Goal: Task Accomplishment & Management: Use online tool/utility

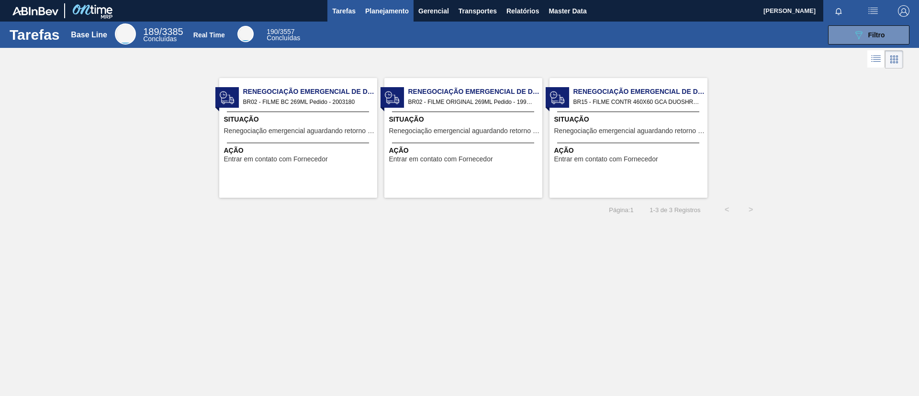
click at [372, 13] on span "Planejamento" at bounding box center [387, 10] width 44 height 11
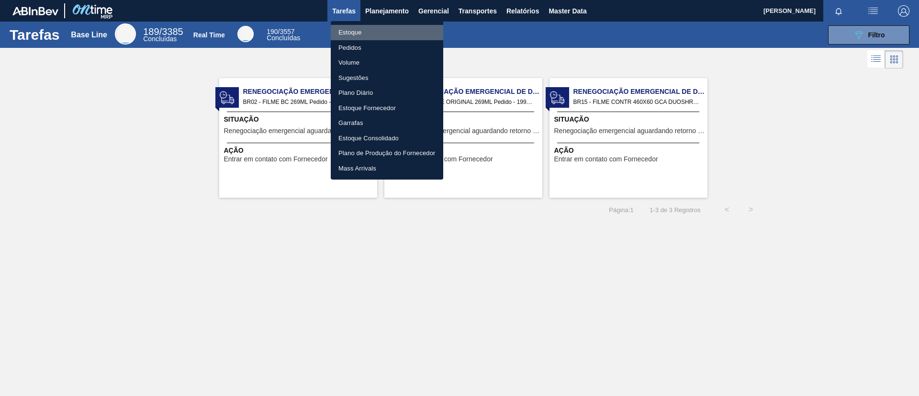
click at [372, 27] on li "Estoque" at bounding box center [387, 32] width 112 height 15
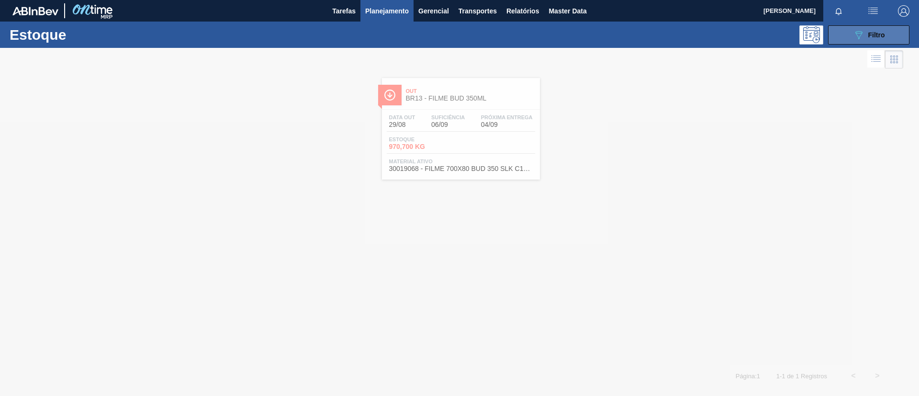
click at [836, 35] on button "089F7B8B-B2A5-4AFE-B5C0-19BA573D28AC Filtro" at bounding box center [868, 34] width 81 height 19
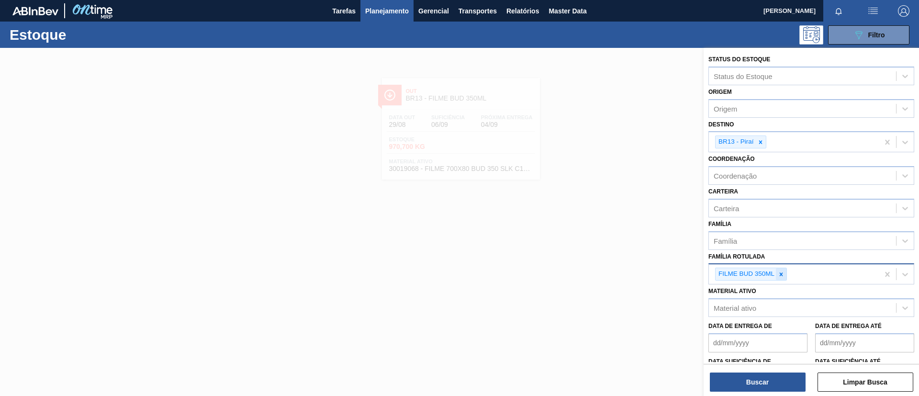
click at [779, 274] on icon at bounding box center [780, 274] width 7 height 7
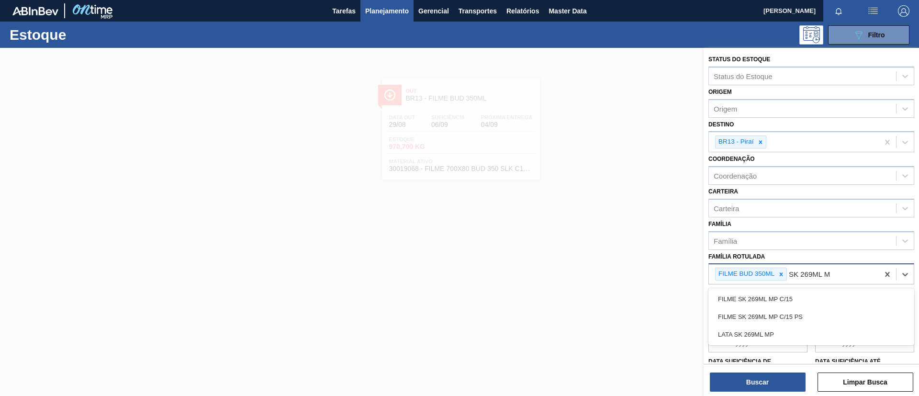
type Rotulada "SK 269ML MP"
click at [788, 292] on div "FILME SK 269ML MP C/15" at bounding box center [811, 299] width 206 height 18
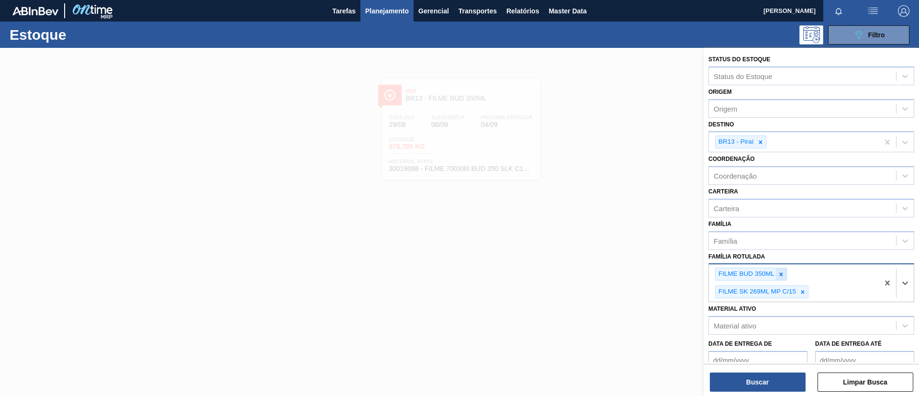
click at [780, 272] on icon at bounding box center [780, 273] width 3 height 3
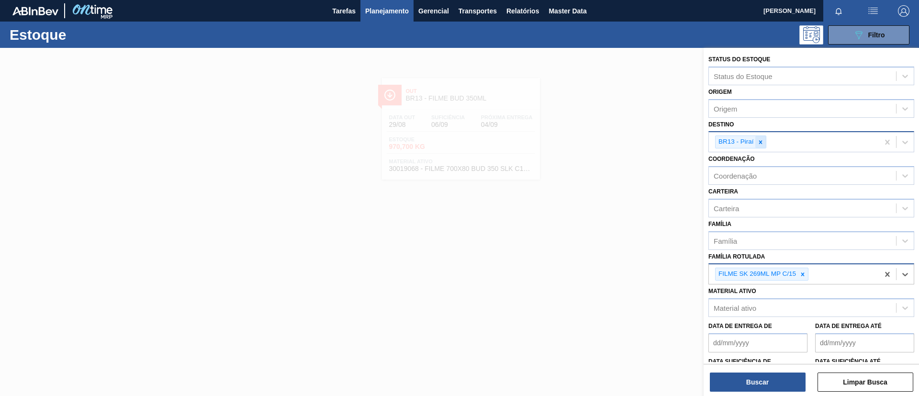
click at [761, 142] on icon at bounding box center [760, 142] width 7 height 7
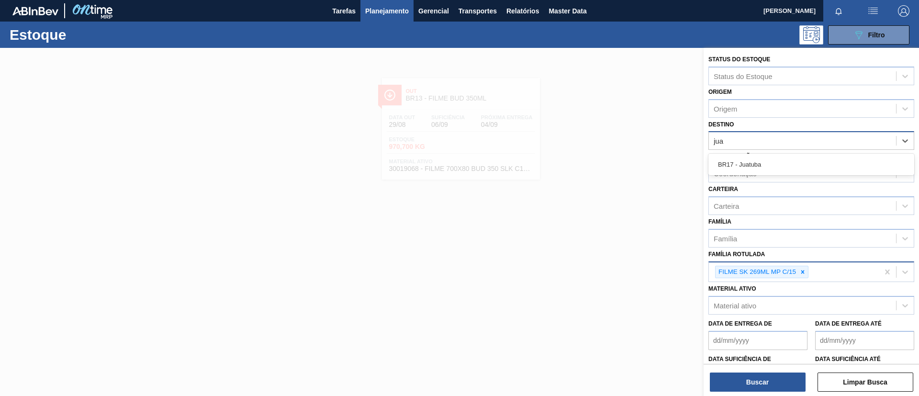
type input "juat"
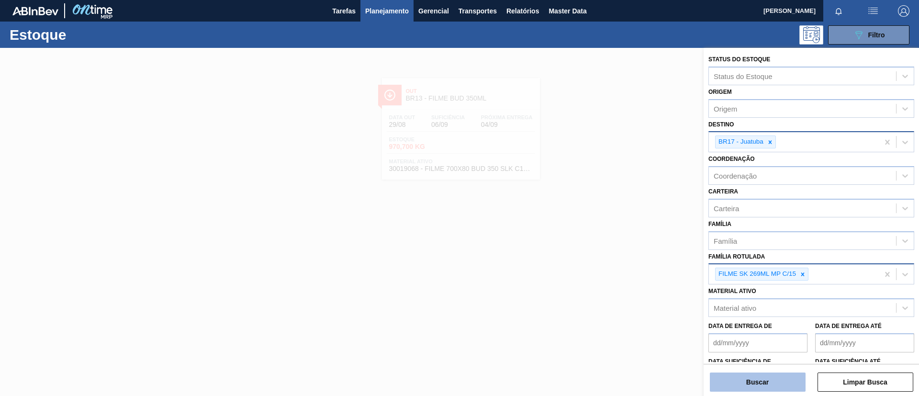
click at [741, 376] on button "Buscar" at bounding box center [757, 381] width 96 height 19
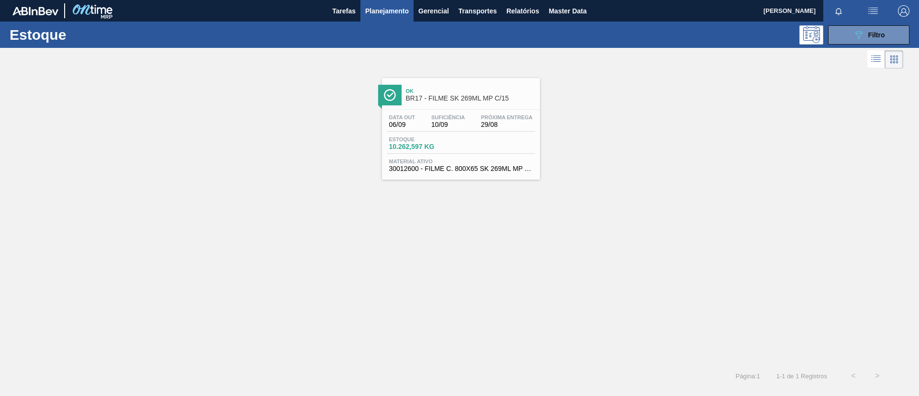
click at [450, 103] on div "Ok BR17 - FILME SK 269ML MP C/15" at bounding box center [470, 95] width 129 height 22
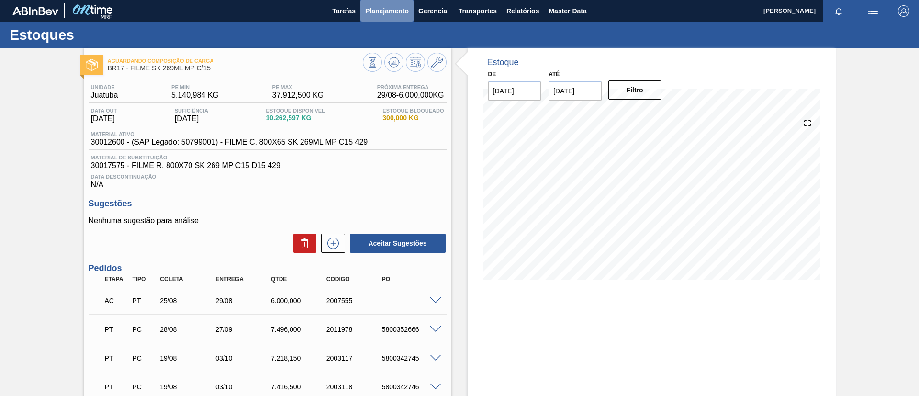
click at [394, 20] on button "Planejamento" at bounding box center [386, 11] width 53 height 22
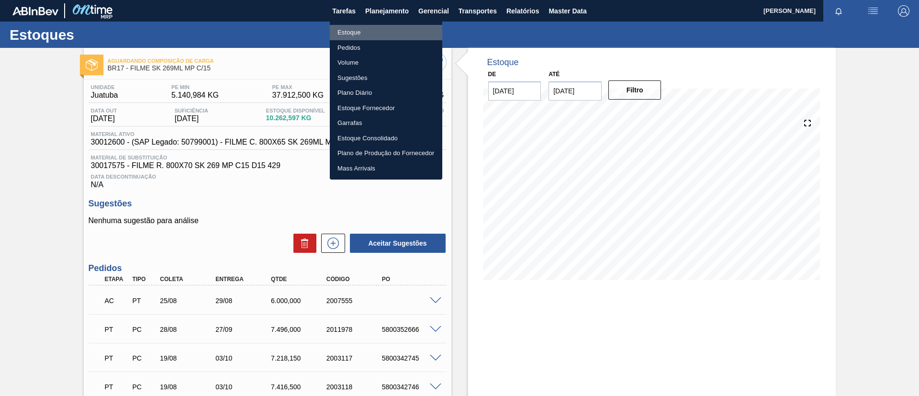
click at [390, 37] on li "Estoque" at bounding box center [386, 32] width 112 height 15
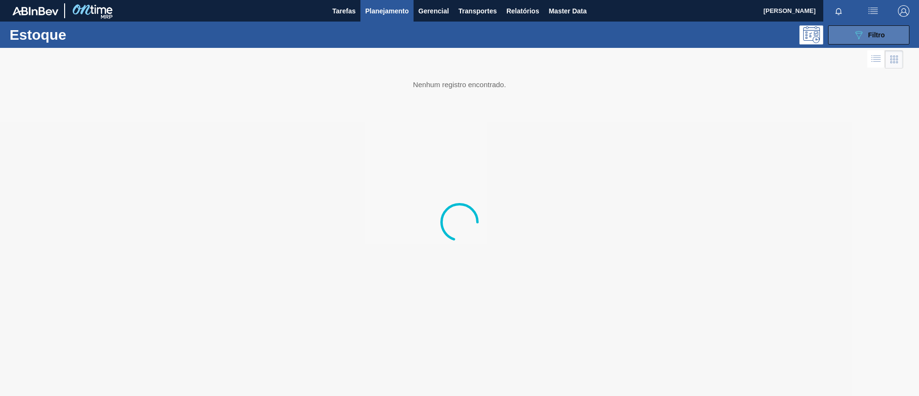
click at [860, 37] on icon "089F7B8B-B2A5-4AFE-B5C0-19BA573D28AC" at bounding box center [857, 34] width 11 height 11
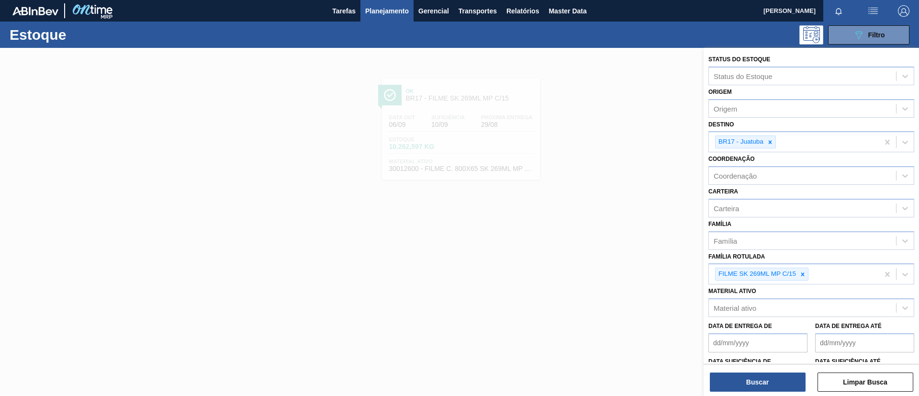
click at [805, 277] on icon at bounding box center [802, 274] width 7 height 7
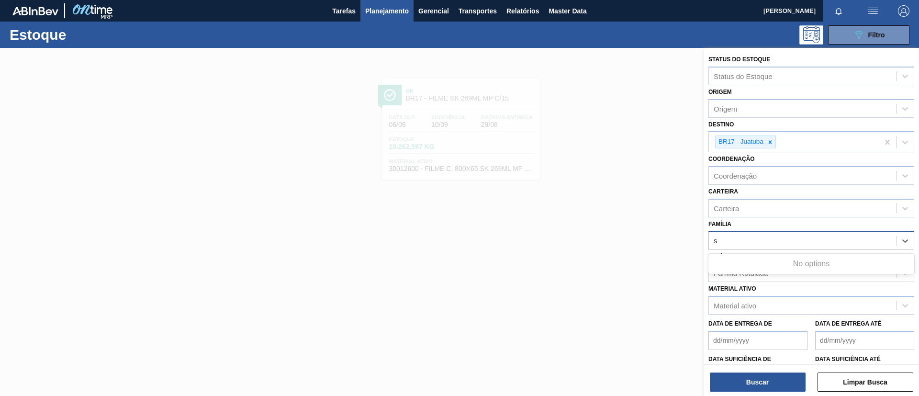
click at [800, 246] on div "s s" at bounding box center [801, 240] width 187 height 14
type input "str"
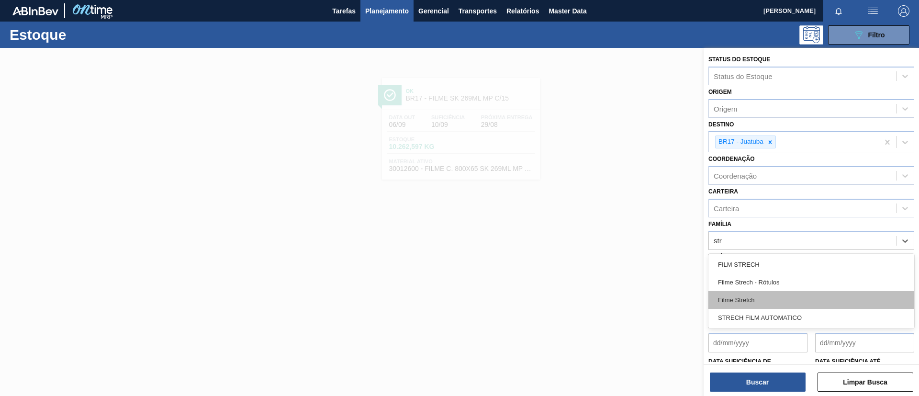
click at [756, 300] on div "Filme Stretch" at bounding box center [811, 300] width 206 height 18
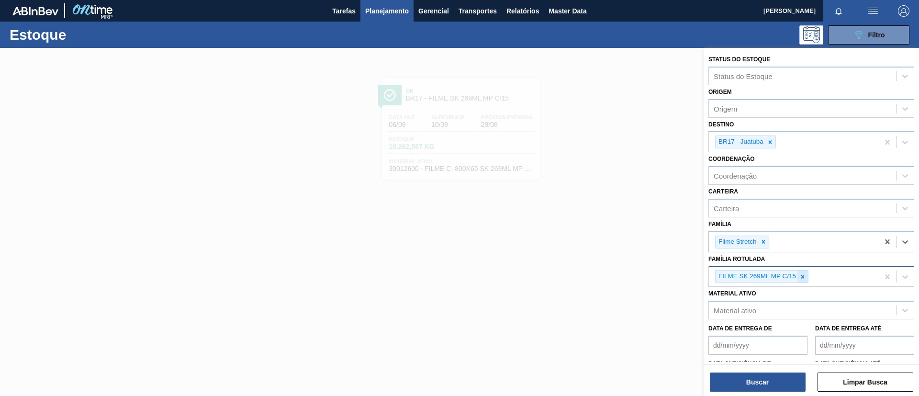
click at [804, 277] on icon at bounding box center [802, 276] width 7 height 7
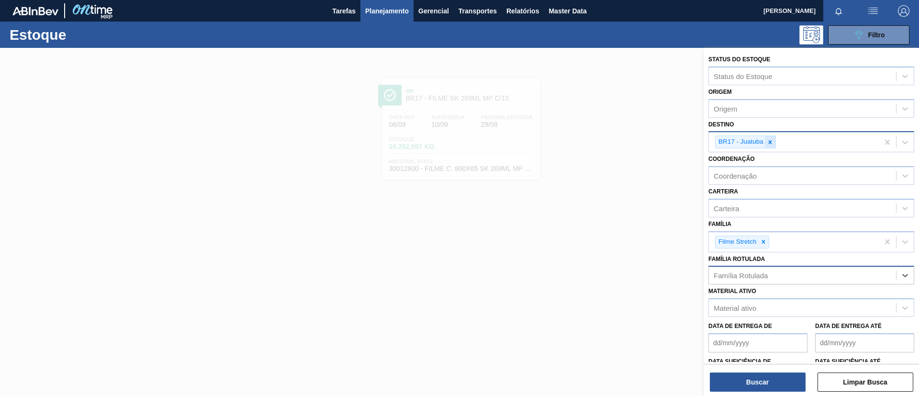
click at [769, 137] on div at bounding box center [769, 142] width 11 height 12
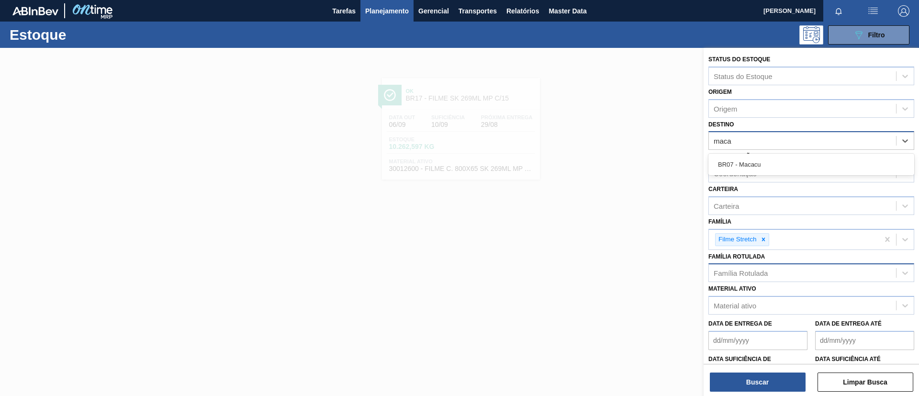
type input "macac"
click at [771, 167] on div "BR07 - Macacu" at bounding box center [811, 164] width 206 height 18
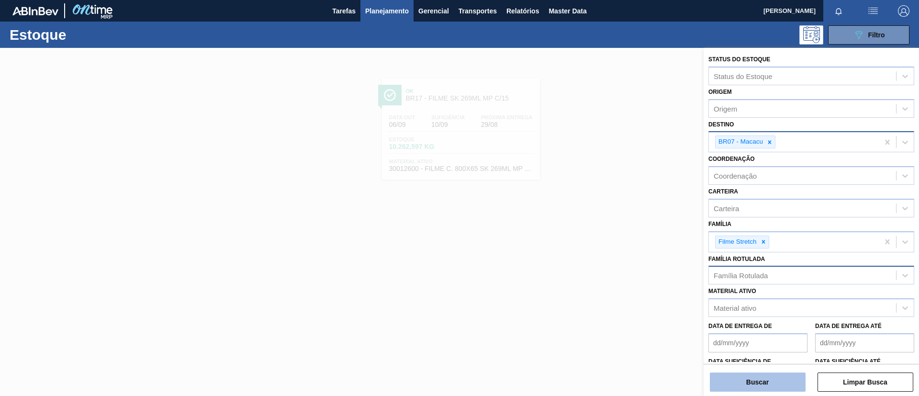
click at [755, 373] on button "Buscar" at bounding box center [757, 381] width 96 height 19
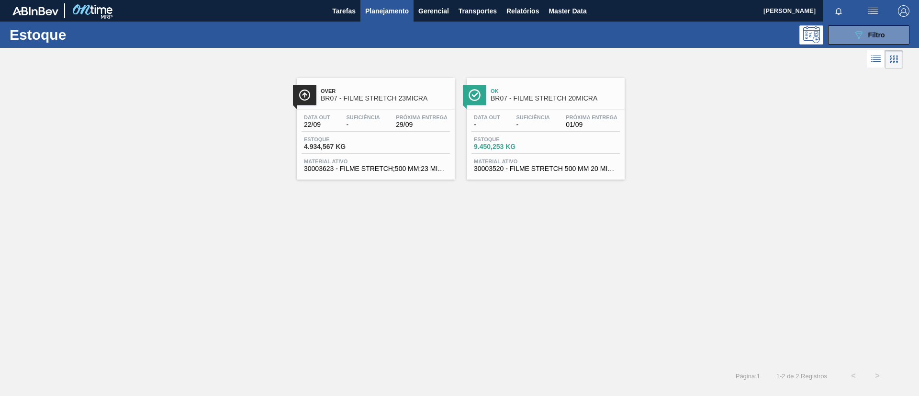
click at [406, 95] on span "BR07 - FILME STRETCH 23MICRA" at bounding box center [385, 98] width 129 height 7
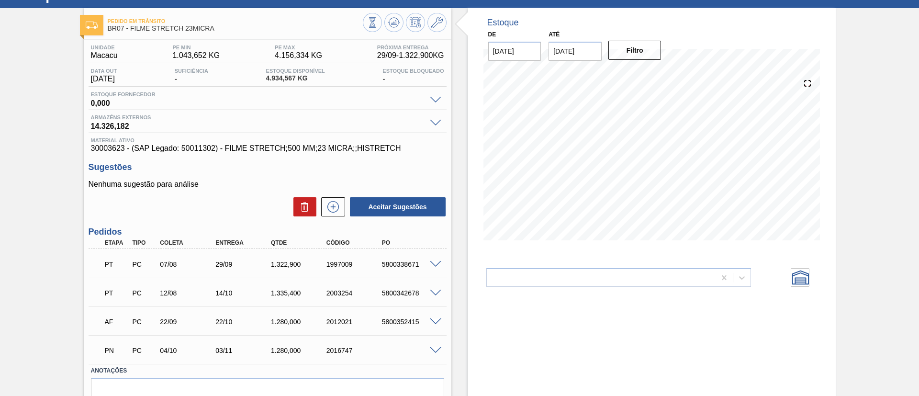
scroll to position [42, 0]
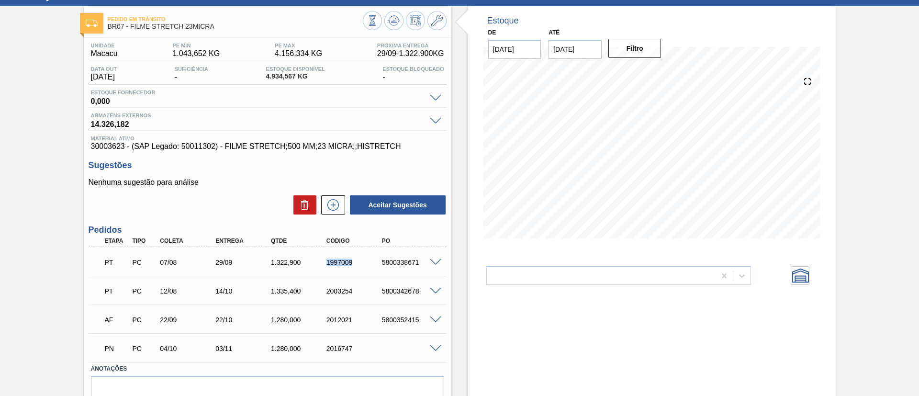
drag, startPoint x: 319, startPoint y: 261, endPoint x: 369, endPoint y: 264, distance: 49.8
click at [369, 264] on div "1997009" at bounding box center [347, 262] width 55 height 8
copy div "1997009"
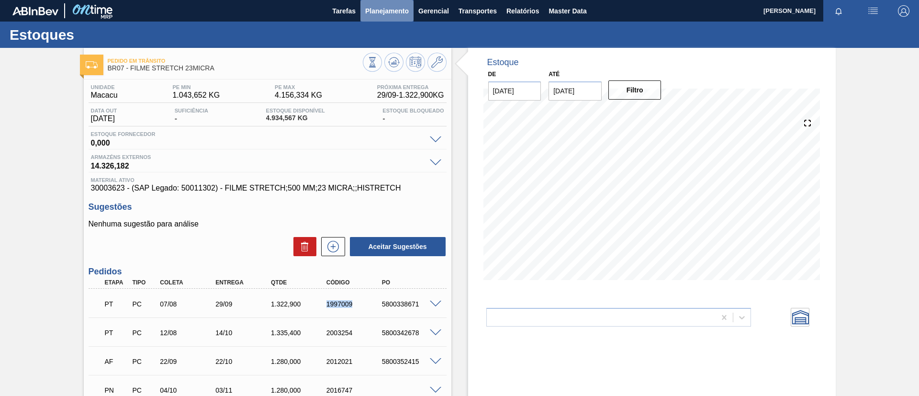
click at [387, 12] on span "Planejamento" at bounding box center [387, 10] width 44 height 11
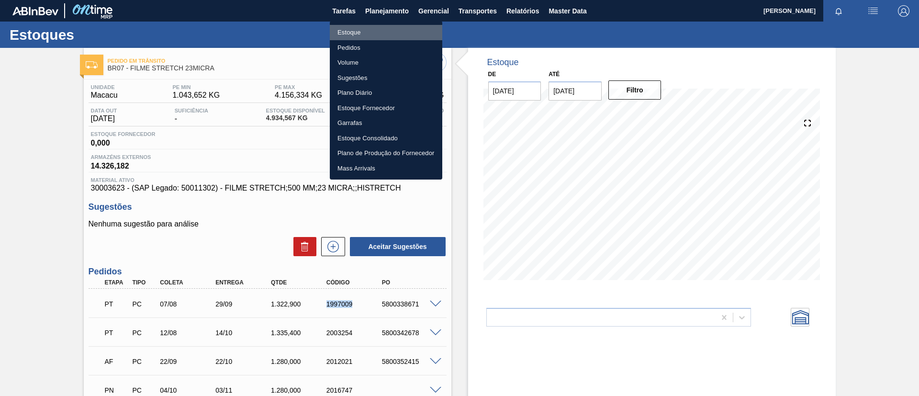
click at [380, 27] on li "Estoque" at bounding box center [386, 32] width 112 height 15
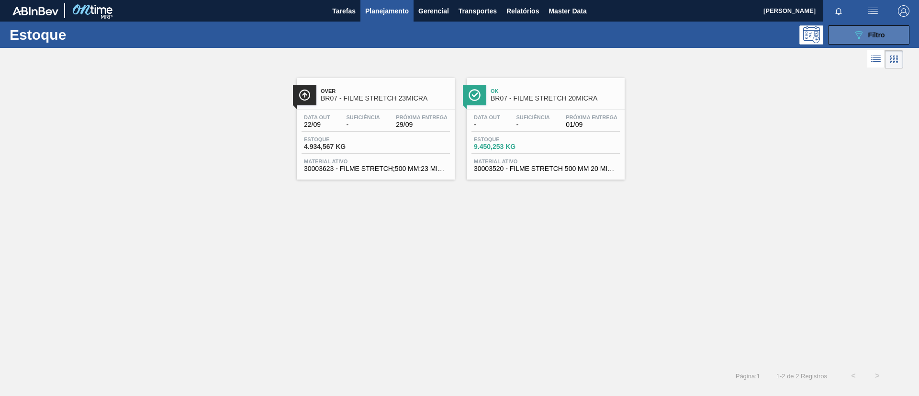
click at [866, 36] on div "089F7B8B-B2A5-4AFE-B5C0-19BA573D28AC Filtro" at bounding box center [868, 34] width 32 height 11
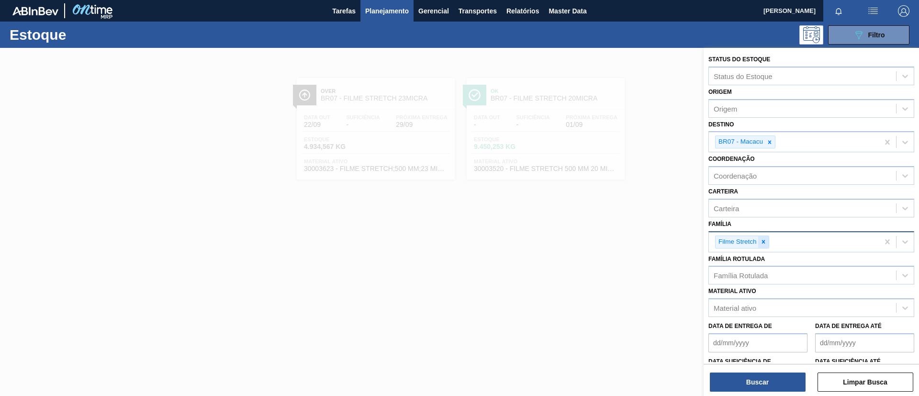
click at [765, 246] on div at bounding box center [763, 242] width 11 height 12
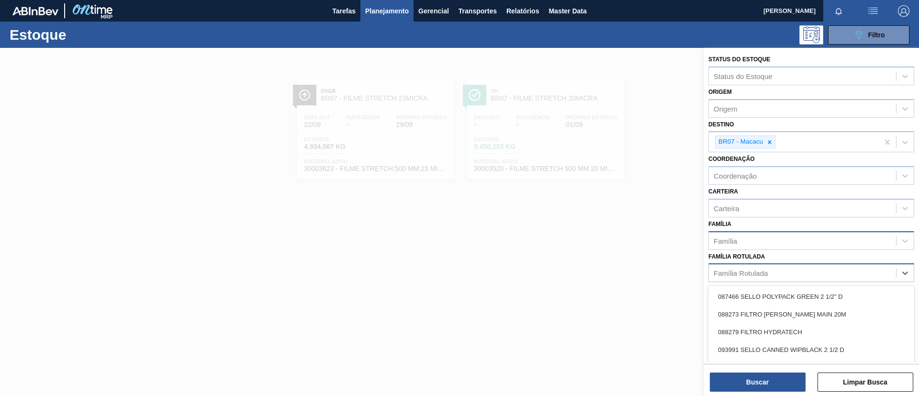
click at [758, 279] on div "Família Rotulada" at bounding box center [801, 273] width 187 height 14
type Rotulada "B"
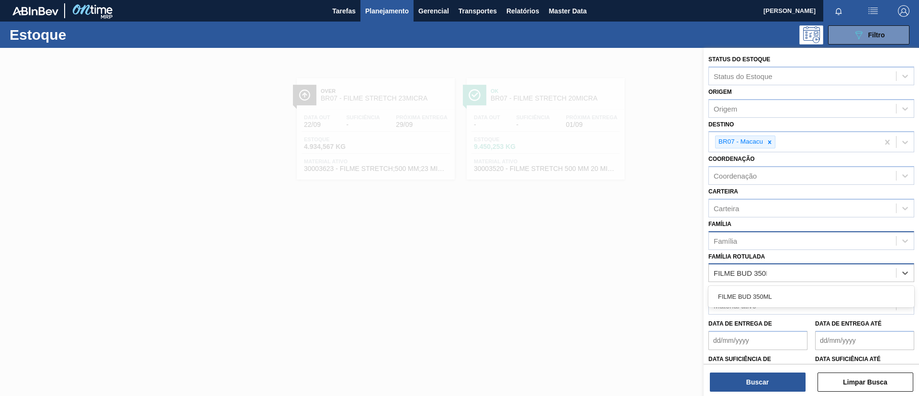
type Rotulada "FILME BUD 350ML"
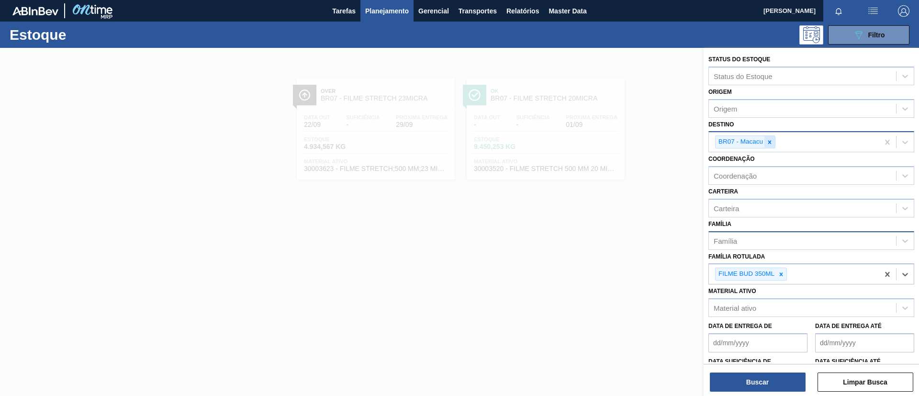
click at [768, 144] on icon at bounding box center [769, 142] width 7 height 7
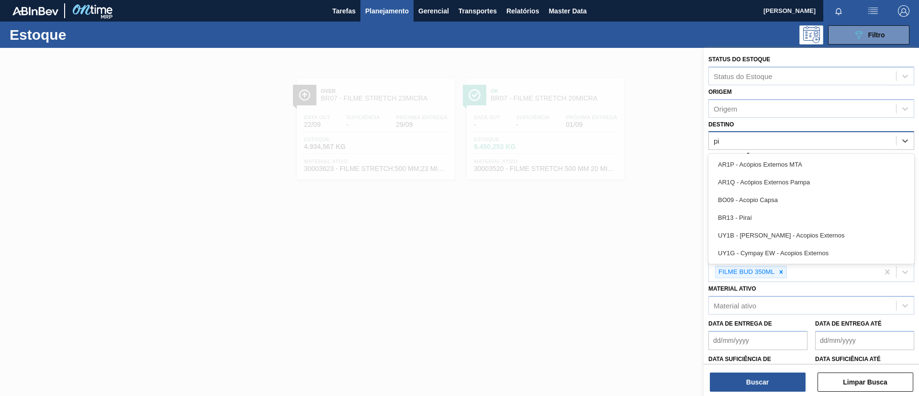
type input "p"
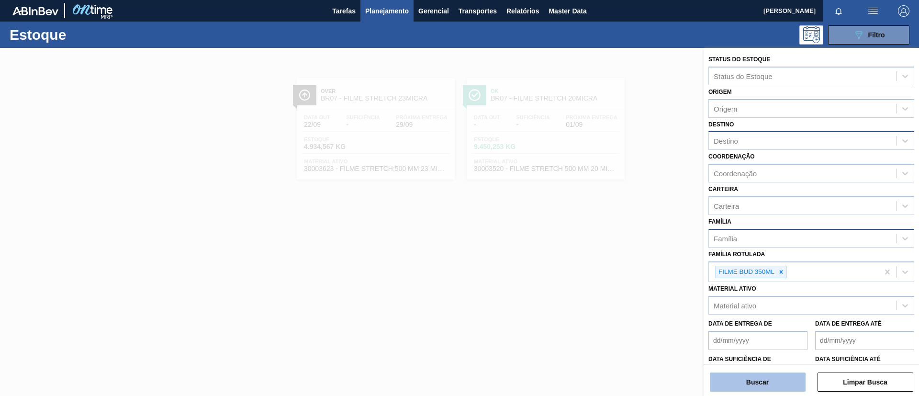
click at [753, 375] on button "Buscar" at bounding box center [757, 381] width 96 height 19
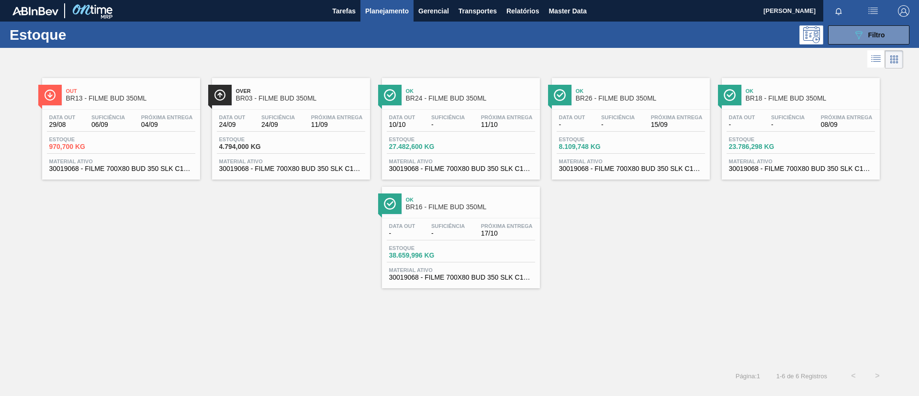
click at [407, 203] on span "BR16 - FILME BUD 350ML" at bounding box center [470, 206] width 129 height 7
click at [120, 119] on span "Suficiência" at bounding box center [107, 117] width 33 height 6
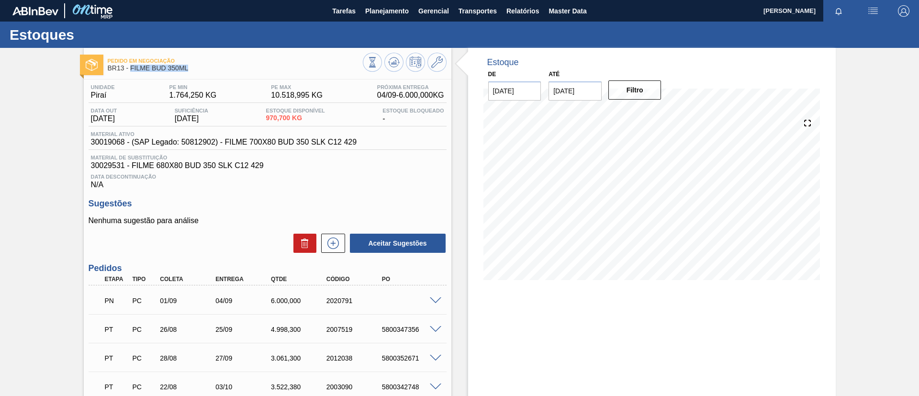
drag, startPoint x: 196, startPoint y: 66, endPoint x: 131, endPoint y: 74, distance: 65.1
click at [131, 74] on div "Pedido em Negociação BR13 - FILME BUD 350ML" at bounding box center [235, 65] width 255 height 22
copy span "FILME BUD 350ML"
click at [377, 57] on icon at bounding box center [372, 62] width 11 height 11
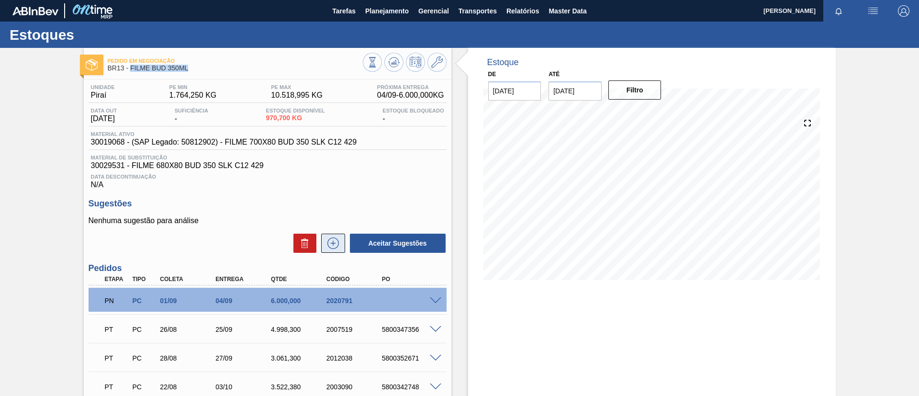
click at [340, 245] on button at bounding box center [333, 242] width 24 height 19
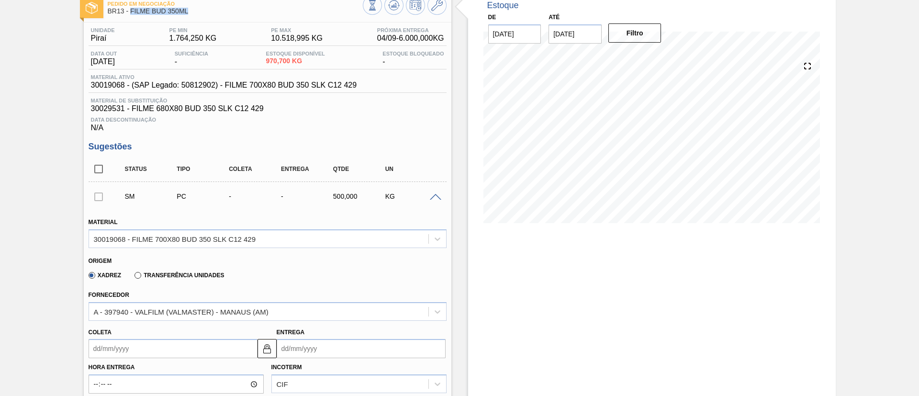
scroll to position [57, 0]
click at [165, 272] on label "Transferência Unidades" at bounding box center [178, 274] width 89 height 7
click at [133, 277] on input "Transferência Unidades" at bounding box center [133, 277] width 0 height 0
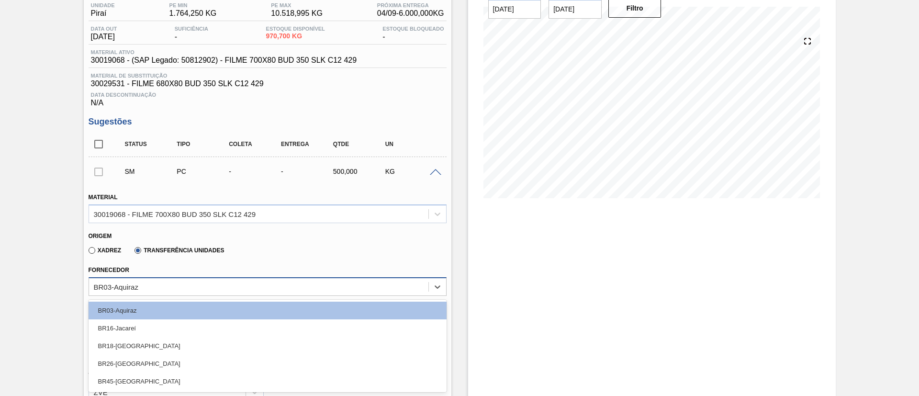
click at [170, 296] on div "option BR03-Aquiraz focused, 1 of 5. 5 results available. Use Up and Down to ch…" at bounding box center [268, 286] width 358 height 19
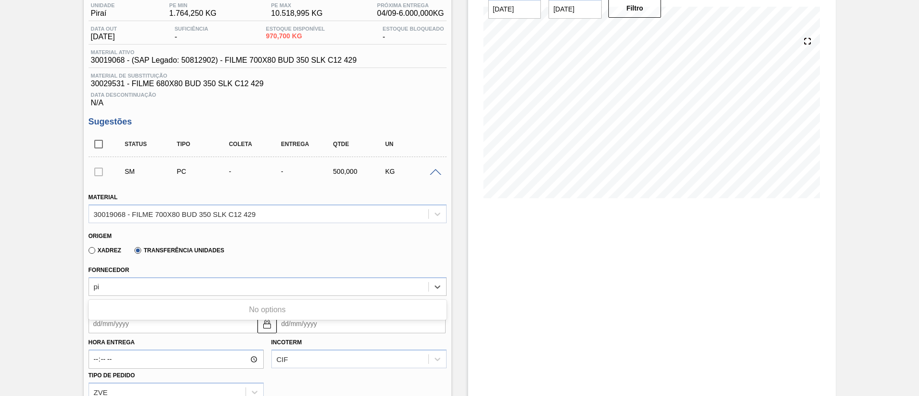
type input "p"
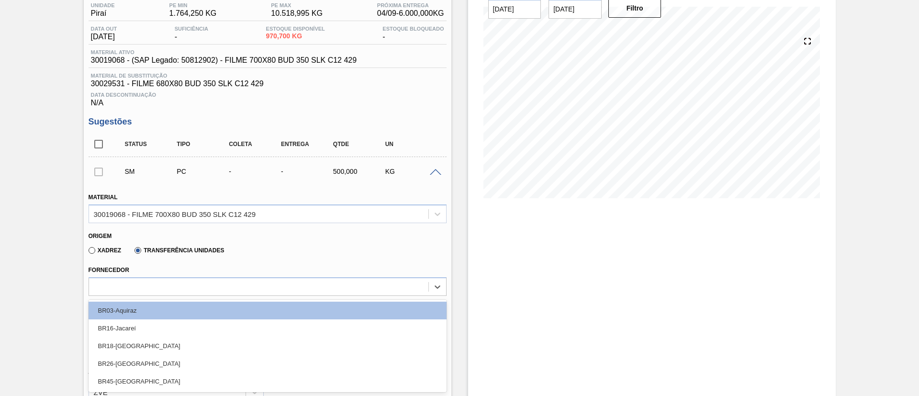
type input "a"
type input "ja"
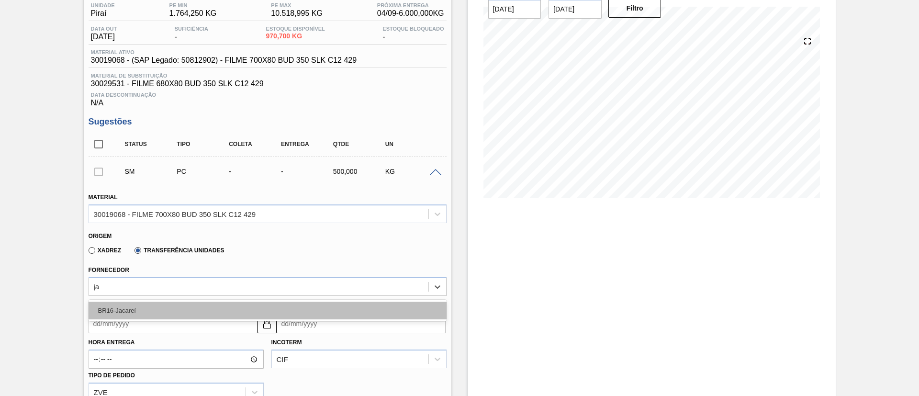
click at [172, 313] on div "BR16-Jacareí" at bounding box center [268, 310] width 358 height 18
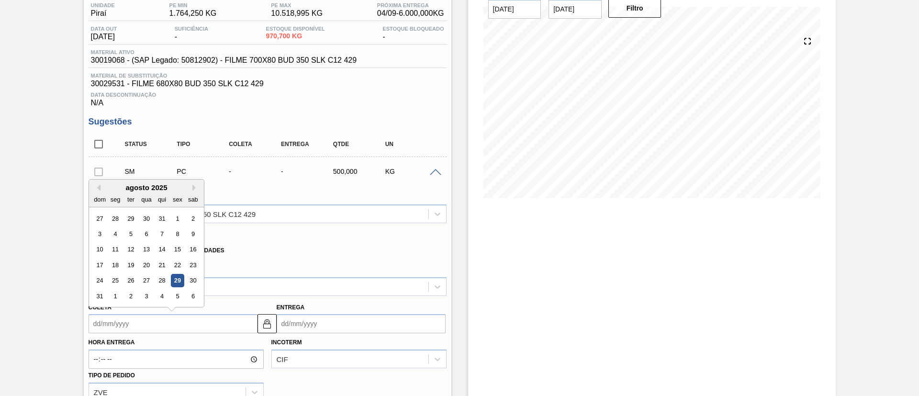
click at [172, 314] on input "Coleta" at bounding box center [173, 323] width 169 height 19
click at [172, 279] on div "29" at bounding box center [177, 280] width 13 height 13
type input "[DATE]"
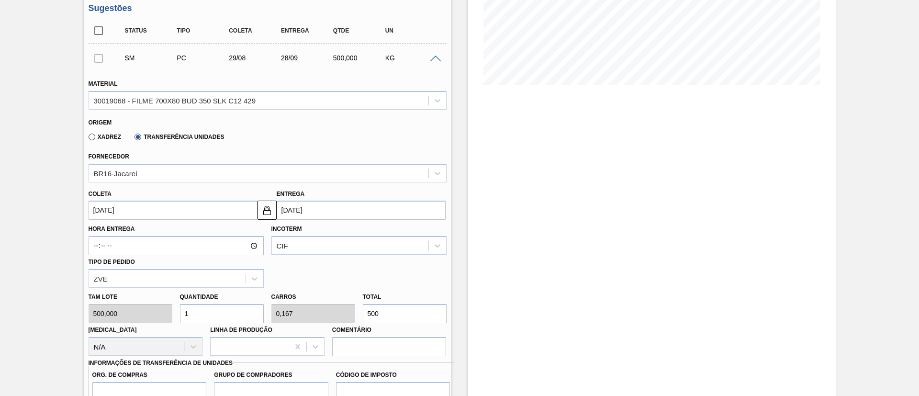
scroll to position [196, 0]
click at [267, 216] on button at bounding box center [266, 208] width 19 height 19
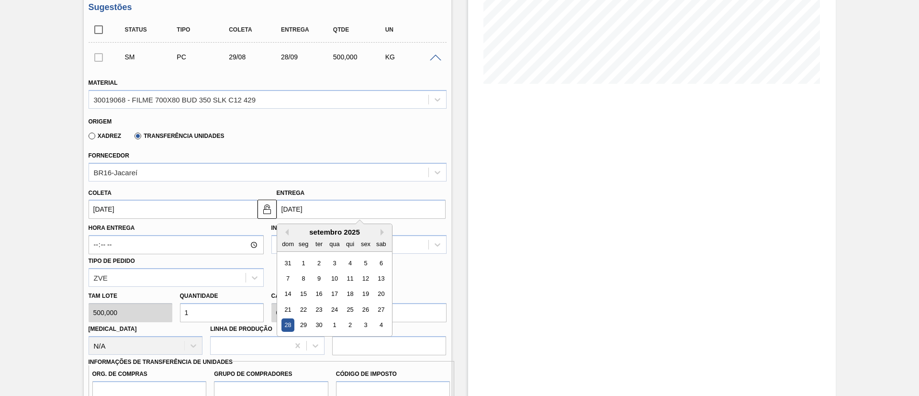
click at [308, 209] on input "[DATE]" at bounding box center [361, 208] width 169 height 19
click at [298, 256] on div "1" at bounding box center [303, 262] width 13 height 13
type input "[DATE]"
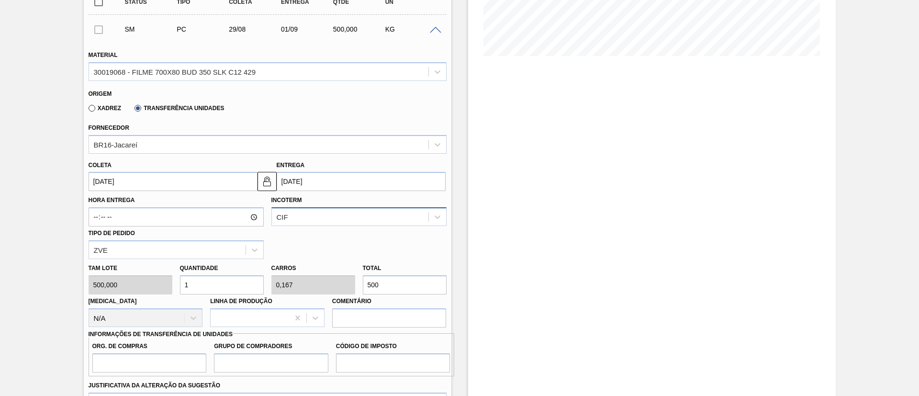
scroll to position [225, 0]
click at [313, 214] on div "CIF" at bounding box center [350, 216] width 156 height 14
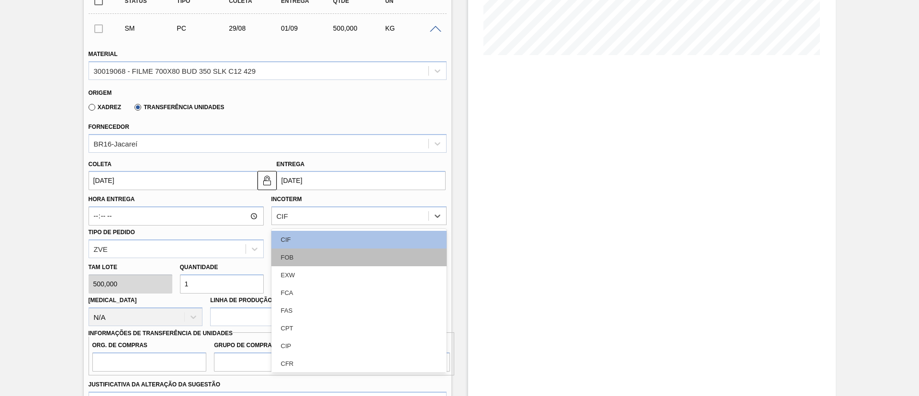
click at [308, 250] on div "FOB" at bounding box center [358, 257] width 175 height 18
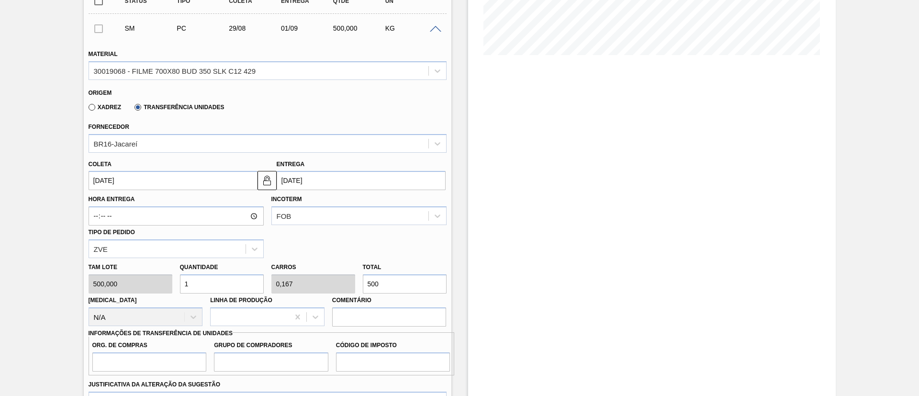
click at [353, 284] on div "[PERSON_NAME] 500,000 Quantidade 1 Carros 0,167 Total 500 [MEDICAL_DATA] N/A Li…" at bounding box center [267, 292] width 365 height 68
type input "0"
type input "0,12"
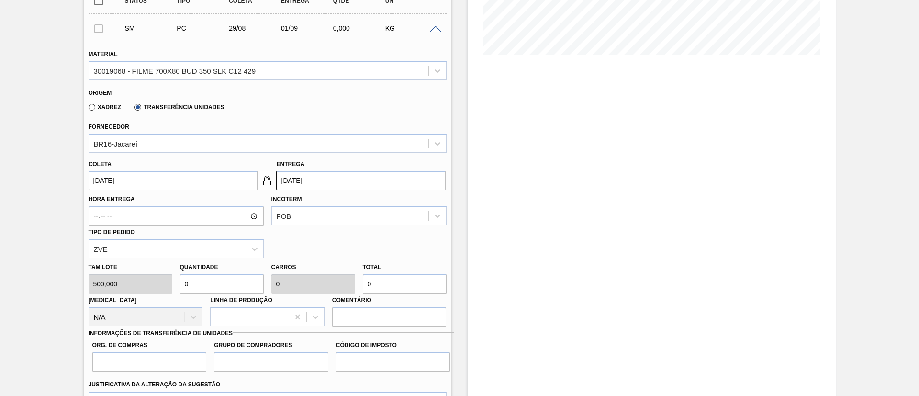
type input "0,02"
type input "60"
type input "0"
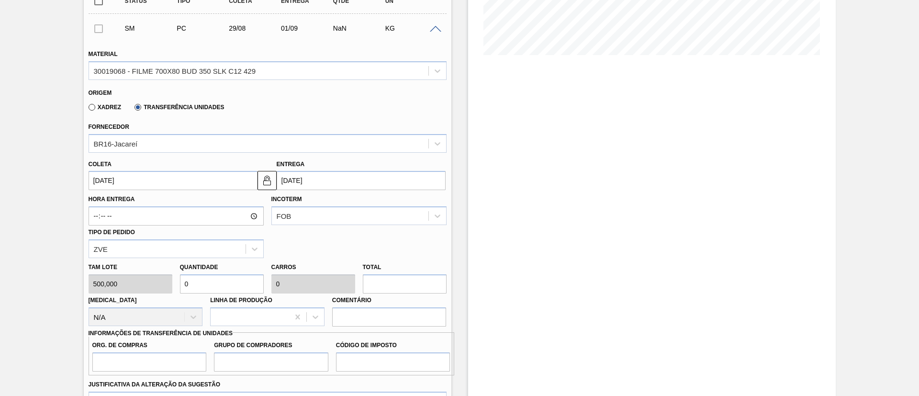
type input "0,016"
type input "0,003"
type input "80"
type input "0,16"
type input "0,027"
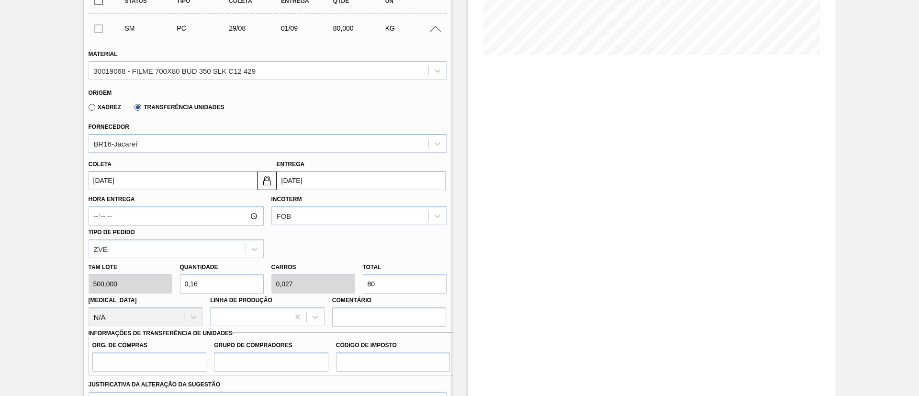
type input "1,6"
type input "0,267"
type input "800"
type input "16"
type input "2,667"
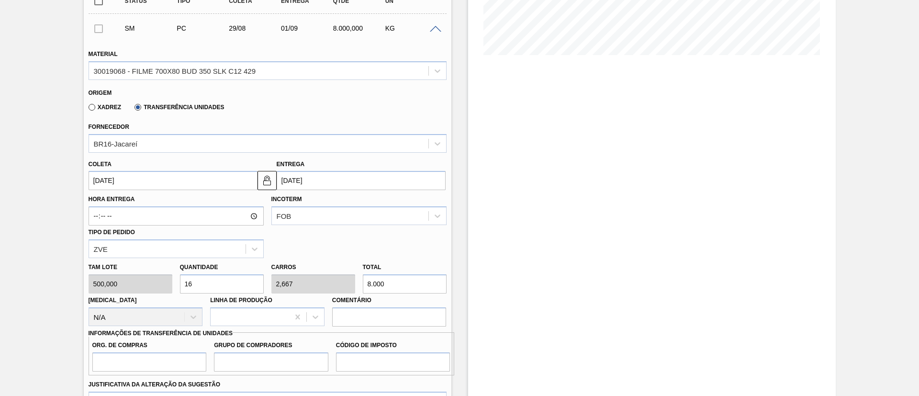
type input "8.000"
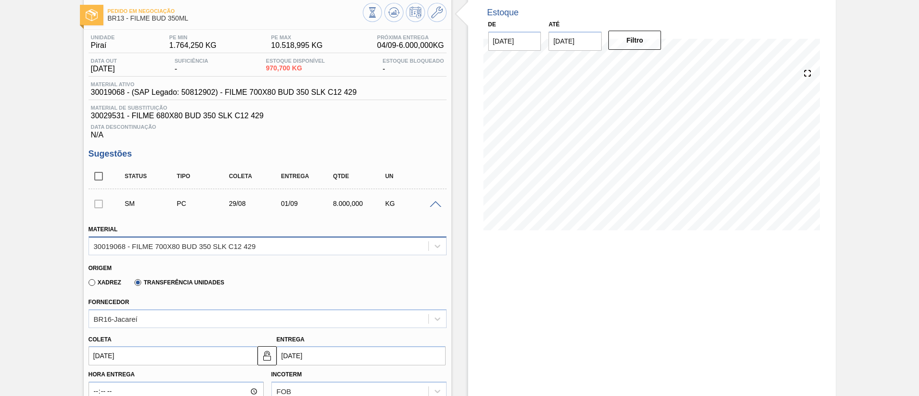
scroll to position [49, 0]
drag, startPoint x: 88, startPoint y: 96, endPoint x: 123, endPoint y: 95, distance: 35.4
click at [123, 95] on div "Material ativo 30019068 - (SAP Legado: 50812902) - FILME 700X80 BUD 350 SLK C12…" at bounding box center [224, 89] width 271 height 15
copy span "30019068"
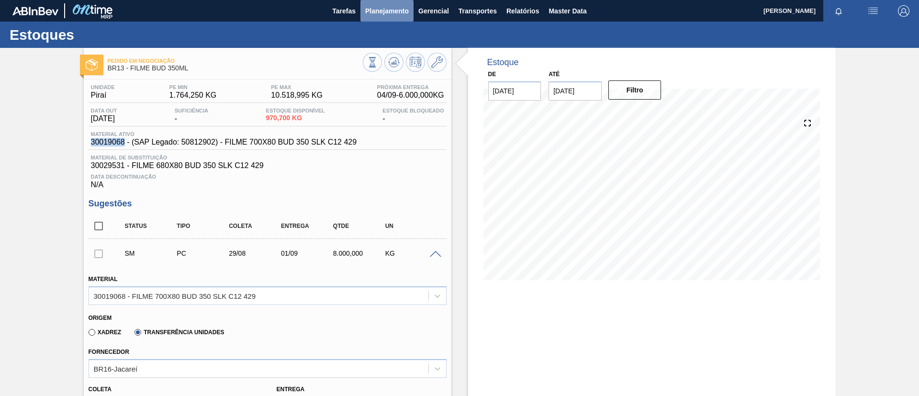
click at [377, 17] on button "Planejamento" at bounding box center [386, 11] width 53 height 22
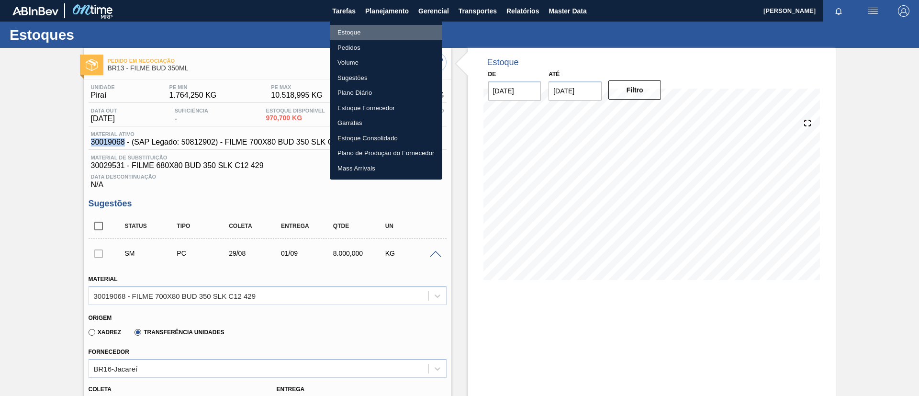
click at [377, 28] on li "Estoque" at bounding box center [386, 32] width 112 height 15
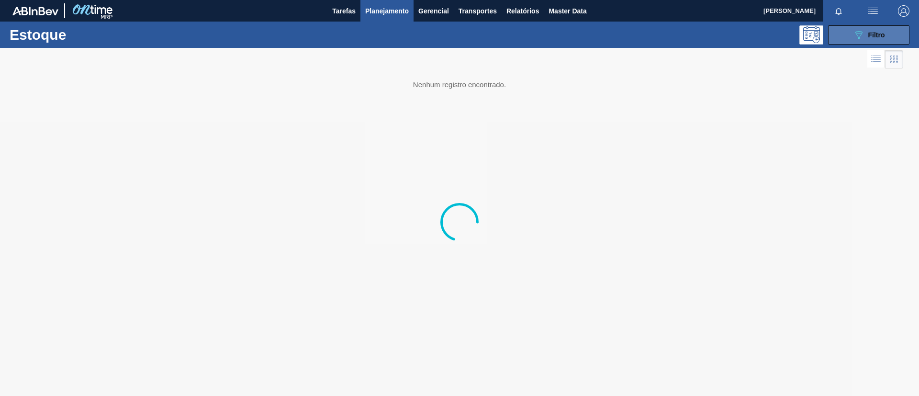
click at [865, 35] on div "089F7B8B-B2A5-4AFE-B5C0-19BA573D28AC Filtro" at bounding box center [868, 34] width 32 height 11
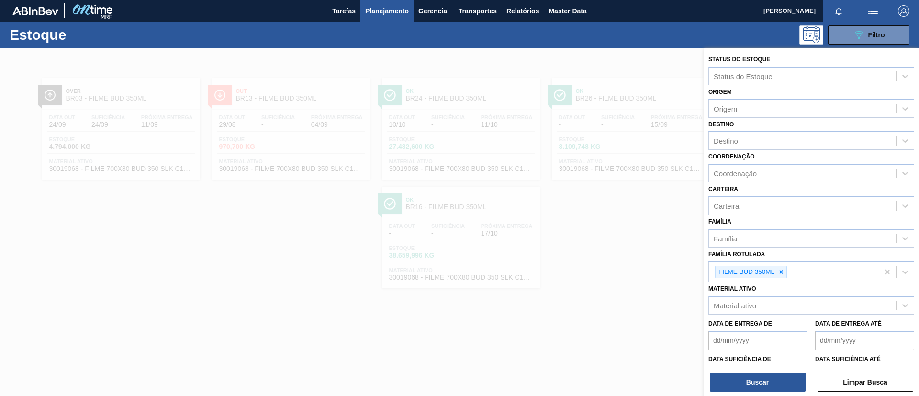
click at [781, 271] on icon at bounding box center [780, 271] width 3 height 3
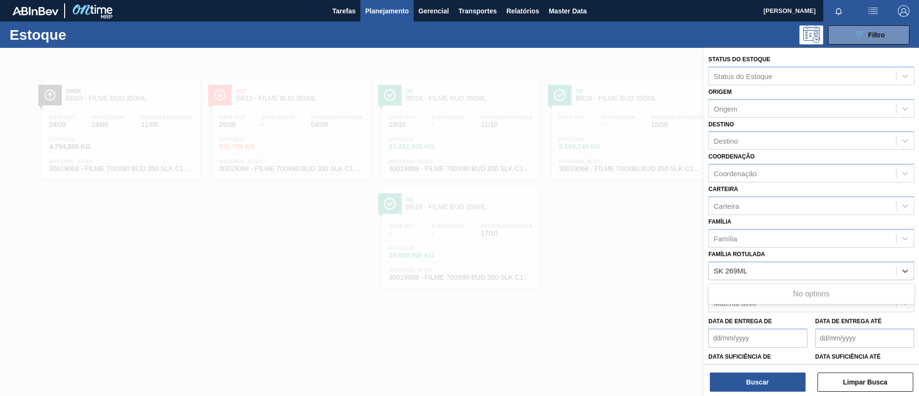
type Rotulada "SK 269ML MP"
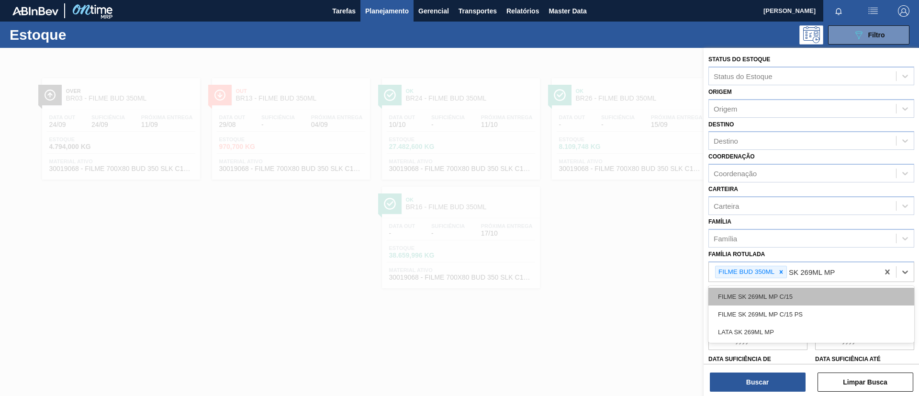
click at [783, 301] on div "FILME SK 269ML MP C/15" at bounding box center [811, 297] width 206 height 18
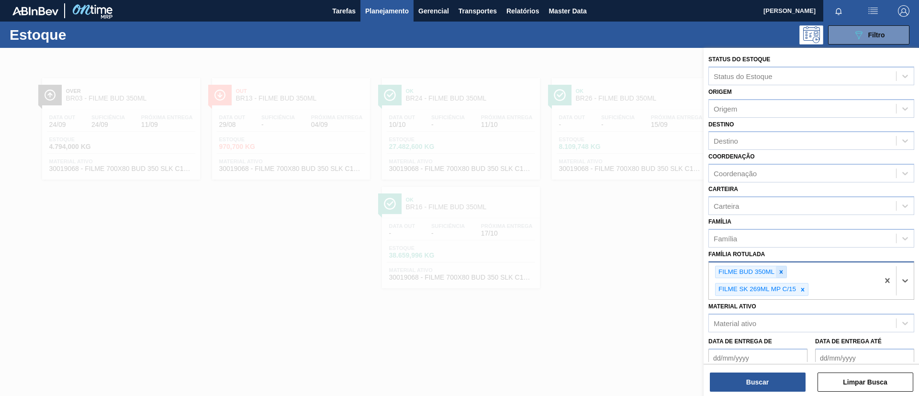
click at [783, 271] on icon at bounding box center [780, 271] width 7 height 7
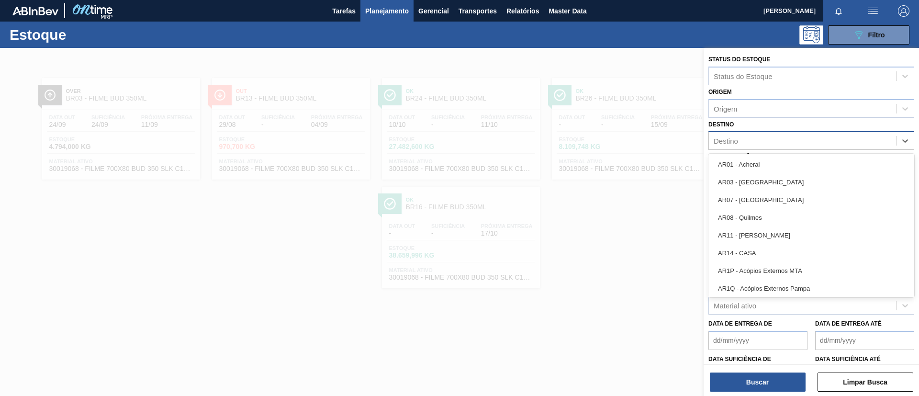
click at [771, 146] on div "Destino" at bounding box center [801, 141] width 187 height 14
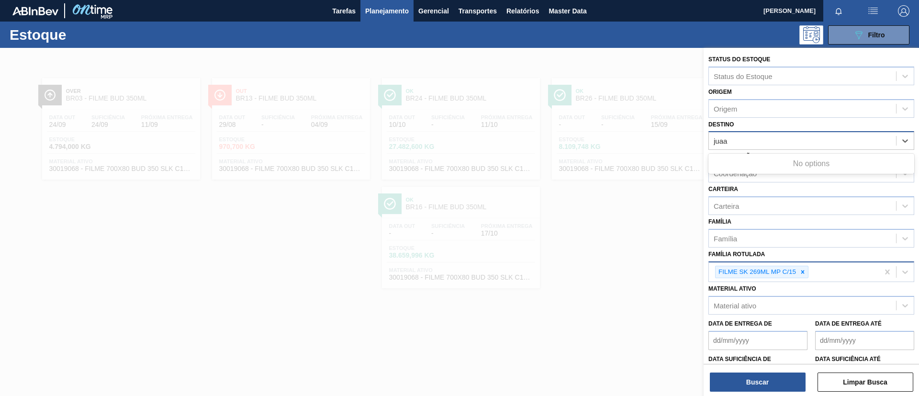
type input "jua"
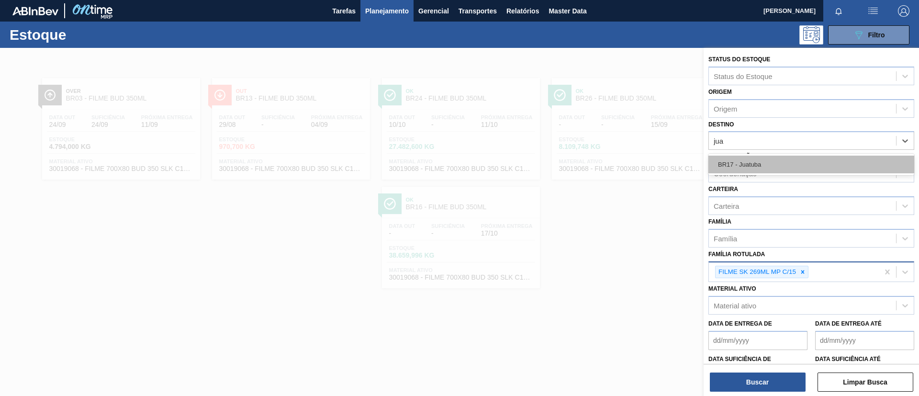
click at [775, 167] on div "BR17 - Juatuba" at bounding box center [811, 164] width 206 height 18
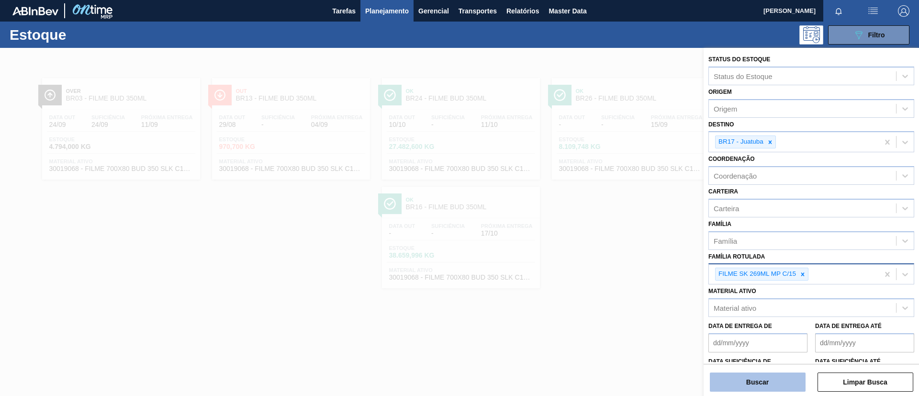
click at [762, 378] on button "Buscar" at bounding box center [757, 381] width 96 height 19
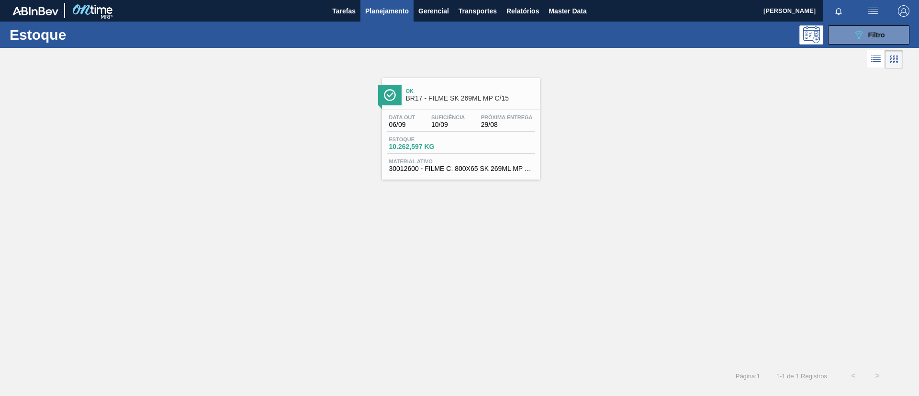
click at [434, 93] on span "Ok" at bounding box center [470, 91] width 129 height 6
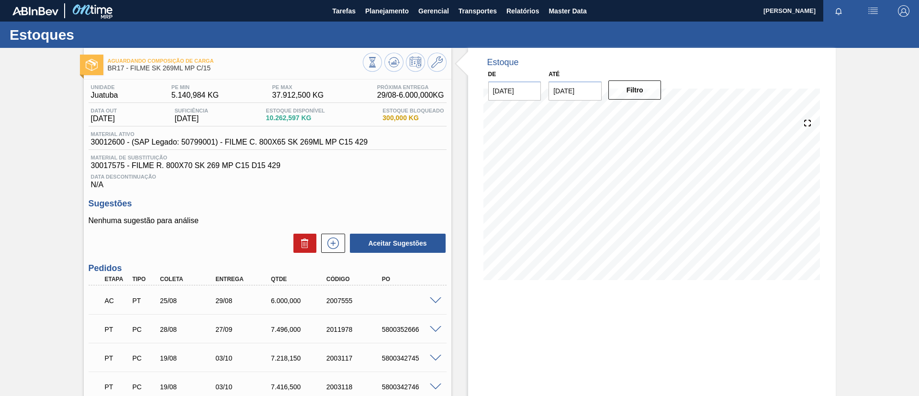
click at [434, 310] on div "AC PT 25/08 29/08 6.000,000 2007555" at bounding box center [268, 300] width 358 height 24
click at [434, 299] on span at bounding box center [435, 300] width 11 height 7
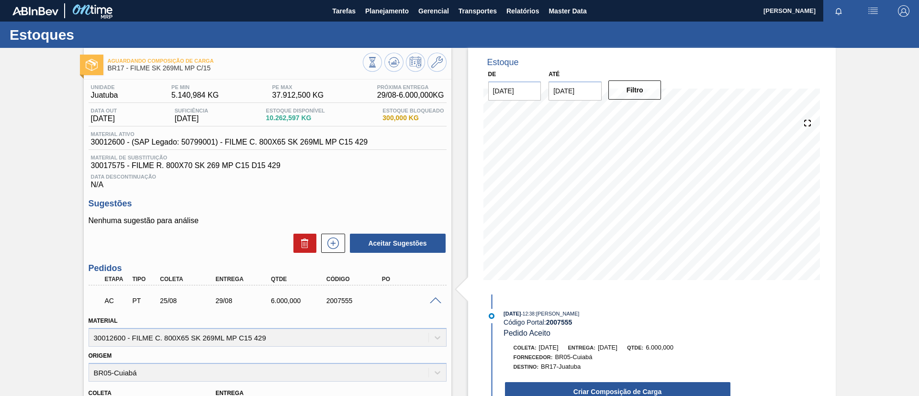
click at [434, 299] on span at bounding box center [435, 300] width 11 height 7
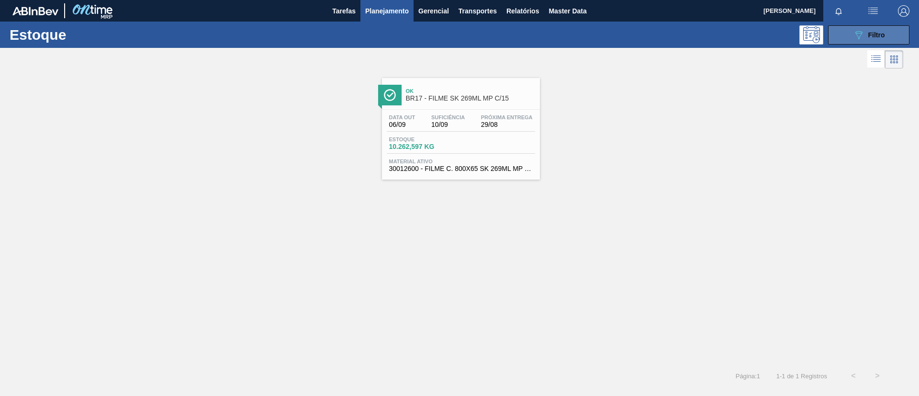
click at [873, 31] on span "Filtro" at bounding box center [876, 35] width 17 height 8
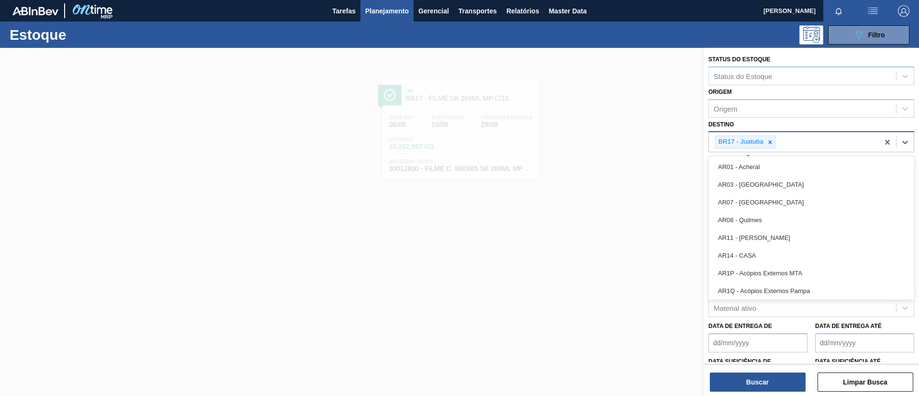
click at [815, 144] on div "BR17 - Juatuba" at bounding box center [793, 142] width 170 height 20
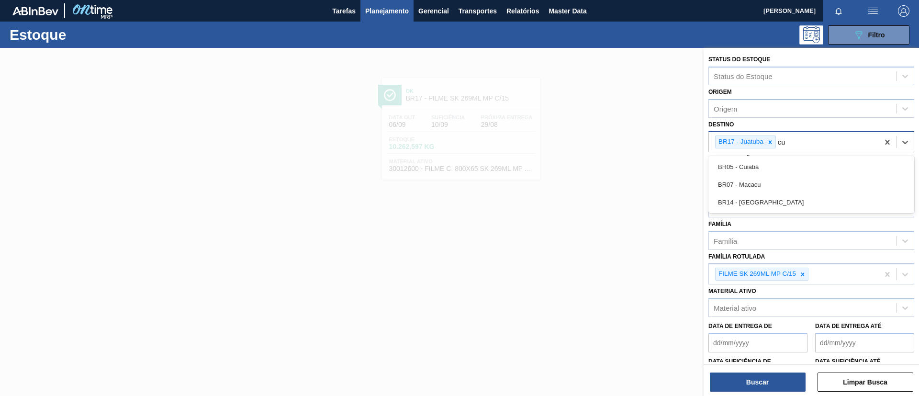
type input "cui"
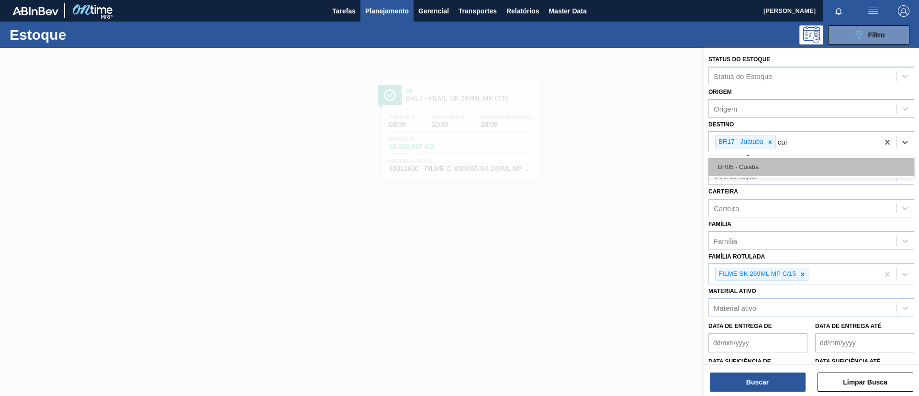
click at [804, 164] on div "BR05 - Cuiabá" at bounding box center [811, 167] width 206 height 18
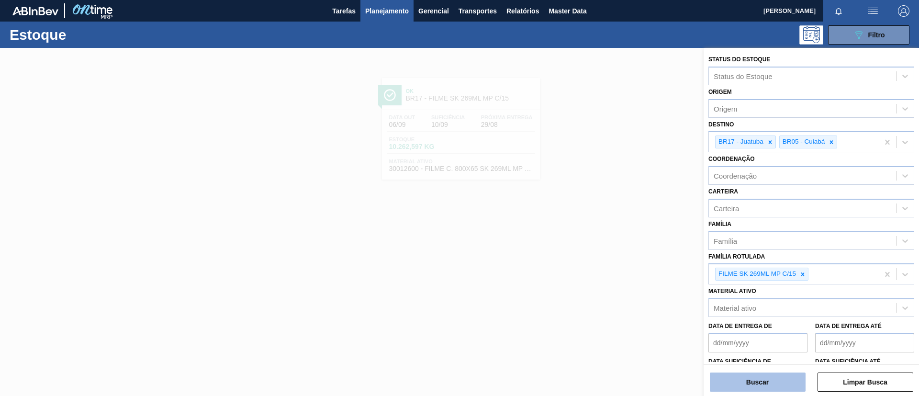
click at [749, 387] on button "Buscar" at bounding box center [757, 381] width 96 height 19
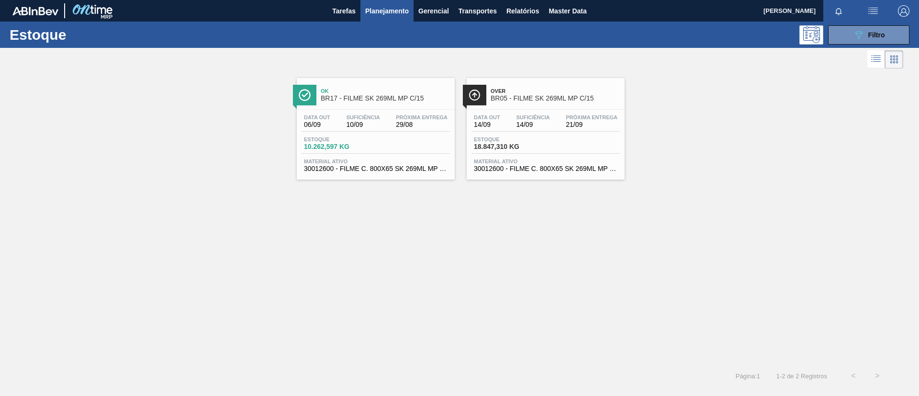
click at [528, 97] on span "BR05 - FILME SK 269ML MP C/15" at bounding box center [554, 98] width 129 height 7
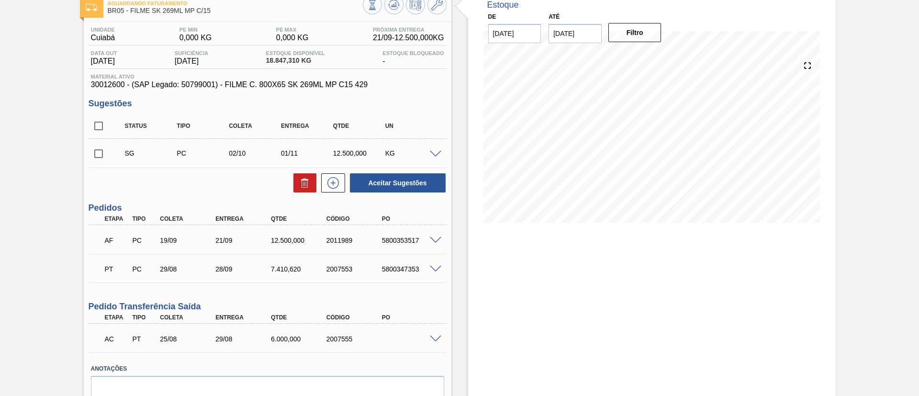
scroll to position [57, 0]
click at [435, 240] on span at bounding box center [435, 240] width 11 height 7
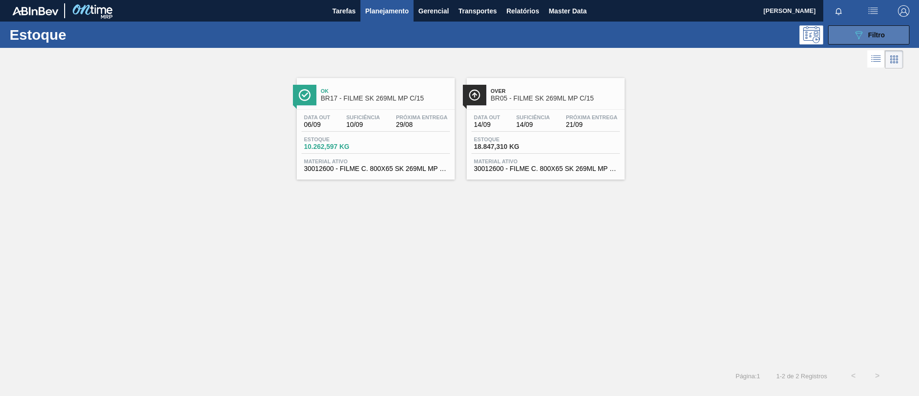
click at [862, 30] on icon "089F7B8B-B2A5-4AFE-B5C0-19BA573D28AC" at bounding box center [857, 34] width 11 height 11
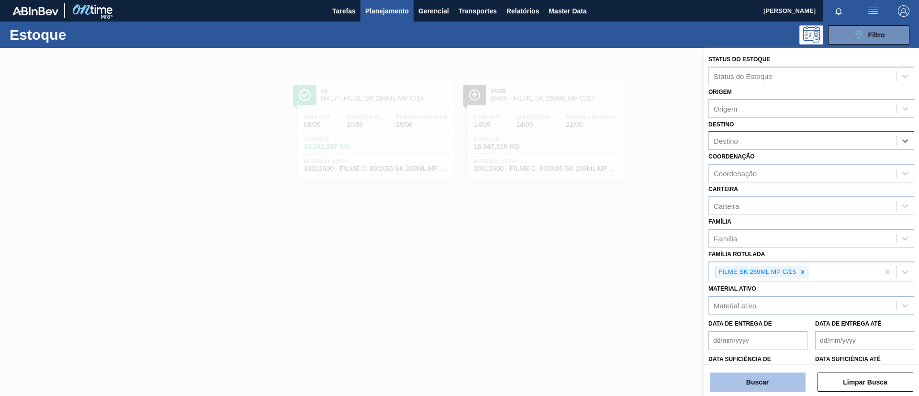
click at [767, 378] on button "Buscar" at bounding box center [757, 381] width 96 height 19
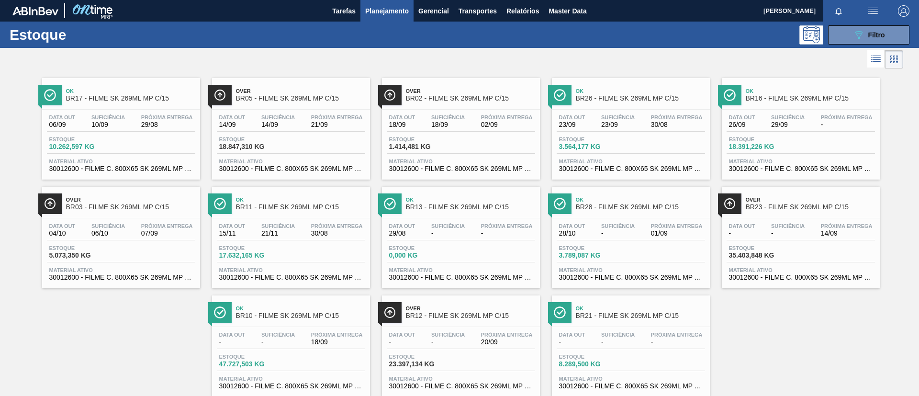
scroll to position [25, 0]
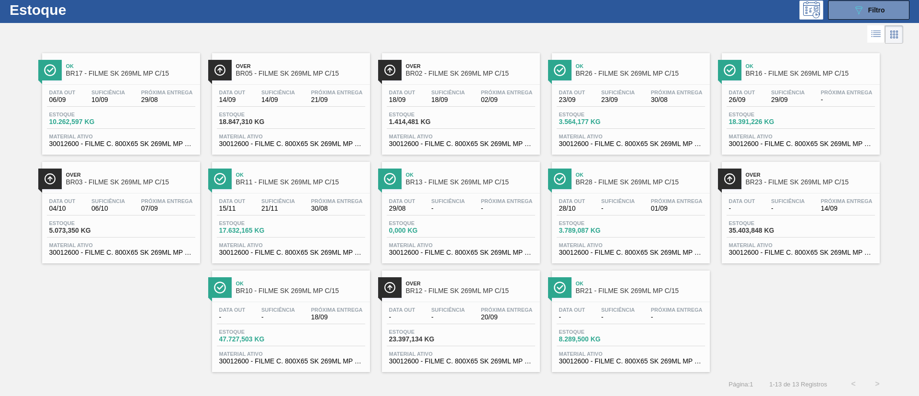
click at [432, 296] on div "Over BR12 - FILME SK 269ML MP C/15" at bounding box center [470, 288] width 129 height 22
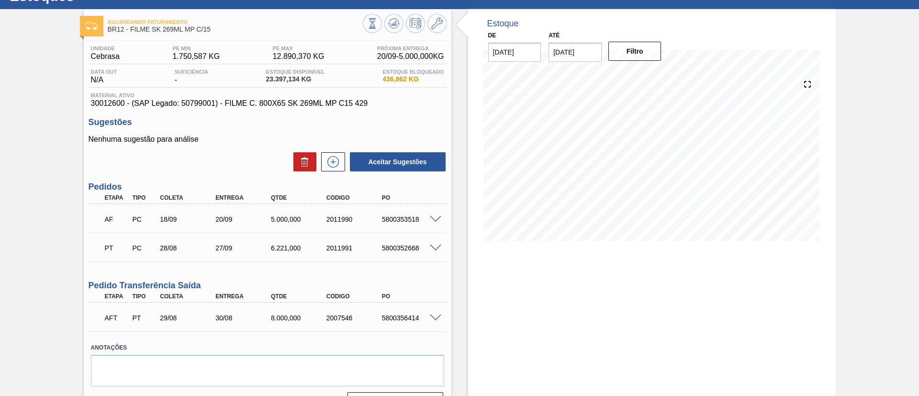
scroll to position [40, 0]
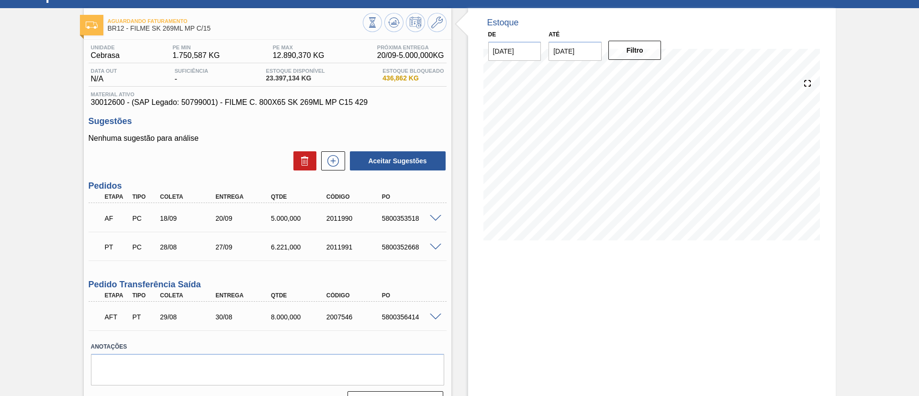
click at [431, 315] on span at bounding box center [435, 316] width 11 height 7
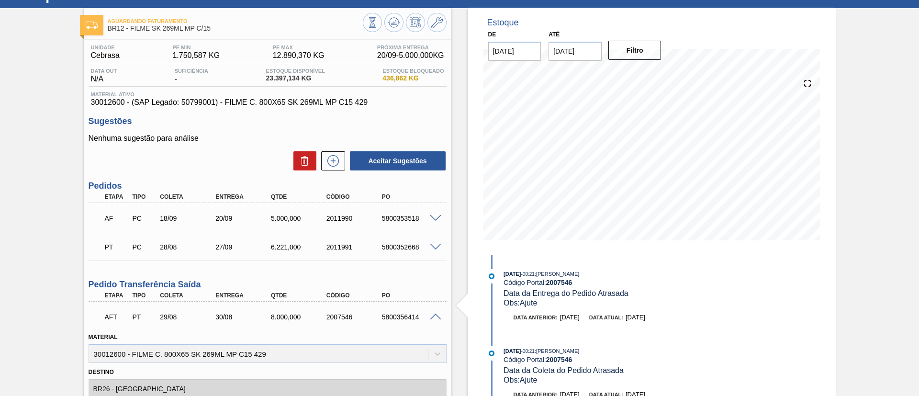
click at [435, 315] on span at bounding box center [435, 316] width 11 height 7
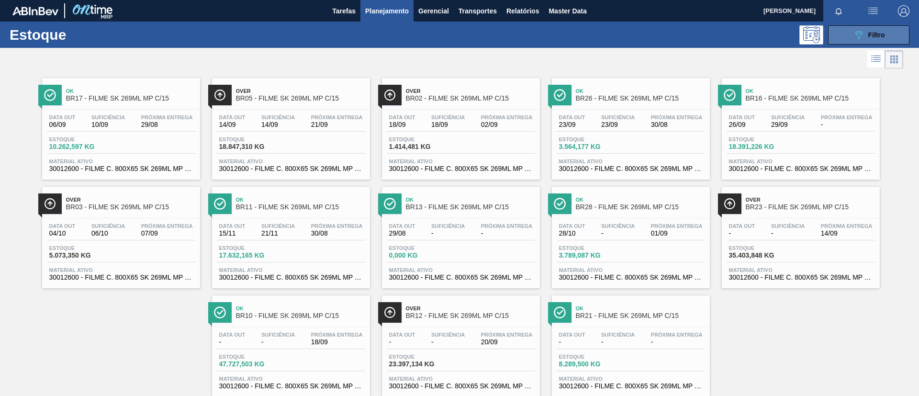
click at [877, 37] on span "Filtro" at bounding box center [876, 35] width 17 height 8
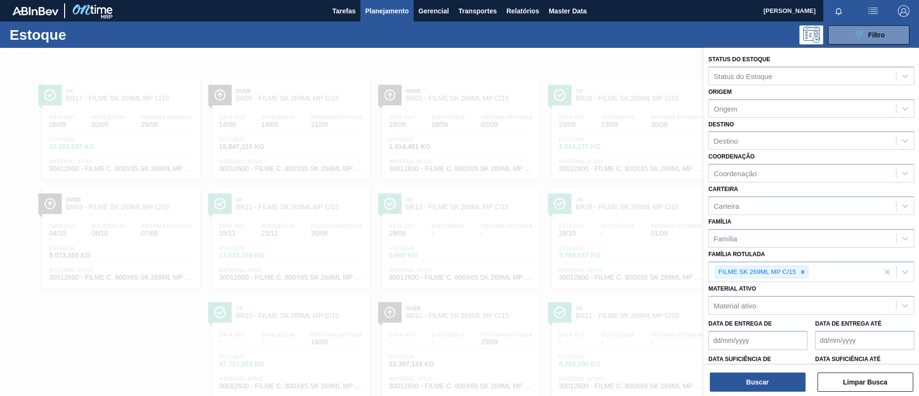
click at [488, 126] on div at bounding box center [459, 246] width 919 height 396
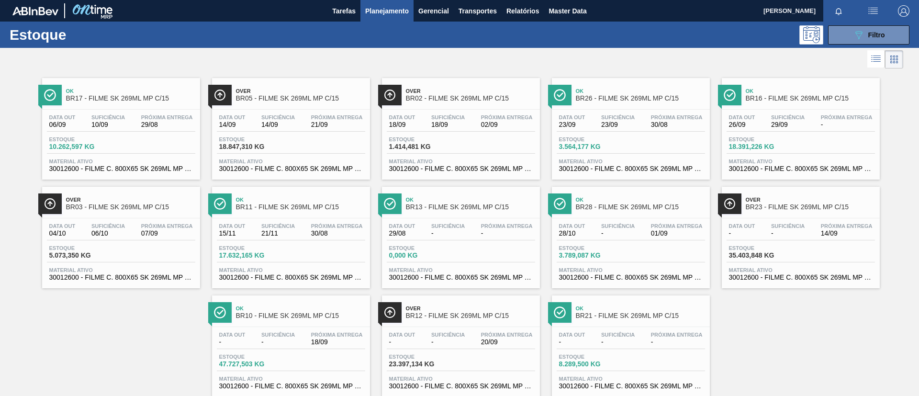
click at [617, 103] on div "Ok BR26 - FILME SK 269ML MP C/15" at bounding box center [640, 95] width 129 height 22
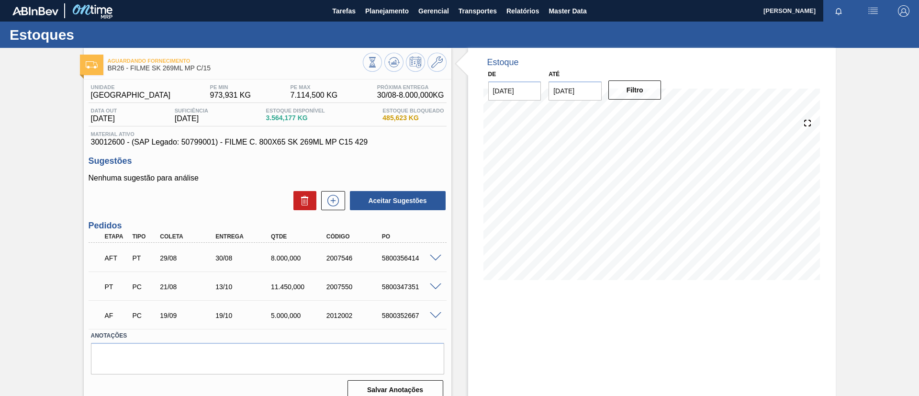
click at [435, 255] on div at bounding box center [436, 257] width 19 height 7
click at [435, 255] on span at bounding box center [435, 258] width 11 height 7
type input "Ajute"
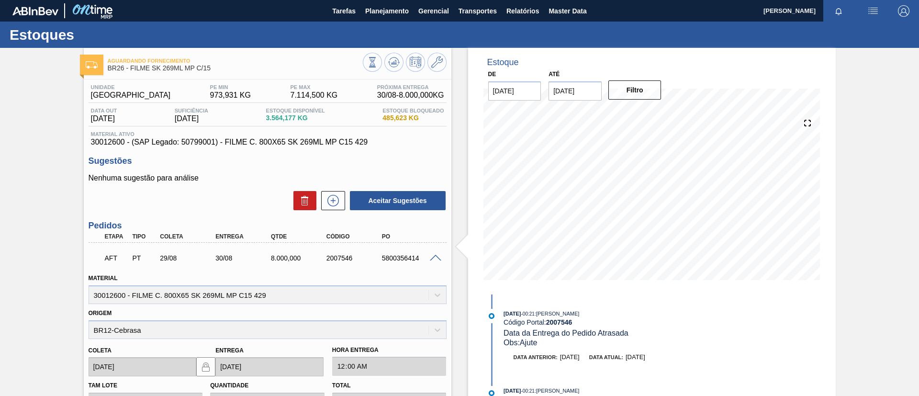
click at [435, 255] on span at bounding box center [435, 258] width 11 height 7
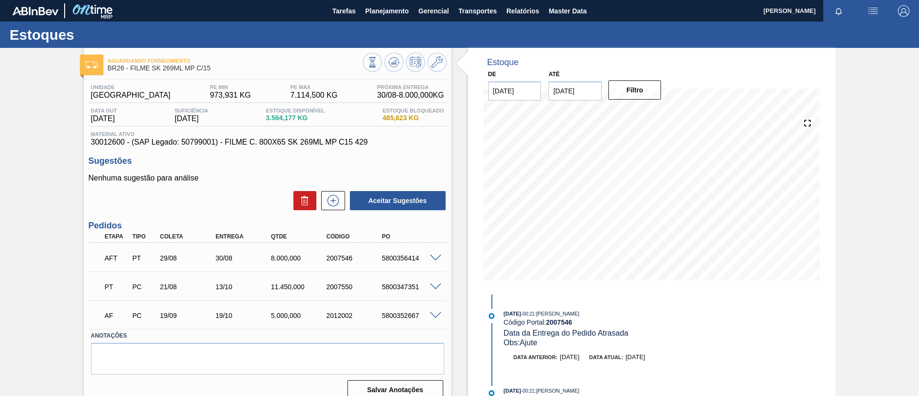
click at [432, 315] on span at bounding box center [435, 315] width 11 height 7
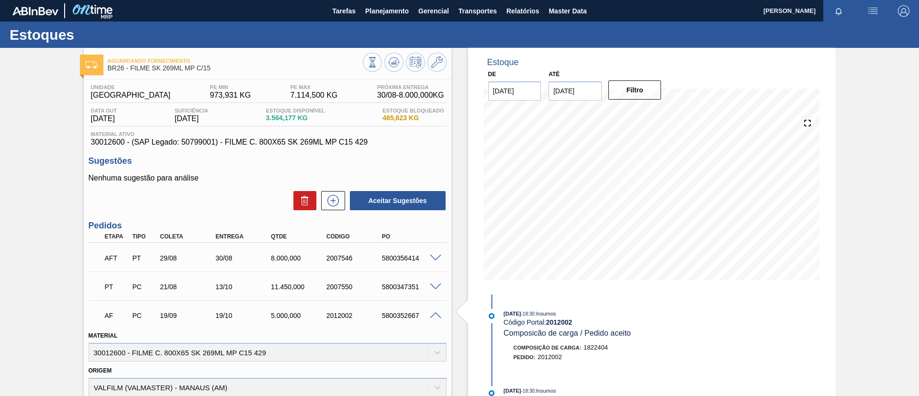
click at [432, 315] on span at bounding box center [435, 315] width 11 height 7
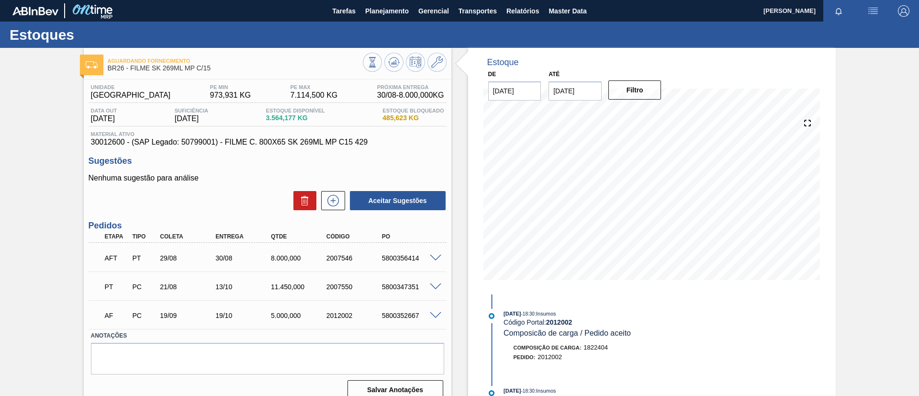
click at [437, 283] on span at bounding box center [435, 286] width 11 height 7
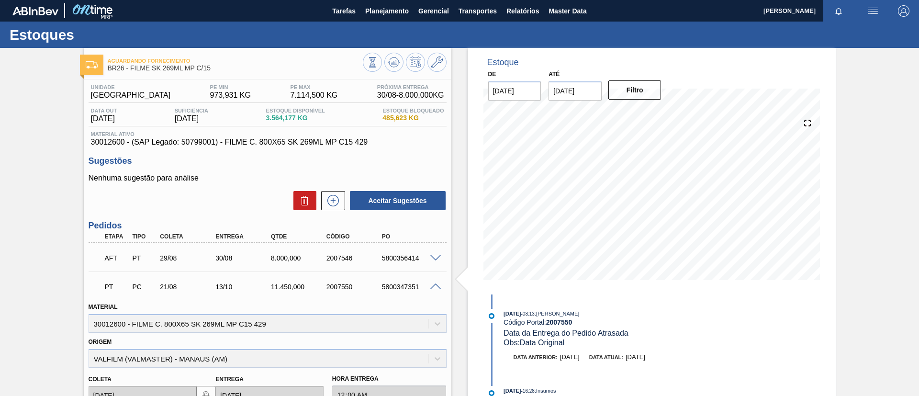
click at [437, 283] on span at bounding box center [435, 286] width 11 height 7
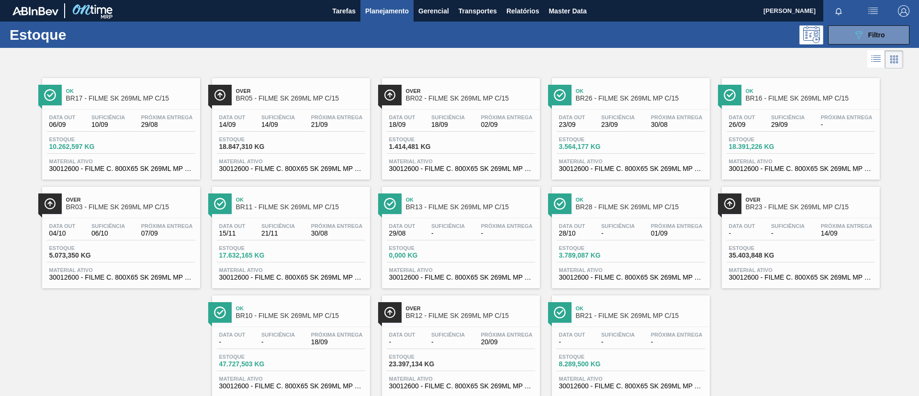
click at [766, 230] on div "Data out - Suficiência - Próxima Entrega 14/09" at bounding box center [800, 231] width 148 height 17
click at [105, 100] on span "BR17 - FILME SK 269ML MP C/15" at bounding box center [130, 98] width 129 height 7
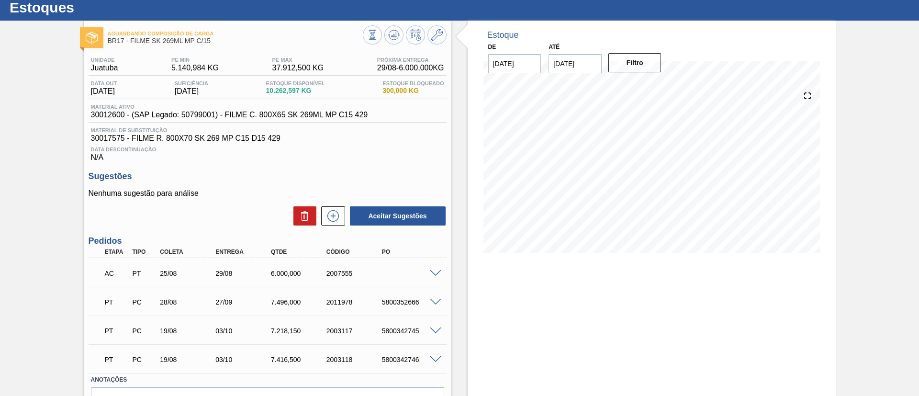
scroll to position [30, 0]
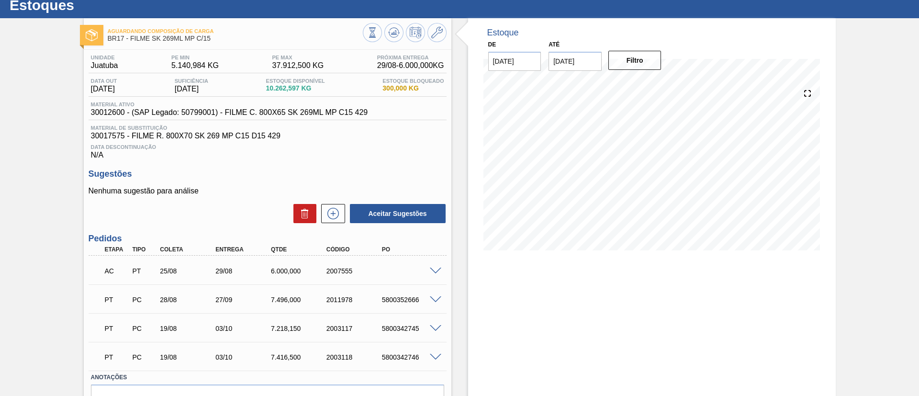
click at [433, 271] on span at bounding box center [435, 270] width 11 height 7
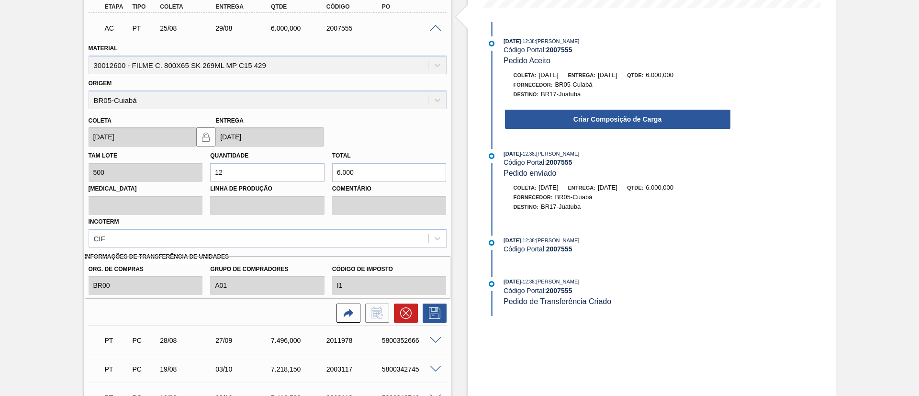
scroll to position [276, 0]
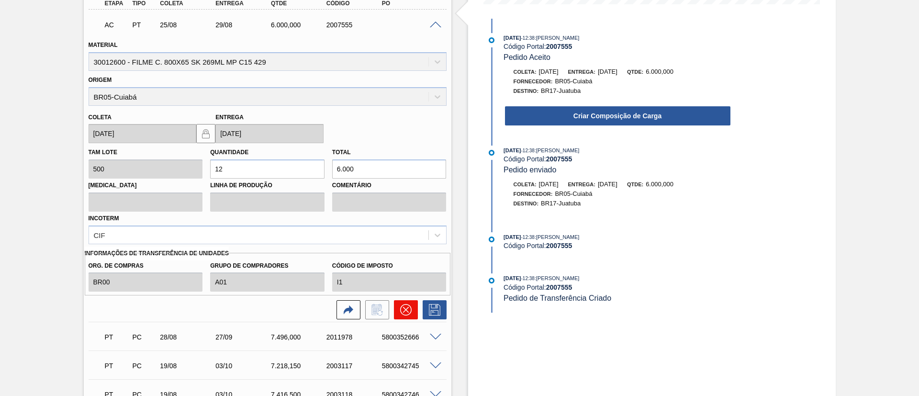
click at [410, 301] on button at bounding box center [406, 309] width 24 height 19
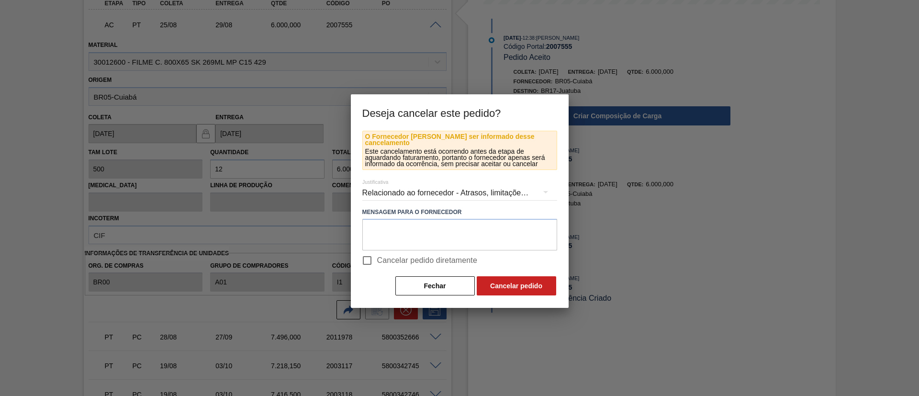
click at [439, 255] on span "Cancelar pedido diretamente" at bounding box center [427, 260] width 100 height 11
click at [377, 251] on input "Cancelar pedido diretamente" at bounding box center [367, 260] width 20 height 20
checkbox input "true"
click at [494, 276] on button "Cancelar pedido" at bounding box center [515, 285] width 79 height 19
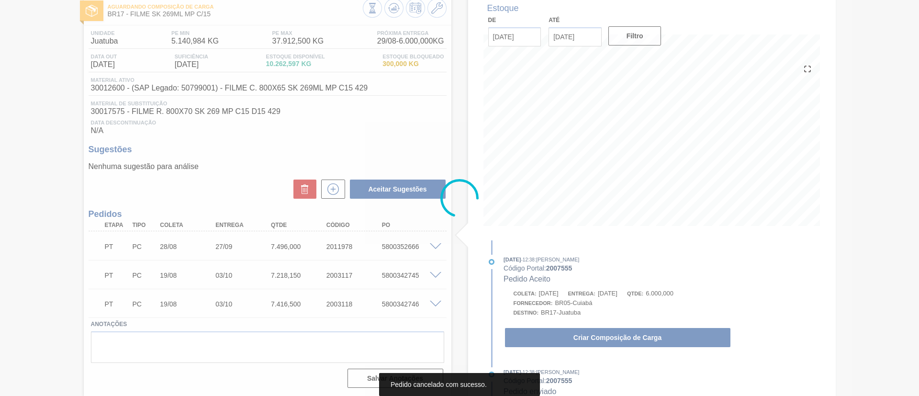
scroll to position [54, 0]
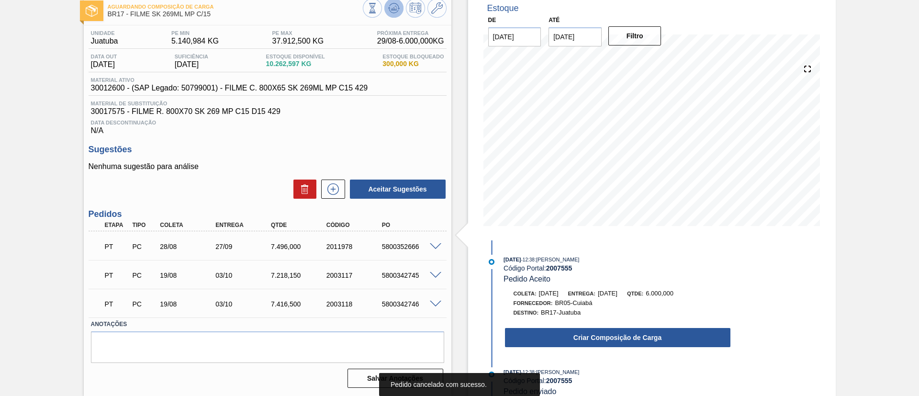
click at [396, 11] on icon at bounding box center [393, 10] width 10 height 5
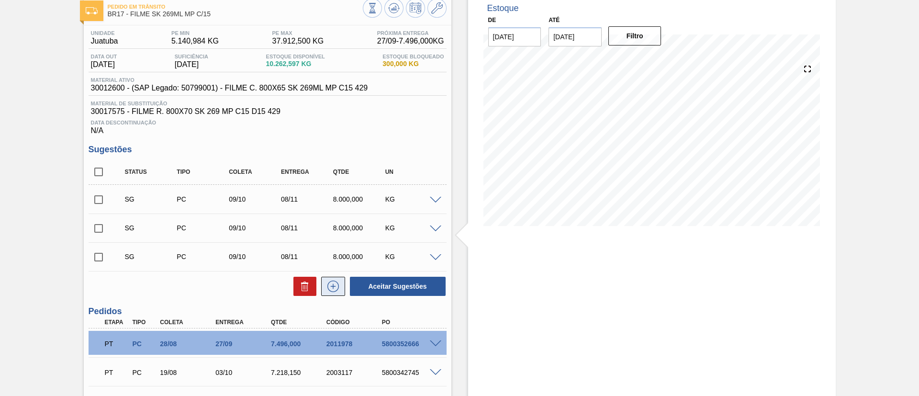
click at [322, 285] on button at bounding box center [333, 286] width 24 height 19
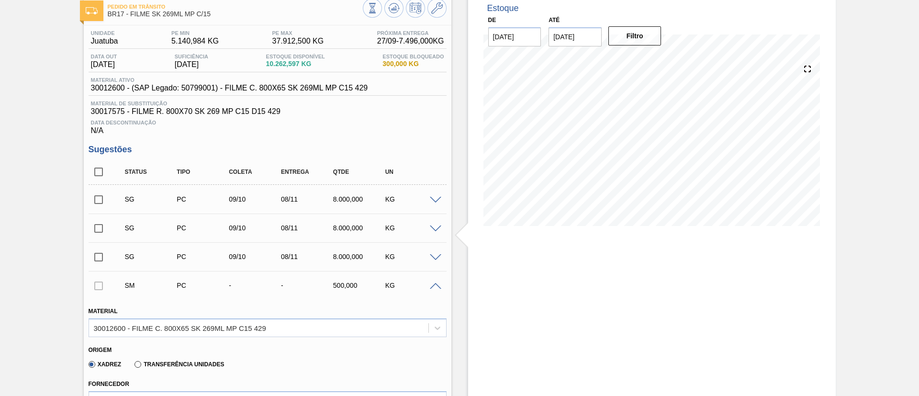
click at [194, 365] on label "Transferência Unidades" at bounding box center [178, 364] width 89 height 7
click at [133, 366] on input "Transferência Unidades" at bounding box center [133, 366] width 0 height 0
type input "0,063"
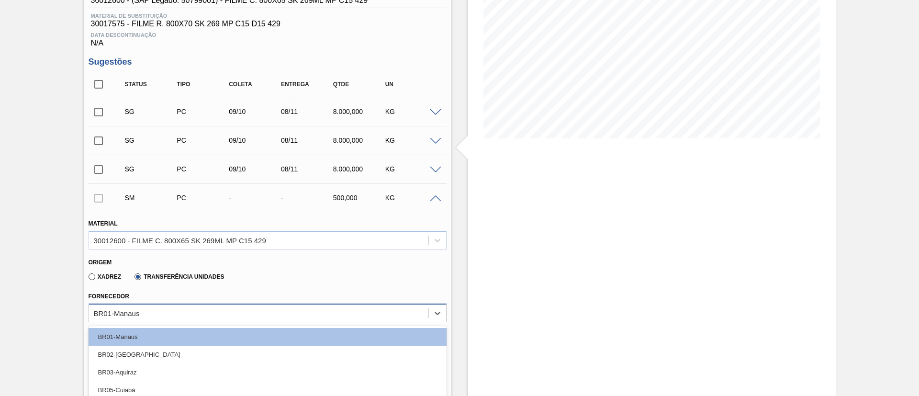
scroll to position [219, 0]
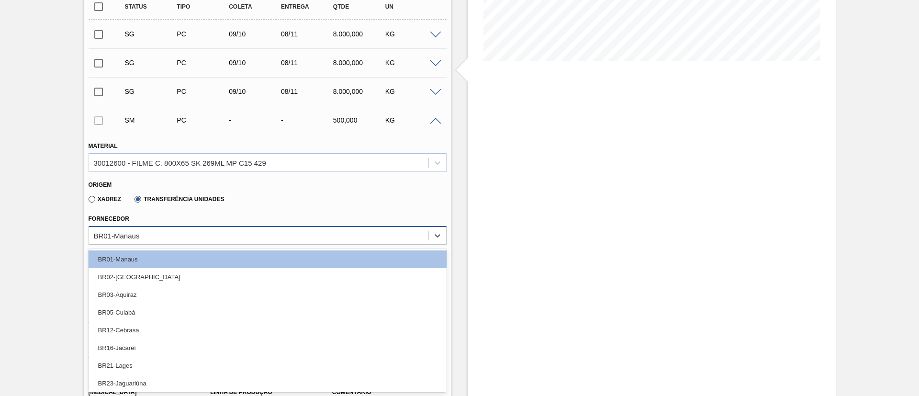
click at [225, 244] on div "option BR05-Cuiabá focused, 4 of 12. 12 results available. Use Up and Down to c…" at bounding box center [268, 235] width 358 height 19
type input "jag"
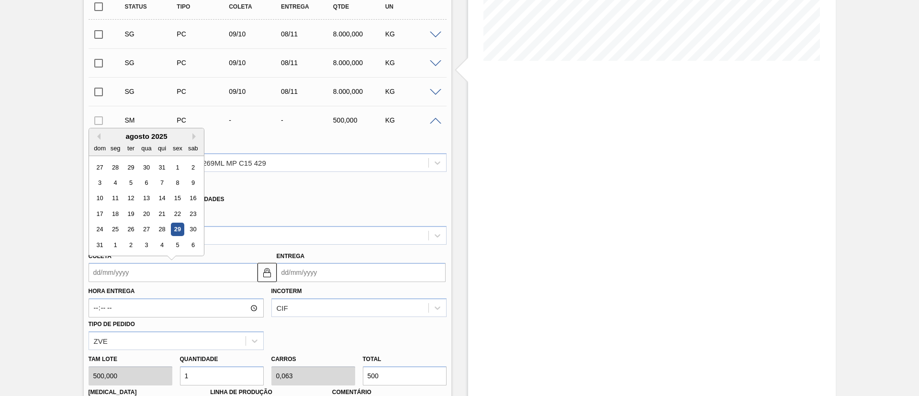
click at [197, 266] on input "Coleta" at bounding box center [173, 272] width 169 height 19
click at [180, 230] on div "29" at bounding box center [177, 229] width 13 height 13
type input "[DATE]"
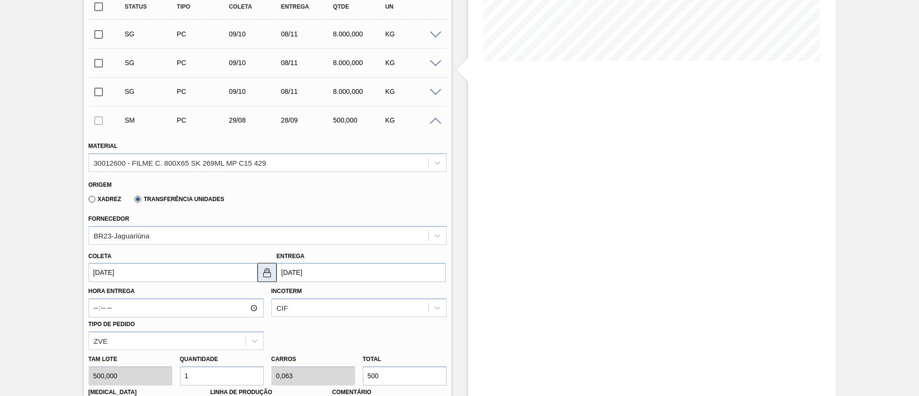
click at [264, 270] on img at bounding box center [266, 271] width 11 height 11
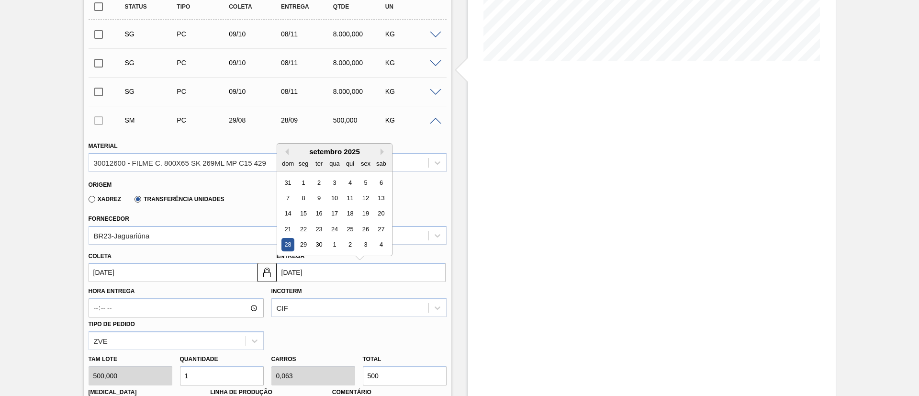
click at [286, 274] on input "[DATE]" at bounding box center [361, 272] width 169 height 19
click at [286, 151] on button "Previous Month" at bounding box center [285, 151] width 7 height 7
click at [302, 263] on div "1" at bounding box center [303, 260] width 13 height 13
type input "[DATE]"
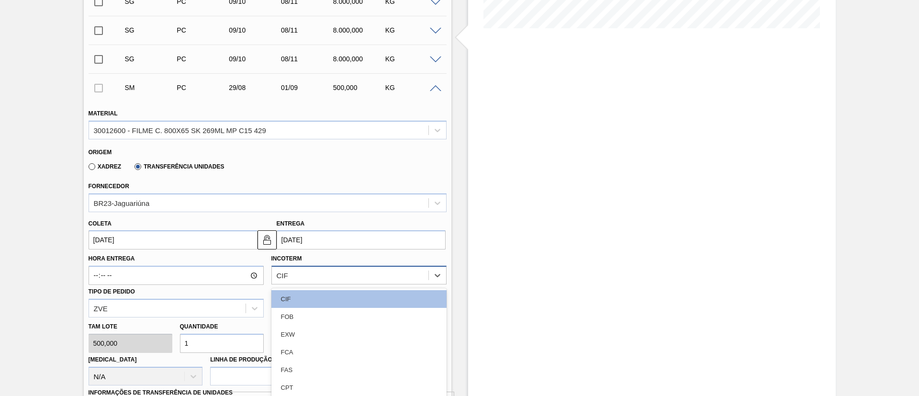
scroll to position [291, 0]
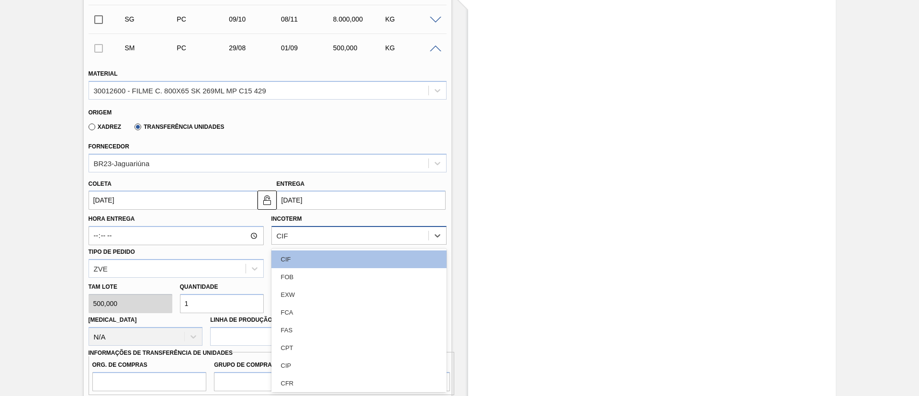
click at [340, 244] on div "option FOB focused, 2 of 11. 11 results available. Use Up and Down to choose op…" at bounding box center [358, 235] width 175 height 19
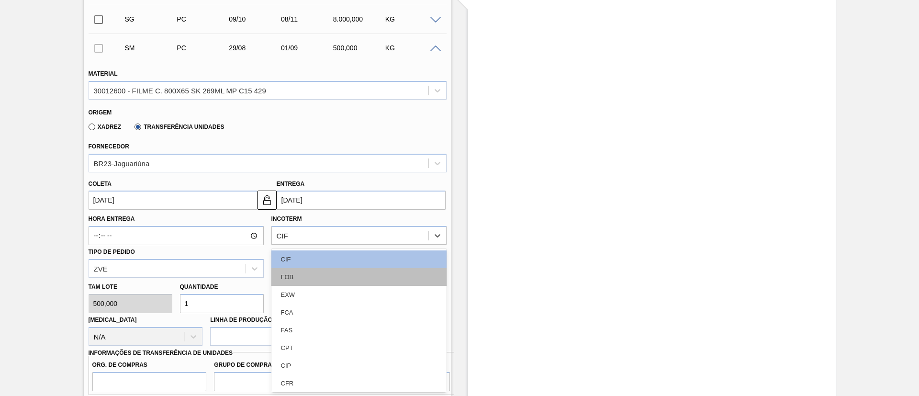
click at [334, 280] on div "FOB" at bounding box center [358, 277] width 175 height 18
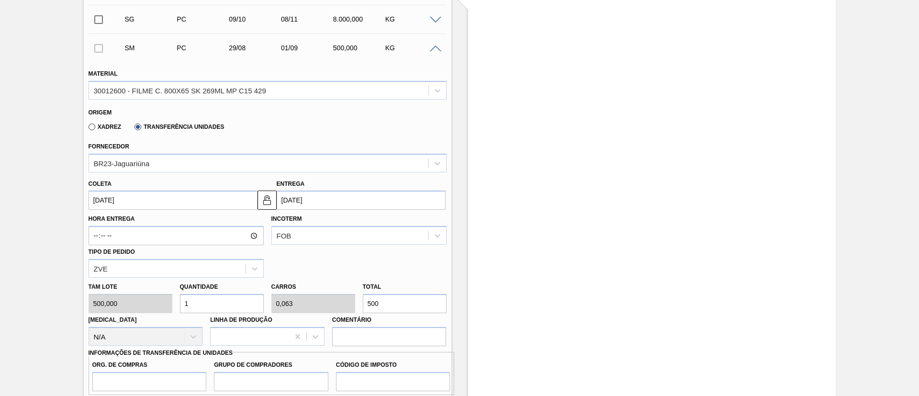
click at [328, 309] on div "[PERSON_NAME] 500,000 Quantidade 1 Carros 0,063 Total 500 [MEDICAL_DATA] N/A Li…" at bounding box center [267, 311] width 365 height 68
type input "0,002"
type input "0"
type input "1"
type input "0,02"
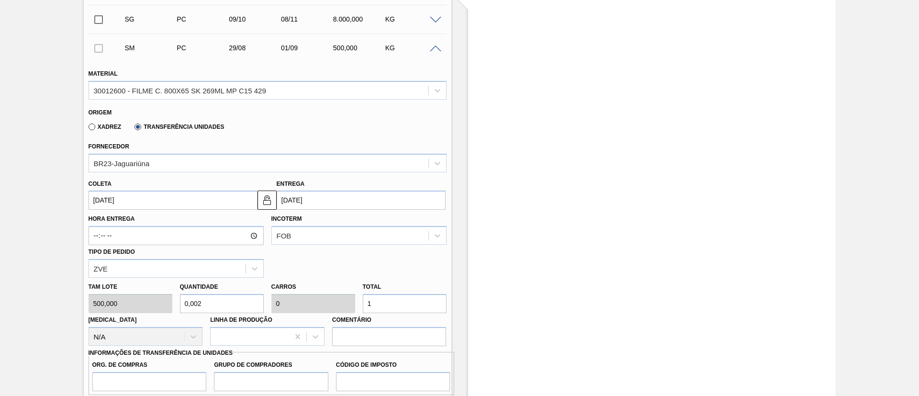
type input "0,001"
type input "10"
type input "0,2"
type input "0,013"
type input "100"
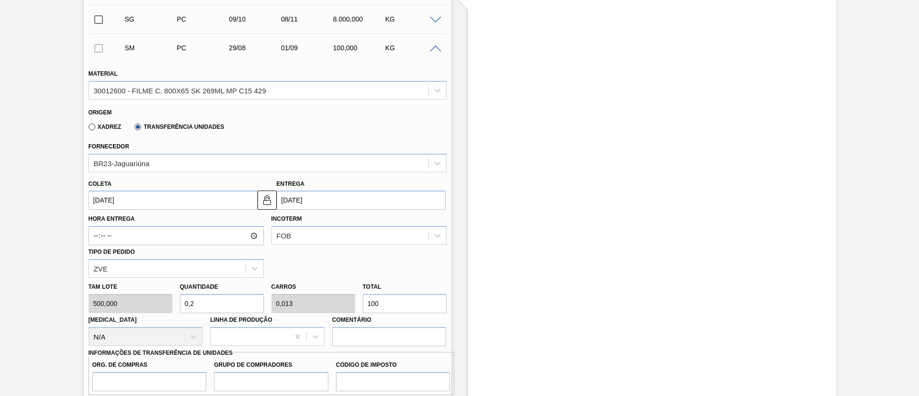
type input "2"
type input "0,125"
type input "1.000"
type input "20"
type input "1,25"
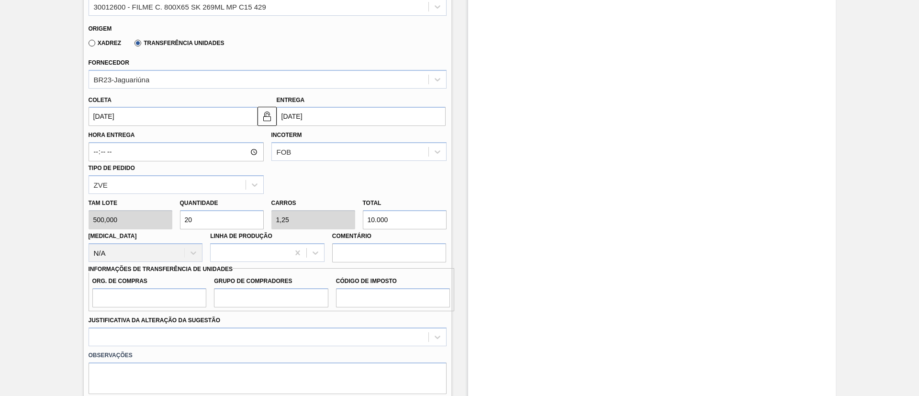
scroll to position [378, 0]
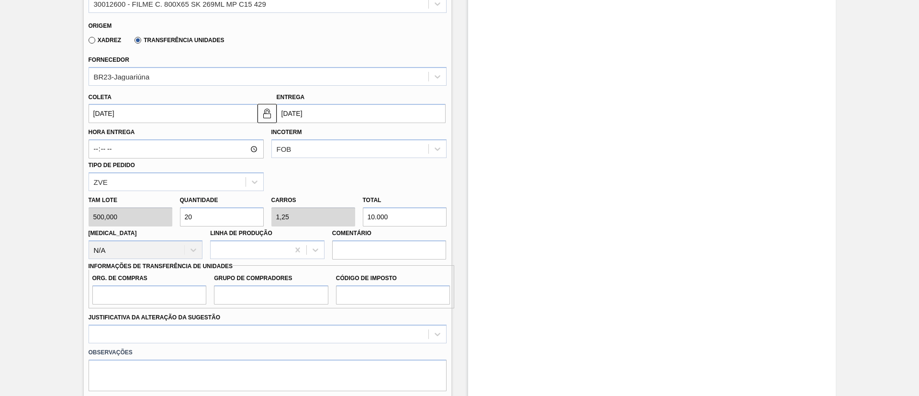
type input "10.000"
click at [160, 286] on input "Org. de Compras" at bounding box center [149, 294] width 114 height 19
type input "BR00"
type input "A01"
type input "I1"
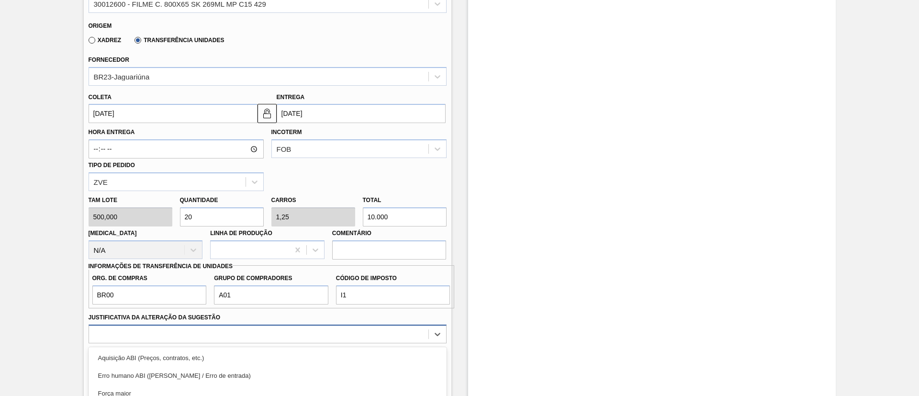
scroll to position [476, 0]
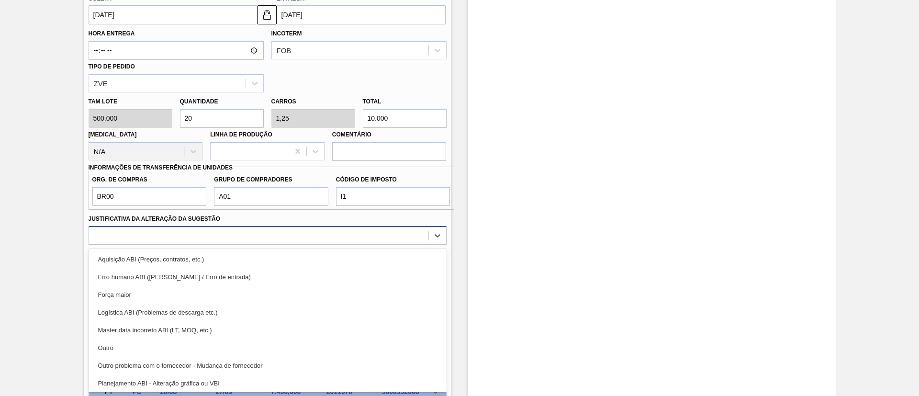
click at [184, 244] on div "option Aquisição ABI (Preços, contratos, etc.) focused, 1 of 18. 18 results ava…" at bounding box center [268, 235] width 358 height 19
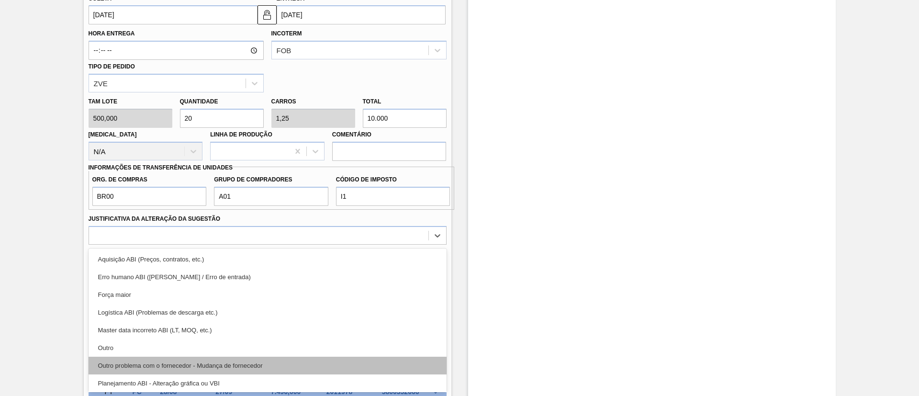
click at [183, 359] on div "Outro problema com o fornecedor - Mudança de fornecedor" at bounding box center [268, 365] width 358 height 18
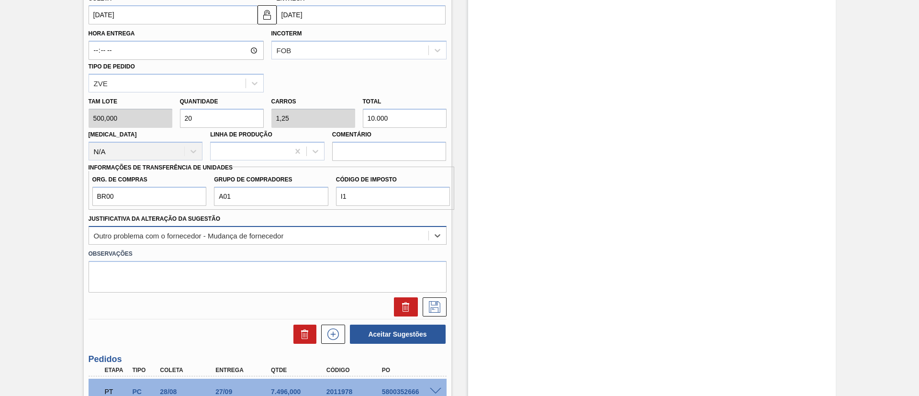
click at [281, 240] on div "Outro problema com o fornecedor - Mudança de fornecedor" at bounding box center [258, 235] width 339 height 14
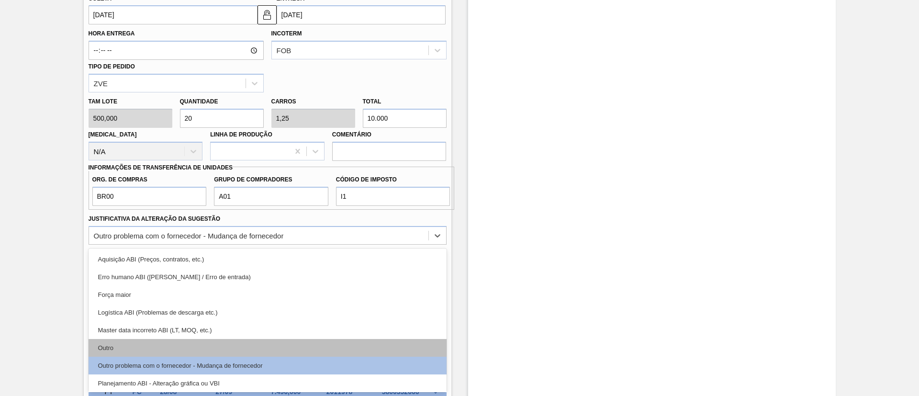
scroll to position [35, 0]
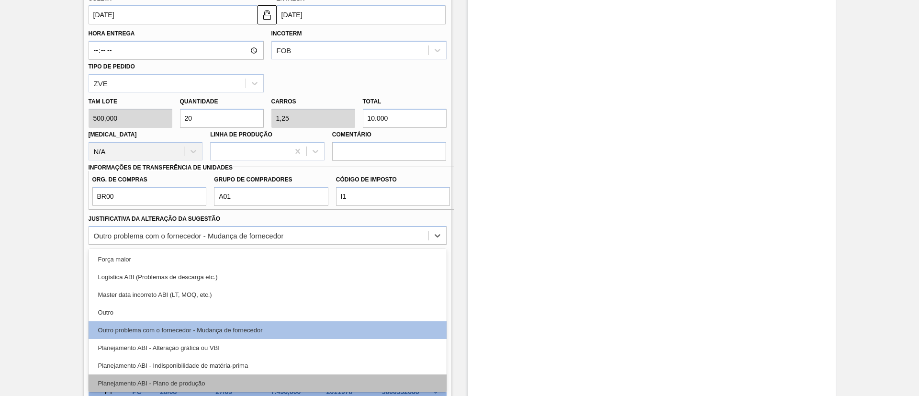
click at [241, 381] on div "Planejamento ABI - Plano de produção" at bounding box center [268, 383] width 358 height 18
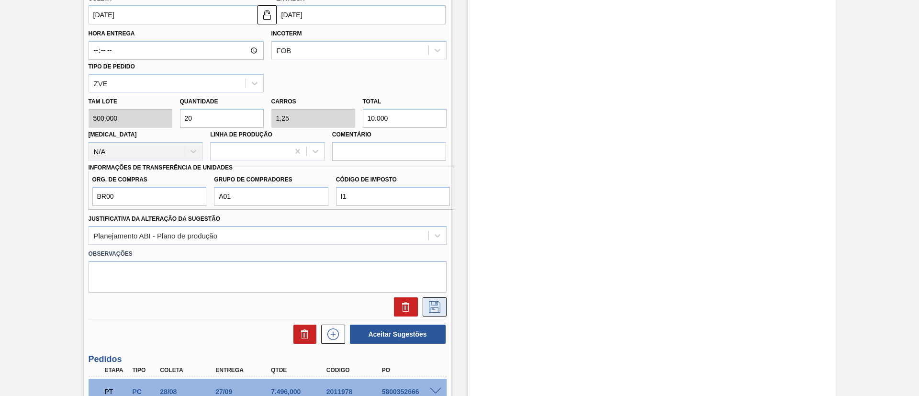
click at [432, 302] on icon at bounding box center [434, 306] width 15 height 11
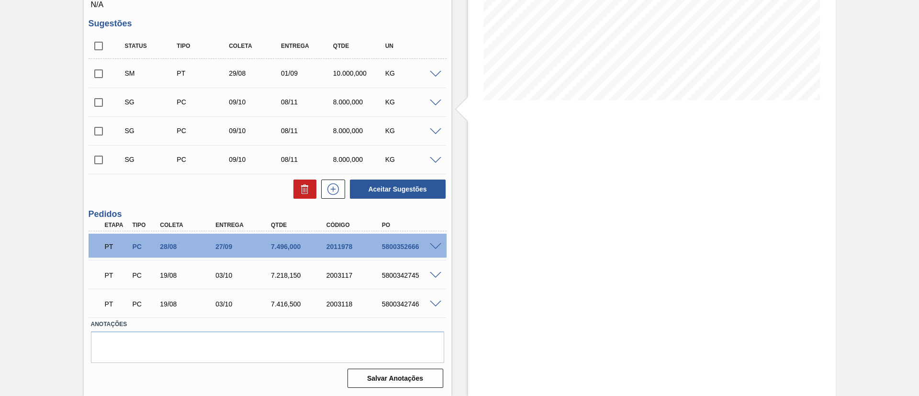
scroll to position [108, 0]
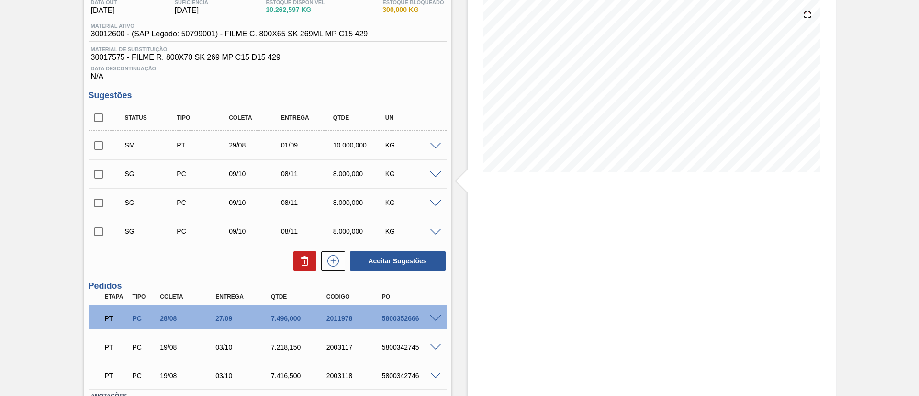
click at [431, 144] on span at bounding box center [435, 146] width 11 height 7
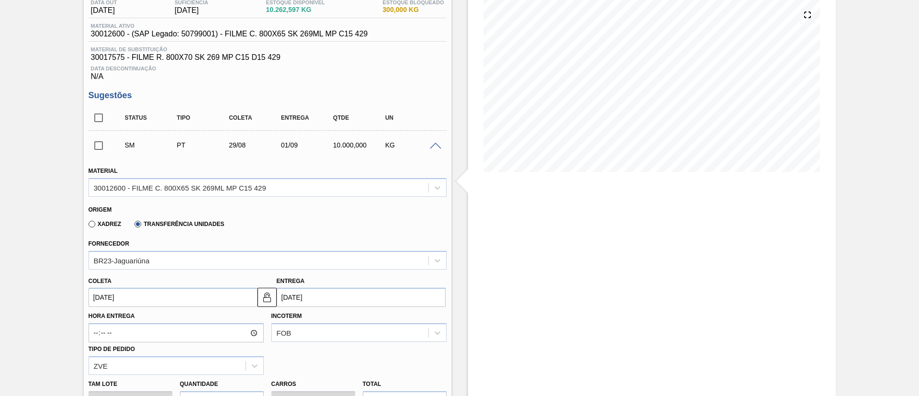
scroll to position [156, 0]
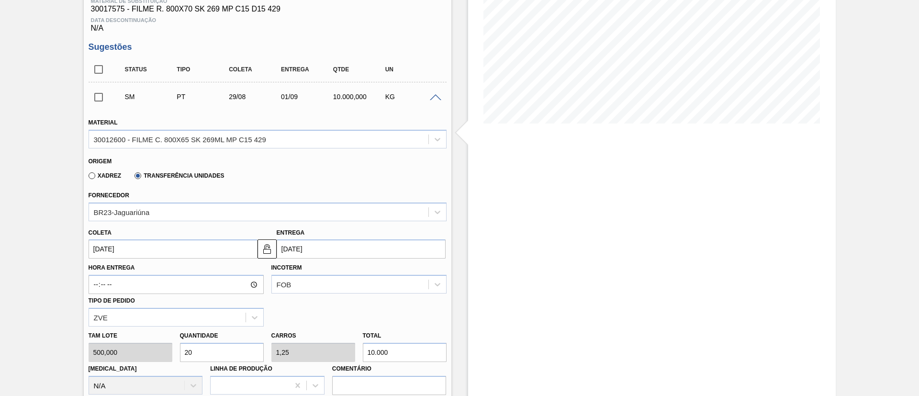
drag, startPoint x: 399, startPoint y: 349, endPoint x: 372, endPoint y: 352, distance: 27.4
click at [372, 352] on input "10.000" at bounding box center [405, 352] width 84 height 19
type input "0,024"
type input "0,002"
type input "12"
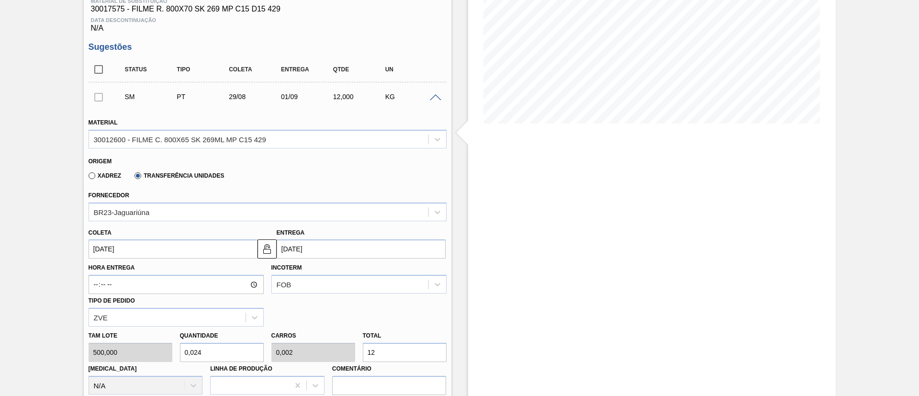
type input "0,25"
type input "0,016"
type input "125"
type input "2,5"
type input "0,156"
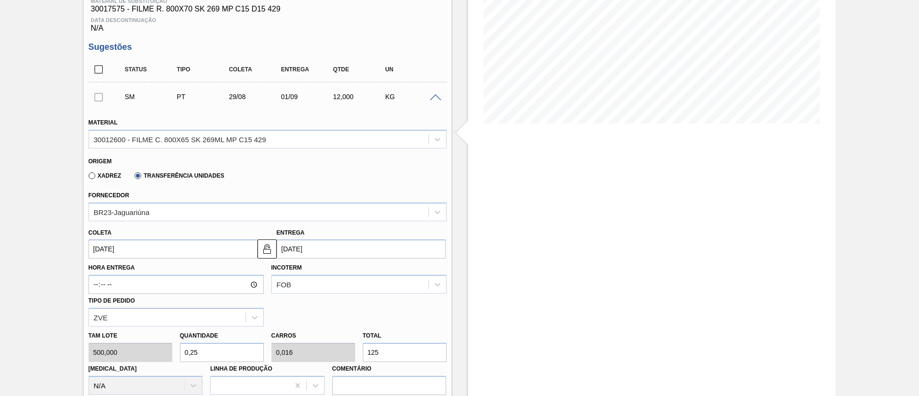
type input "1.250"
type input "25"
type input "1,563"
type input "12.500"
type input "250"
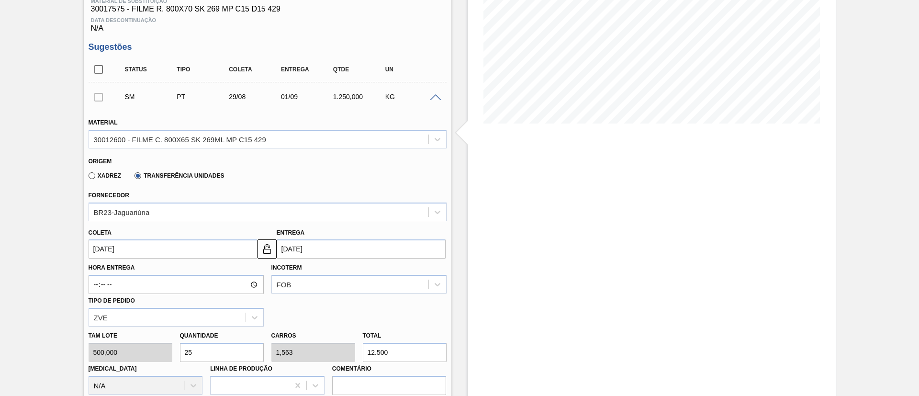
type input "15,625"
type input "125.000"
type input "25"
type input "1,563"
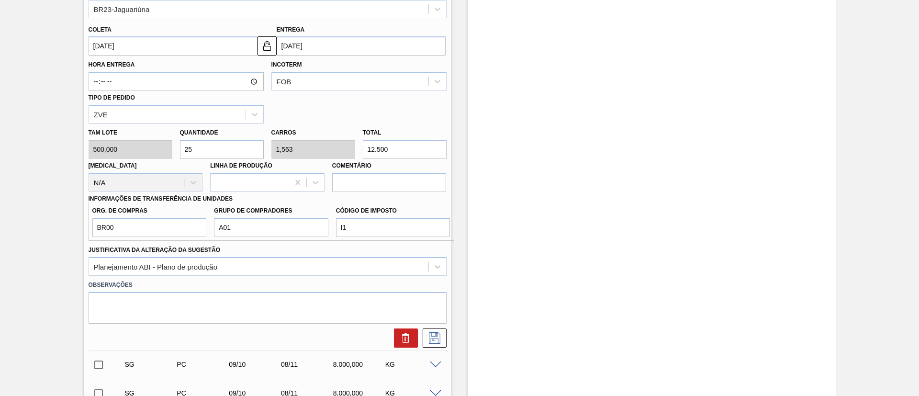
scroll to position [362, 0]
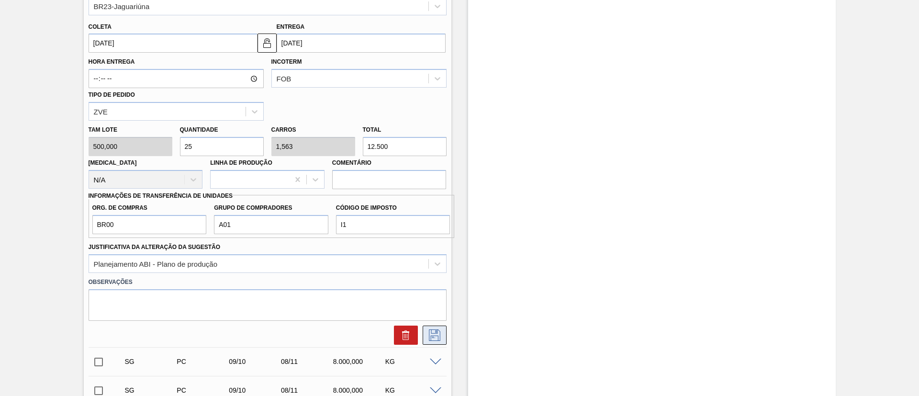
type input "12.500"
click at [432, 327] on button at bounding box center [434, 334] width 24 height 19
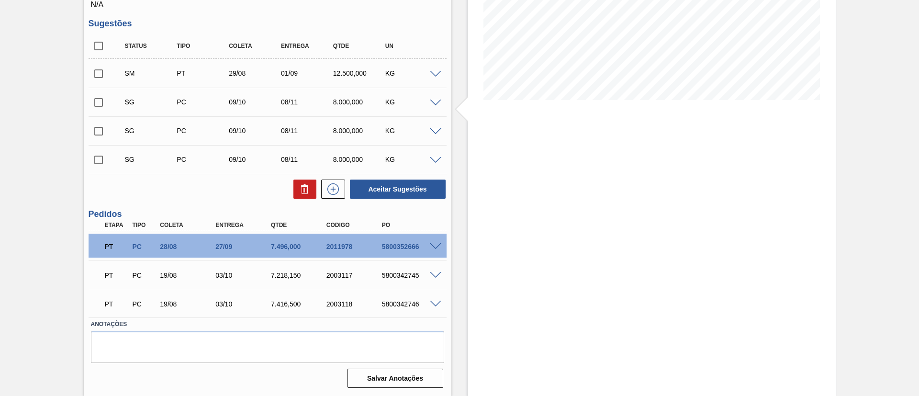
scroll to position [180, 0]
click at [102, 98] on input "checkbox" at bounding box center [99, 102] width 20 height 20
checkbox input "true"
click at [101, 131] on input "checkbox" at bounding box center [99, 131] width 20 height 20
checkbox input "true"
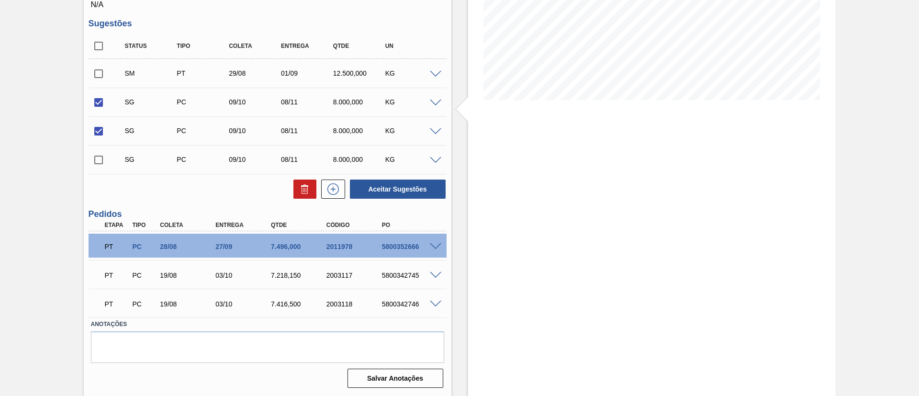
click at [102, 163] on input "checkbox" at bounding box center [99, 160] width 20 height 20
checkbox input "true"
click at [308, 190] on icon at bounding box center [304, 188] width 11 height 11
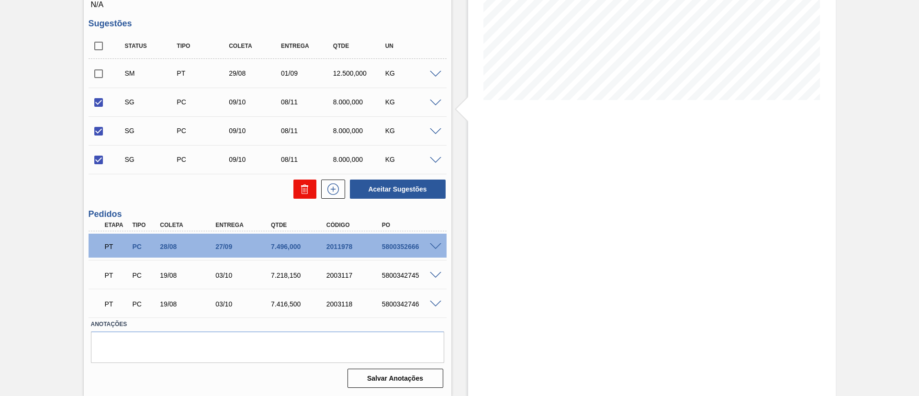
checkbox input "false"
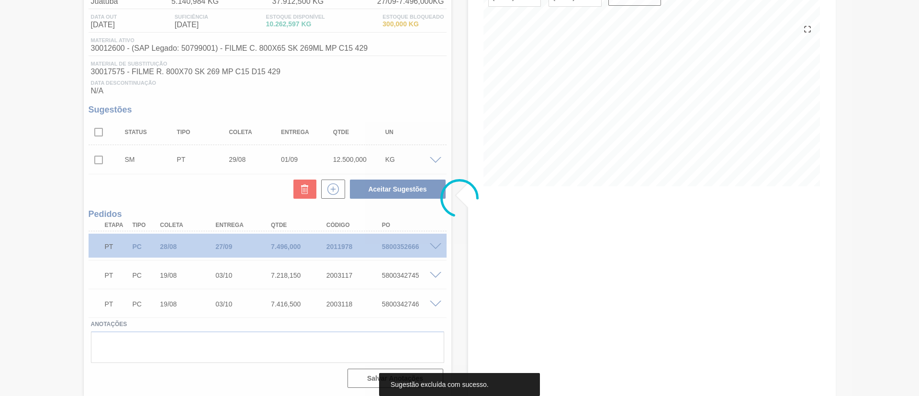
scroll to position [94, 0]
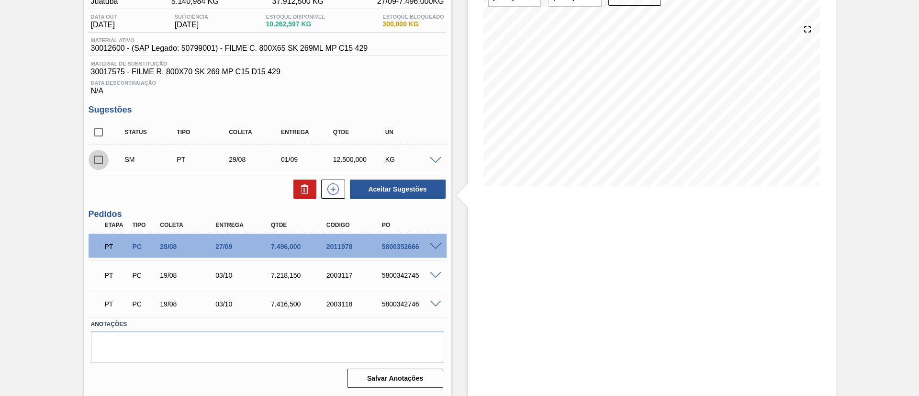
click at [99, 165] on input "checkbox" at bounding box center [99, 160] width 20 height 20
checkbox input "true"
click at [376, 196] on button "Aceitar Sugestões" at bounding box center [398, 188] width 96 height 19
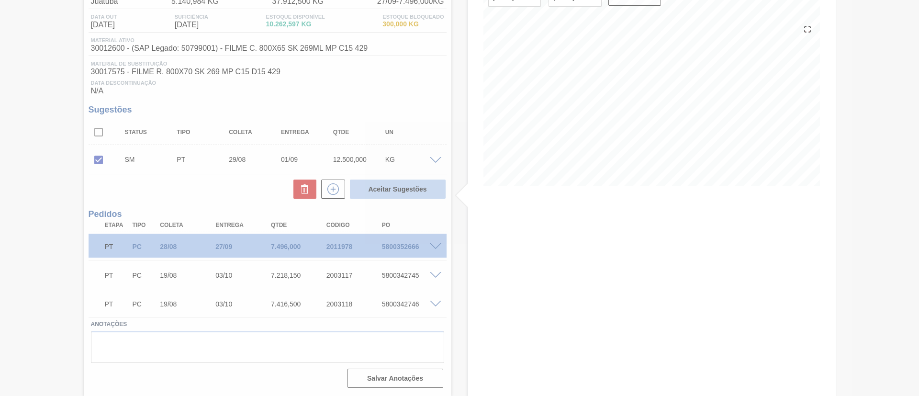
scroll to position [83, 0]
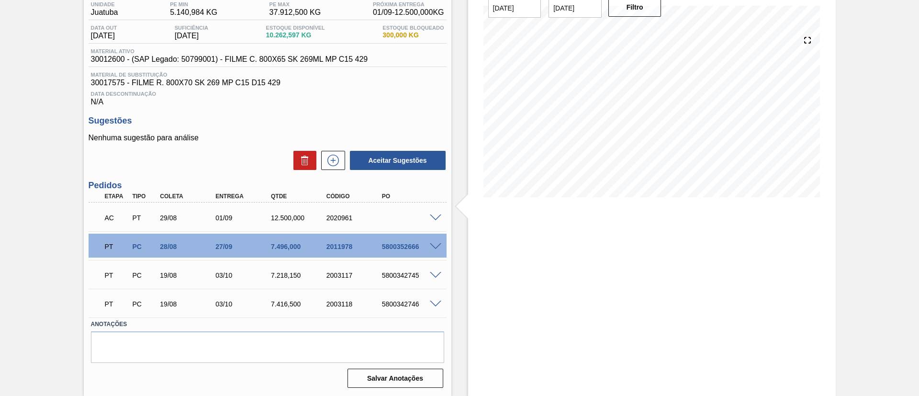
click at [436, 217] on span at bounding box center [435, 217] width 11 height 7
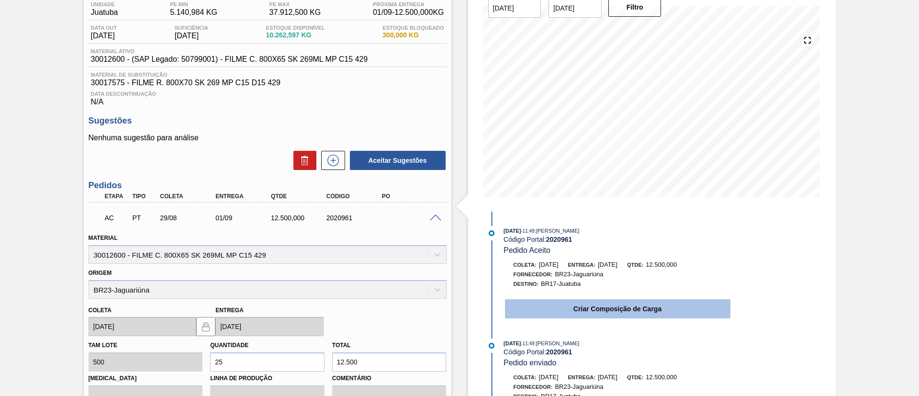
click at [585, 305] on button "Criar Composição de Carga" at bounding box center [617, 308] width 225 height 19
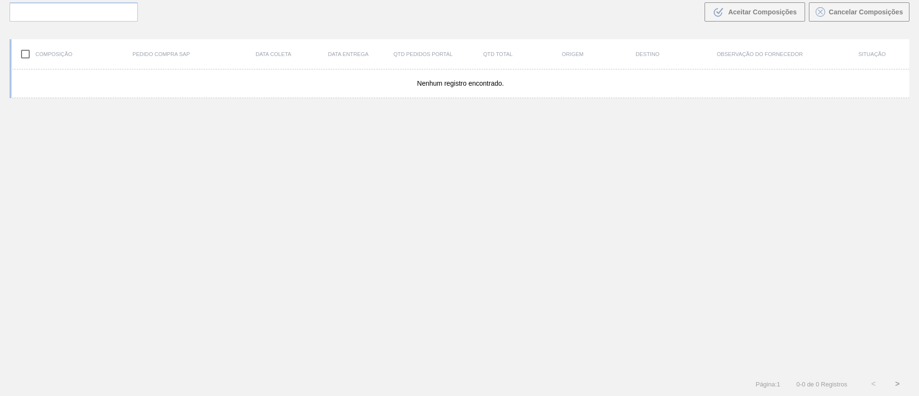
scroll to position [69, 0]
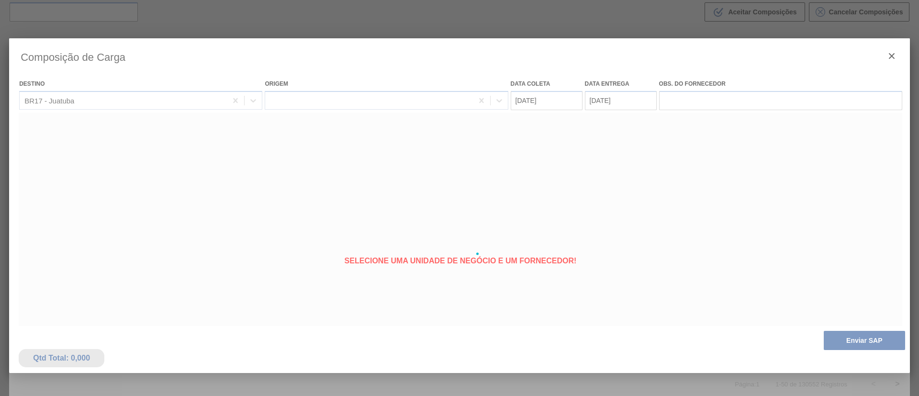
type coleta "[DATE]"
type entrega "[DATE]"
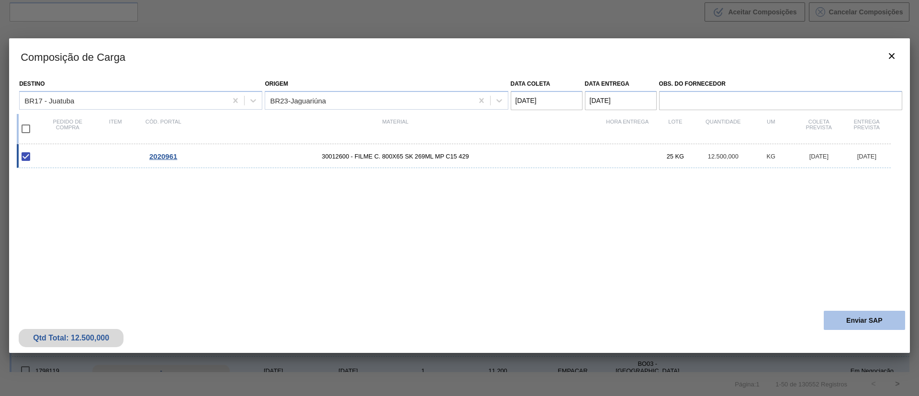
click at [848, 317] on button "Enviar SAP" at bounding box center [863, 319] width 81 height 19
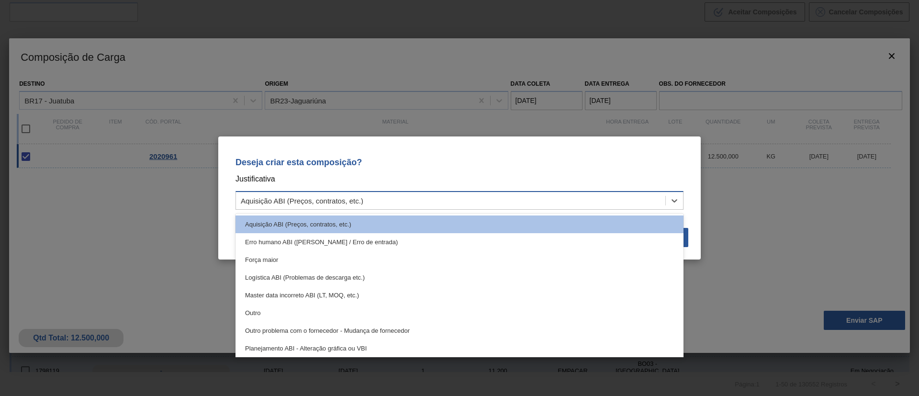
click at [614, 203] on div "Aquisição ABI (Preços, contratos, etc.)" at bounding box center [450, 201] width 429 height 14
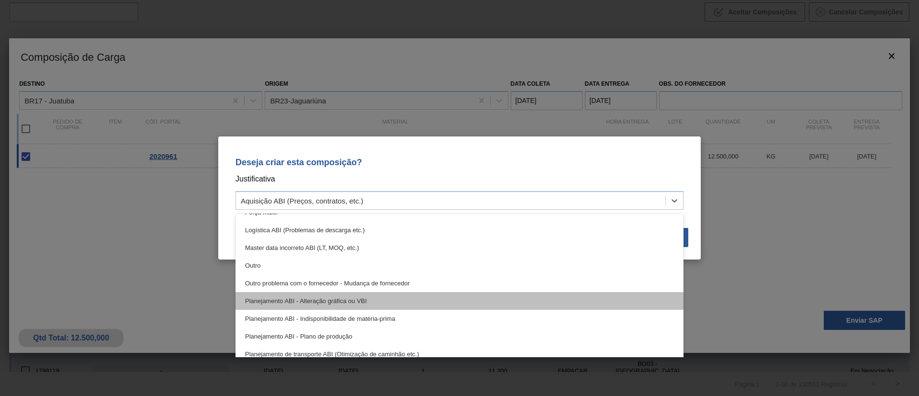
scroll to position [49, 0]
click at [463, 336] on div "Planejamento ABI - Plano de produção" at bounding box center [459, 335] width 448 height 18
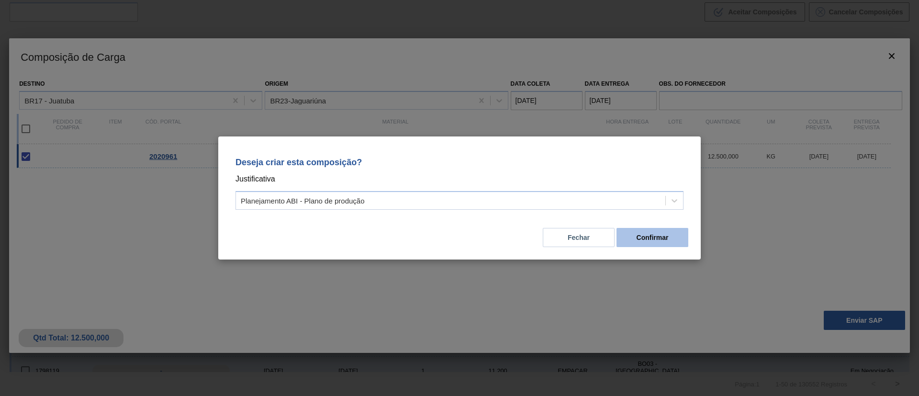
click at [646, 239] on button "Confirmar" at bounding box center [652, 237] width 72 height 19
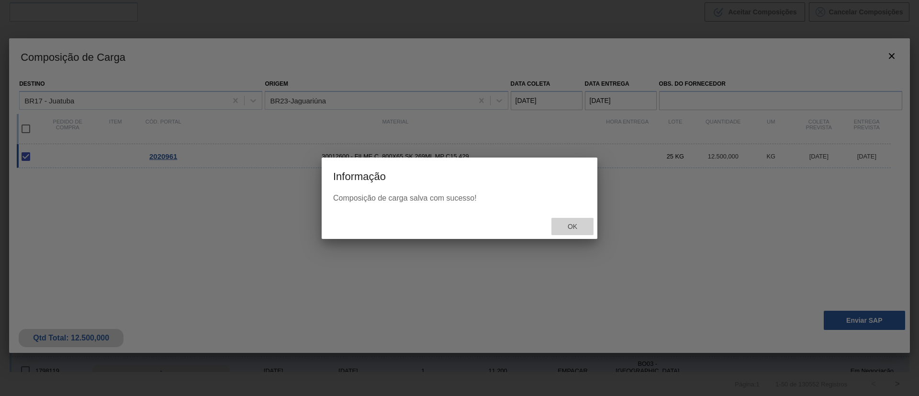
click at [583, 222] on div "Ok" at bounding box center [572, 227] width 42 height 18
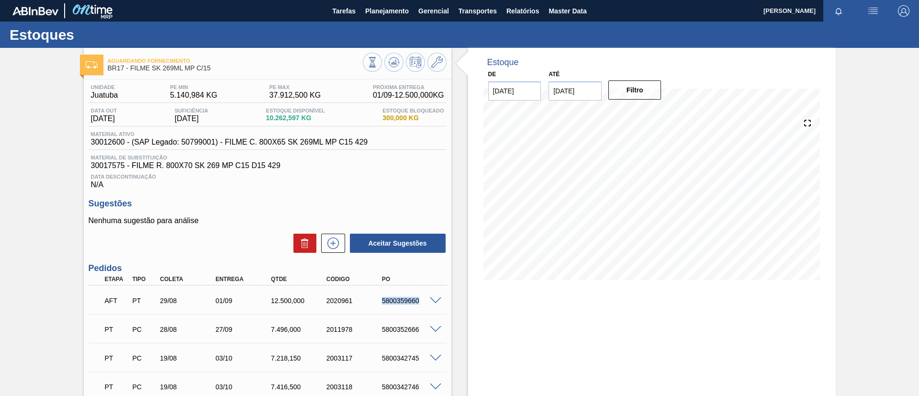
drag, startPoint x: 372, startPoint y: 300, endPoint x: 434, endPoint y: 307, distance: 63.0
click at [434, 307] on div "AFT PT 29/08 01/09 12.500,000 2020961 5800359660" at bounding box center [268, 300] width 358 height 24
copy div "5800359660"
click at [400, 61] on button at bounding box center [393, 62] width 19 height 19
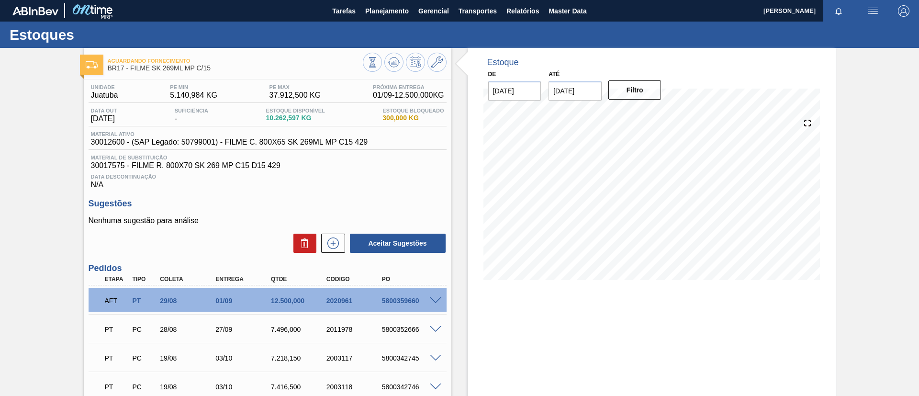
click at [16, 130] on div "Aguardando Fornecimento BR17 - FILME SK 269ML MP C/15 Unidade Juatuba PE MIN 5.…" at bounding box center [459, 263] width 919 height 431
click at [432, 297] on span at bounding box center [435, 300] width 11 height 7
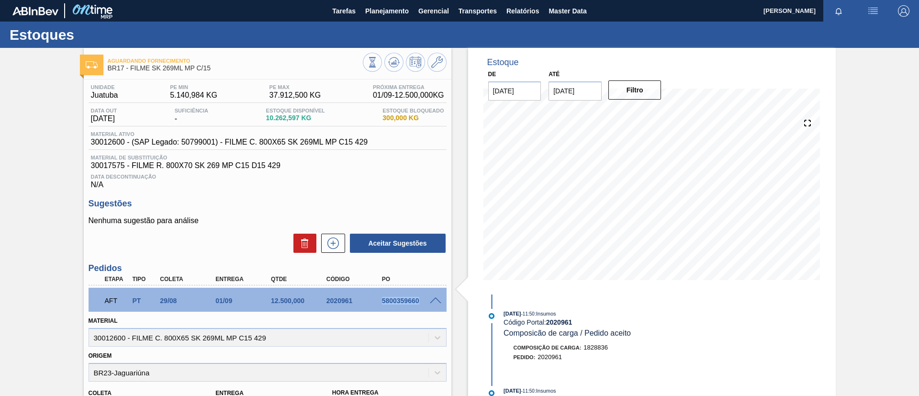
drag, startPoint x: 377, startPoint y: 297, endPoint x: 419, endPoint y: 298, distance: 41.6
click at [419, 298] on div "5800359660" at bounding box center [403, 301] width 55 height 8
copy div "5800359660"
drag, startPoint x: 81, startPoint y: 142, endPoint x: 125, endPoint y: 145, distance: 43.7
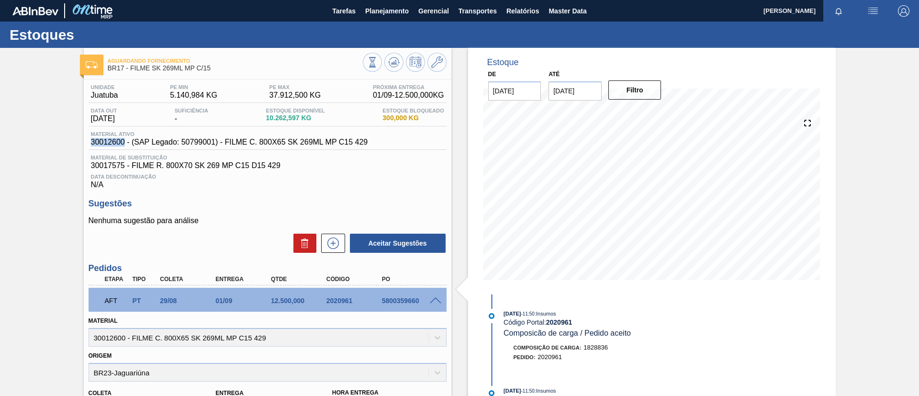
copy span "30012600"
drag, startPoint x: 366, startPoint y: 138, endPoint x: 225, endPoint y: 143, distance: 140.7
click at [225, 143] on span "30012600 - (SAP Legado: 50799001) - FILME C. 800X65 SK 269ML MP C15 429" at bounding box center [229, 142] width 277 height 9
copy span "FILME C. 800X65 SK 269ML MP C15 429"
click at [409, 11] on button "Planejamento" at bounding box center [386, 11] width 53 height 22
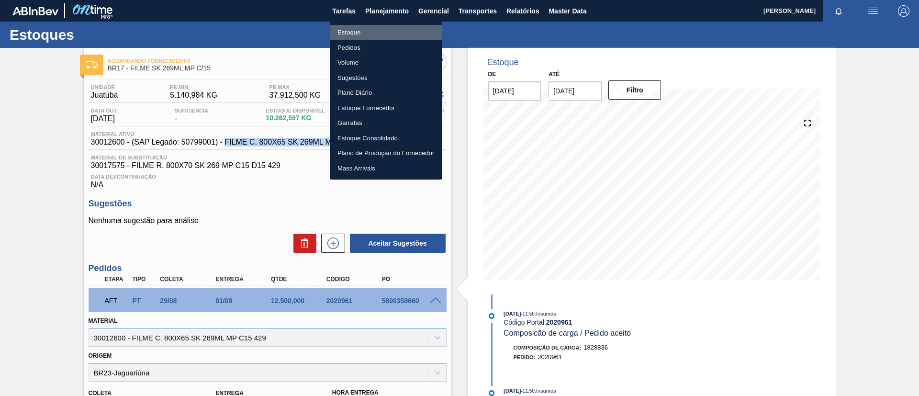
click at [391, 30] on li "Estoque" at bounding box center [386, 32] width 112 height 15
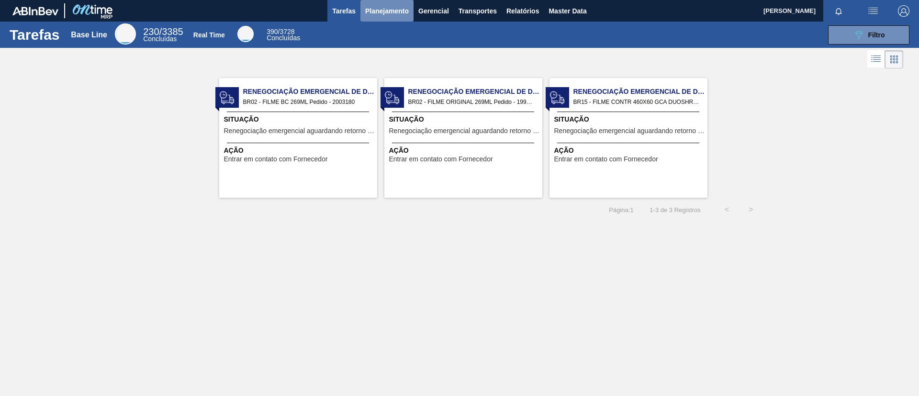
click at [371, 11] on span "Planejamento" at bounding box center [387, 10] width 44 height 11
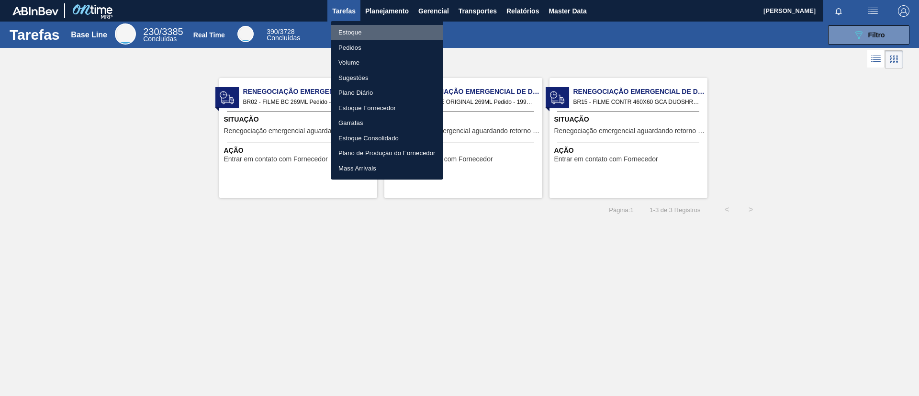
click at [374, 28] on li "Estoque" at bounding box center [387, 32] width 112 height 15
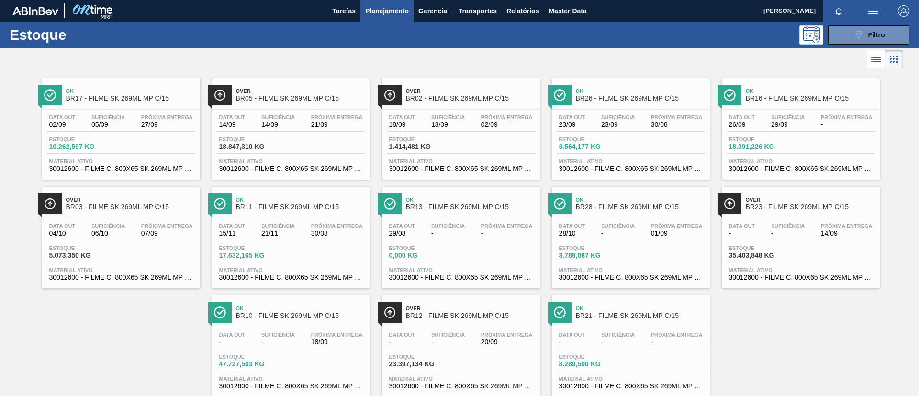
scroll to position [25, 0]
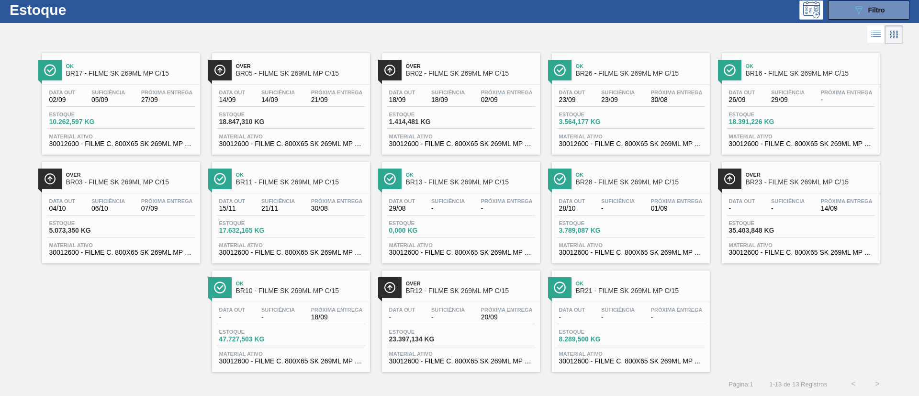
click at [862, 203] on span "Próxima Entrega" at bounding box center [846, 201] width 52 height 6
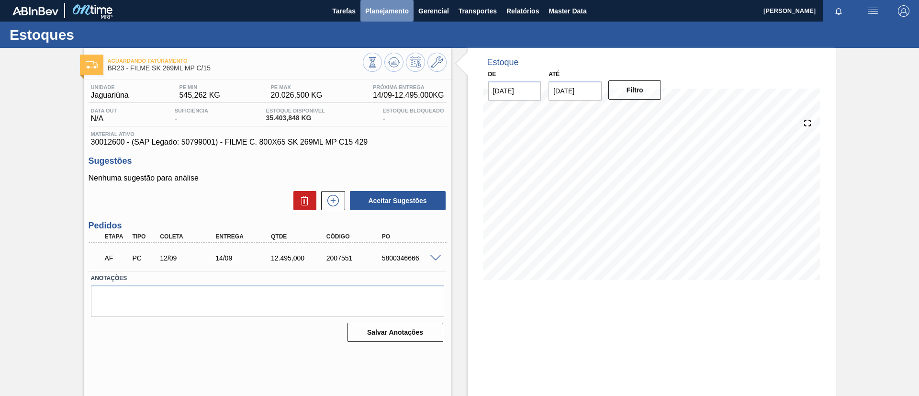
click at [393, 8] on span "Planejamento" at bounding box center [387, 10] width 44 height 11
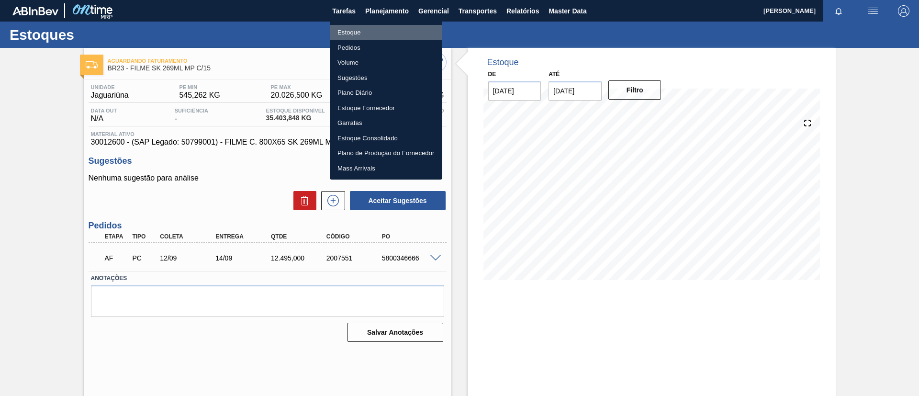
click at [392, 29] on li "Estoque" at bounding box center [386, 32] width 112 height 15
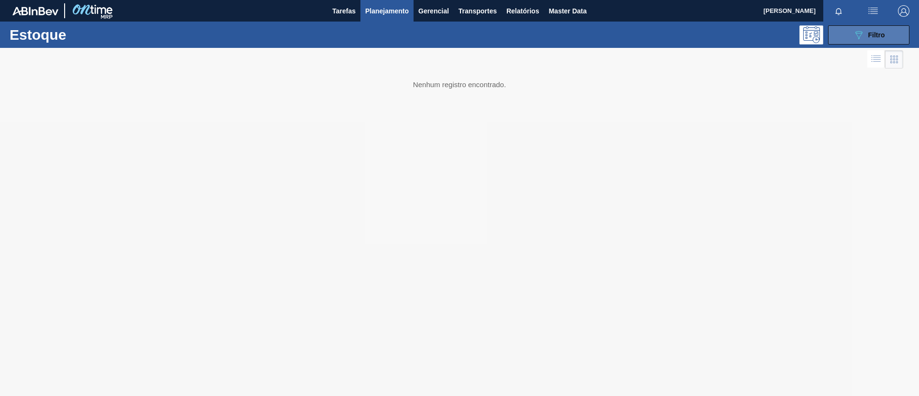
click at [859, 35] on icon "089F7B8B-B2A5-4AFE-B5C0-19BA573D28AC" at bounding box center [857, 34] width 11 height 11
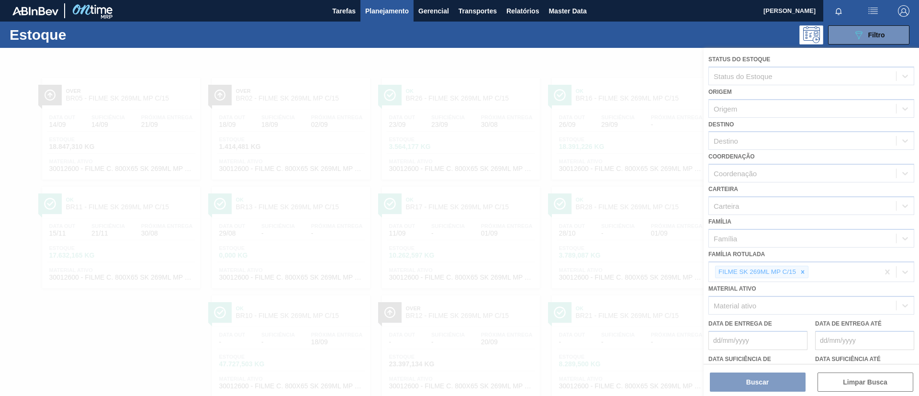
click at [804, 271] on div at bounding box center [459, 222] width 919 height 348
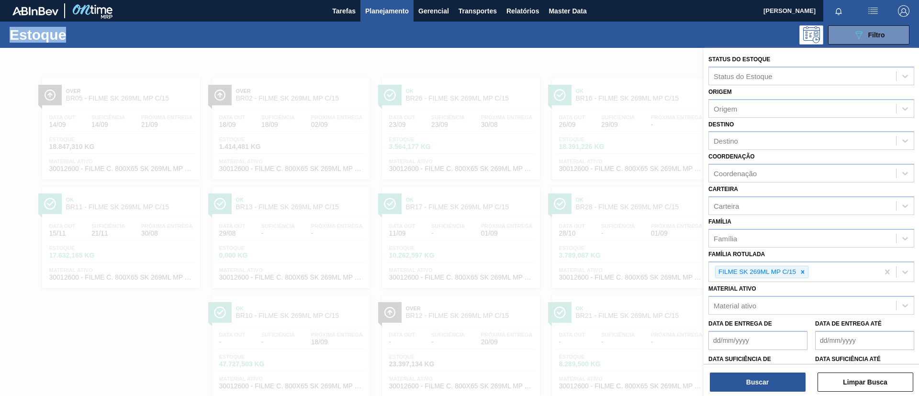
click at [804, 271] on icon at bounding box center [802, 271] width 7 height 7
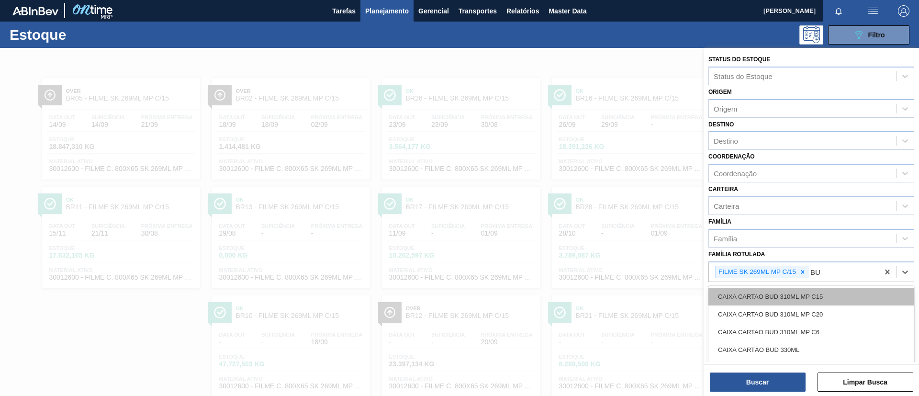
type Rotulada "B"
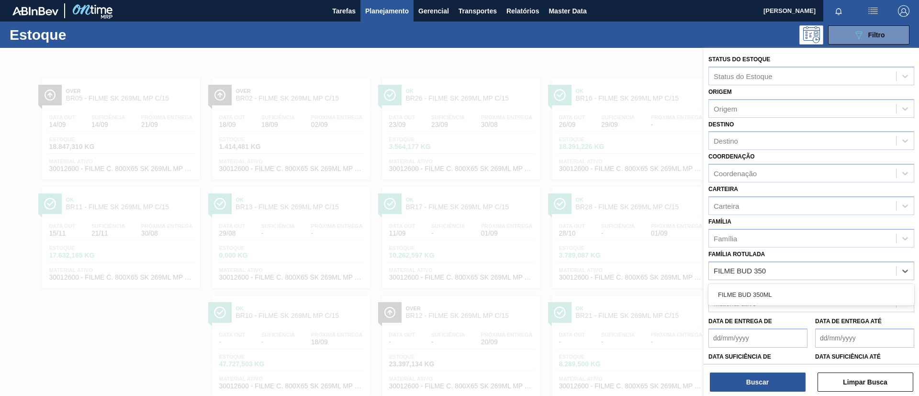
type Rotulada "FILME BUD 350"
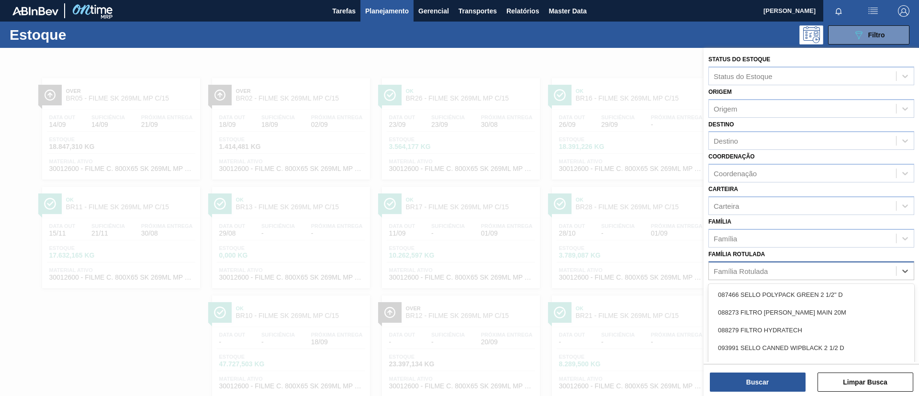
scroll to position [25, 0]
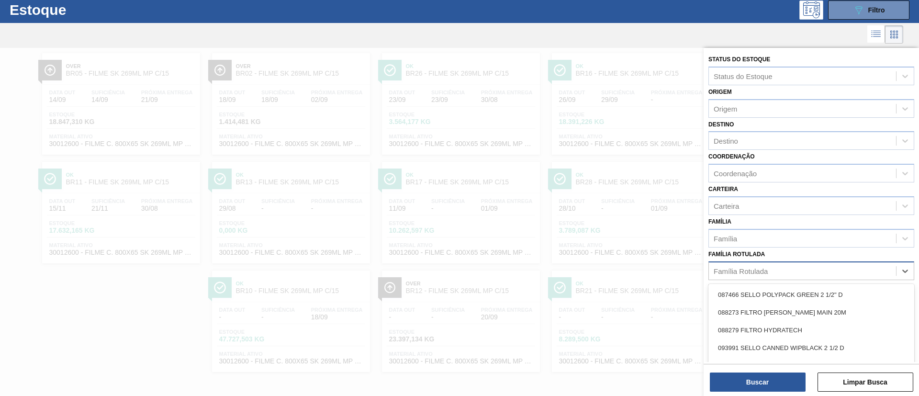
click at [835, 268] on div "Família Rotulada" at bounding box center [801, 271] width 187 height 14
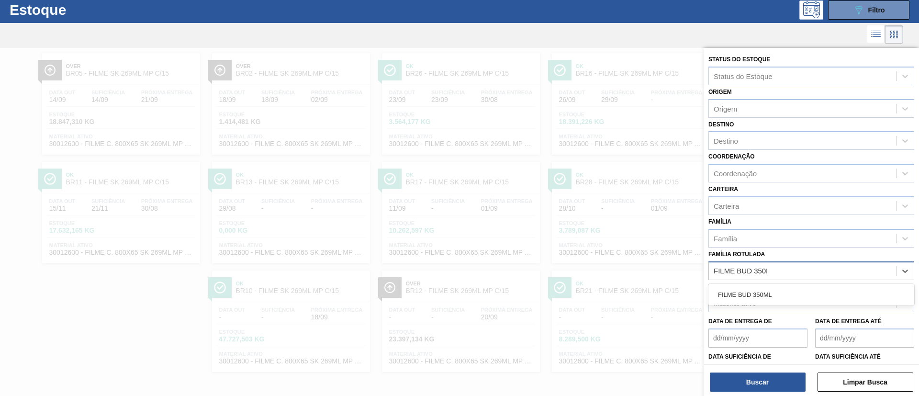
type Rotulada "FILME BUD 350ML"
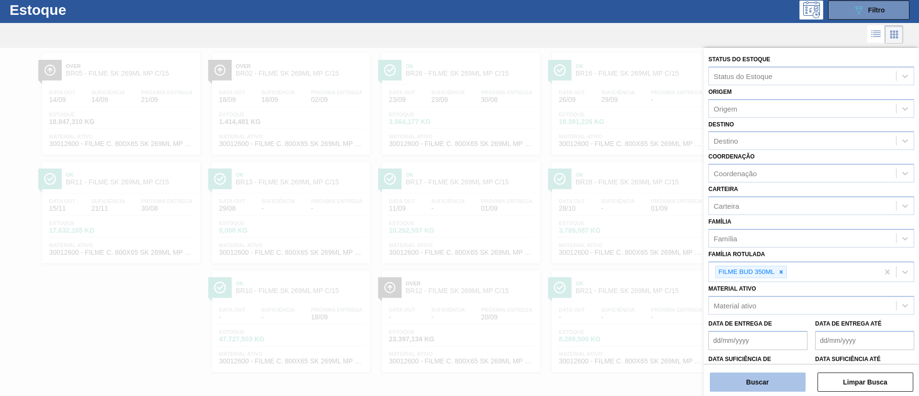
click at [758, 384] on button "Buscar" at bounding box center [757, 381] width 96 height 19
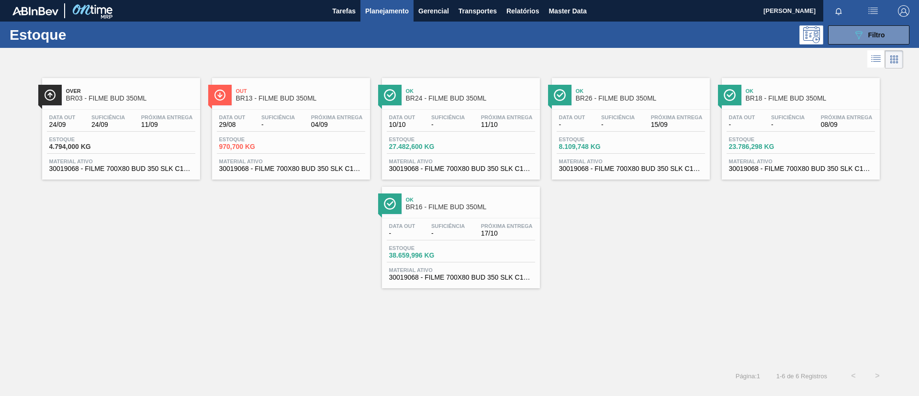
click at [305, 89] on span "Out" at bounding box center [300, 91] width 129 height 6
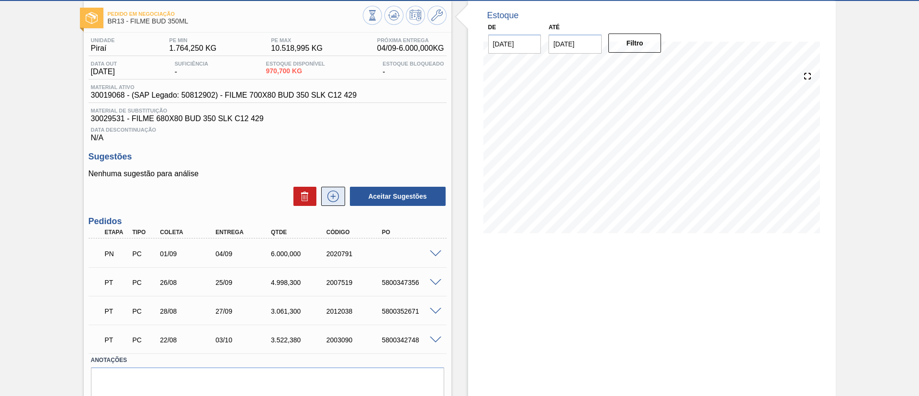
scroll to position [47, 0]
click at [435, 253] on span at bounding box center [435, 253] width 11 height 7
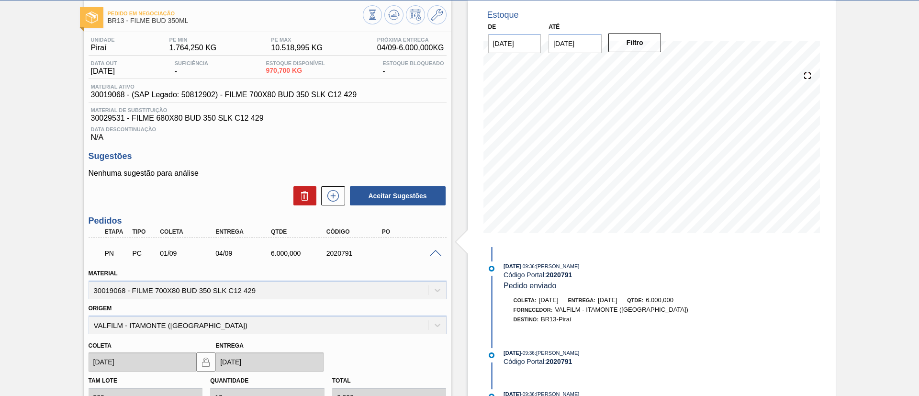
click at [435, 253] on span at bounding box center [435, 253] width 11 height 7
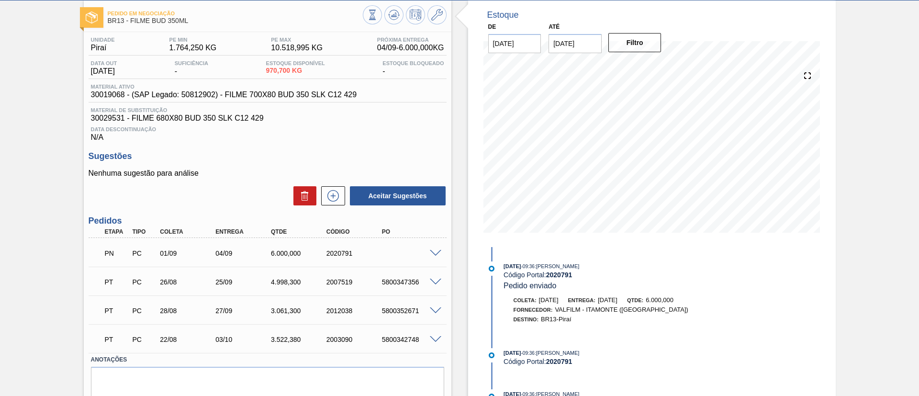
click at [432, 250] on span at bounding box center [435, 253] width 11 height 7
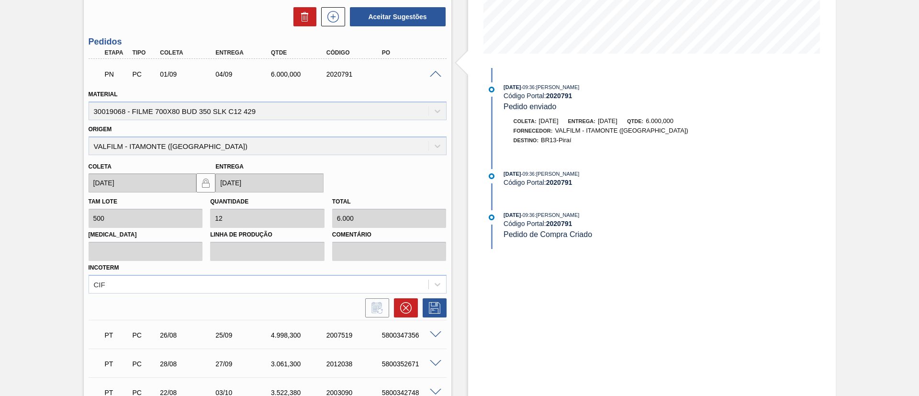
scroll to position [235, 0]
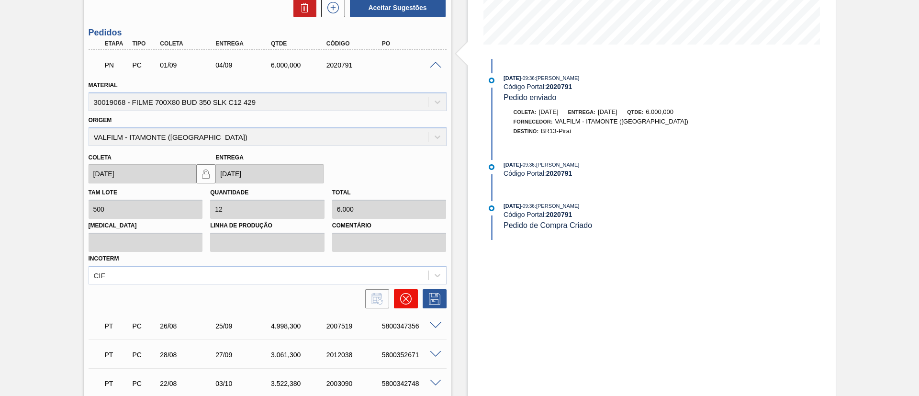
click at [408, 296] on icon at bounding box center [405, 299] width 6 height 6
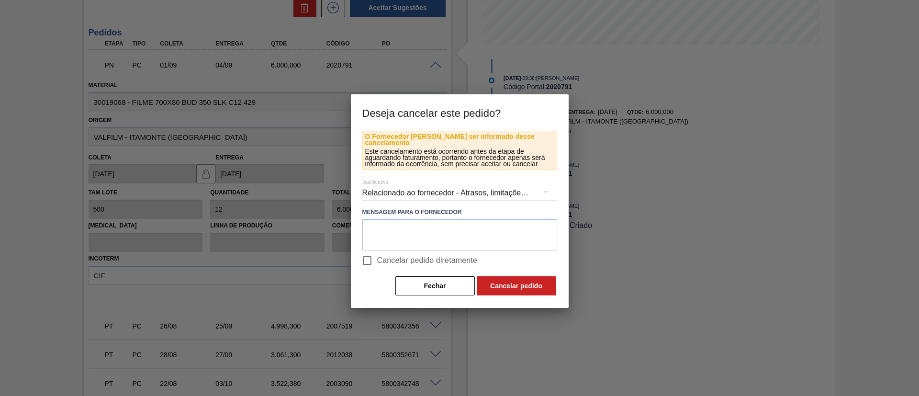
click at [432, 255] on span "Cancelar pedido diretamente" at bounding box center [427, 260] width 100 height 11
click at [377, 255] on input "Cancelar pedido diretamente" at bounding box center [367, 260] width 20 height 20
checkbox input "true"
click at [500, 276] on button "Cancelar pedido" at bounding box center [515, 285] width 79 height 19
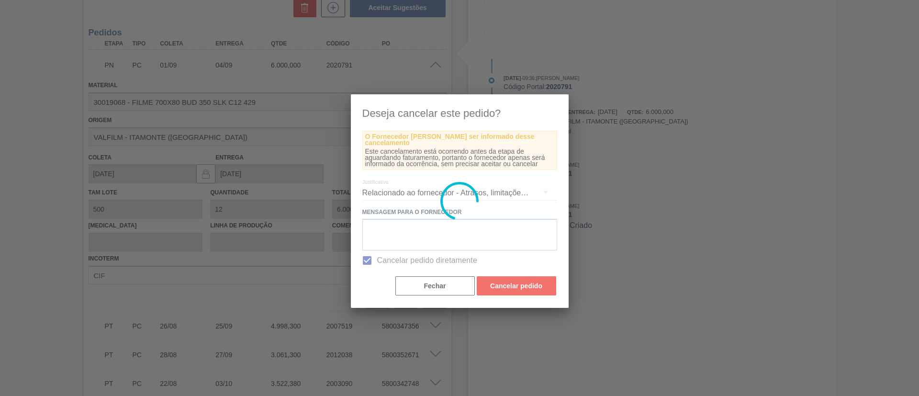
scroll to position [54, 0]
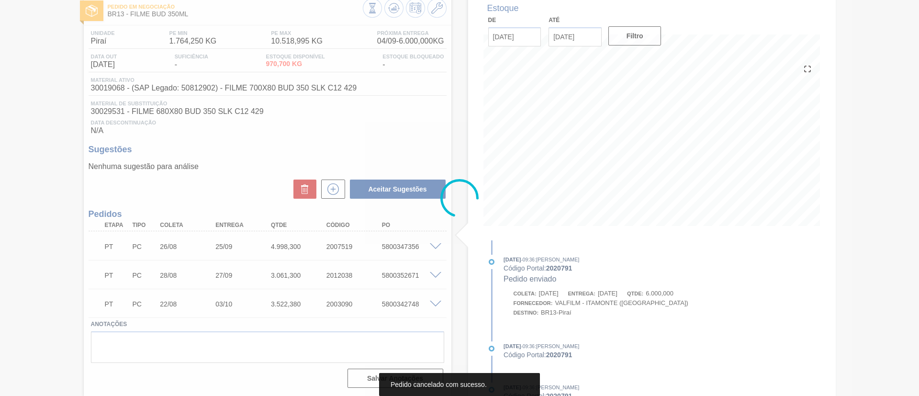
click at [326, 187] on div at bounding box center [459, 198] width 919 height 396
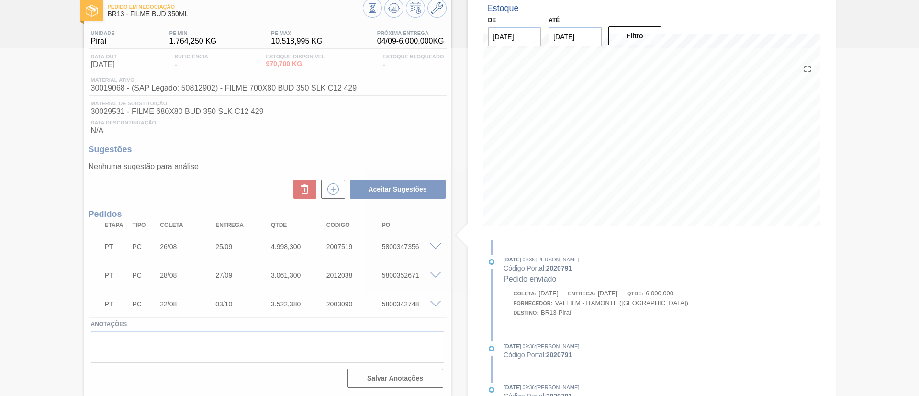
click at [326, 187] on div at bounding box center [459, 222] width 919 height 348
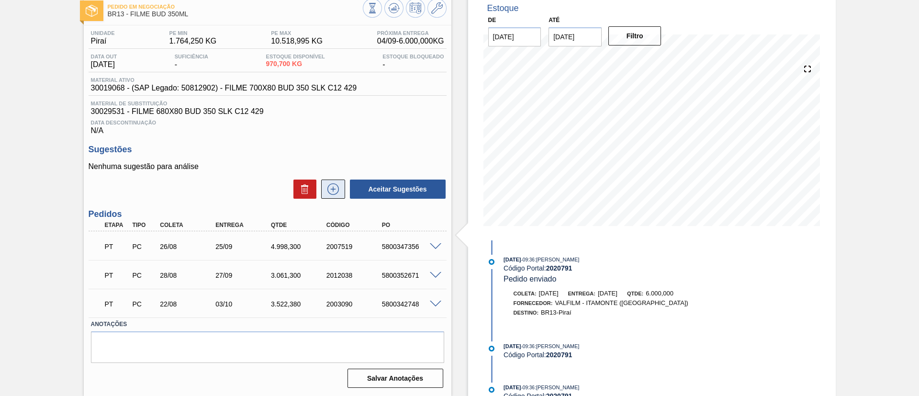
click at [336, 195] on button at bounding box center [333, 188] width 24 height 19
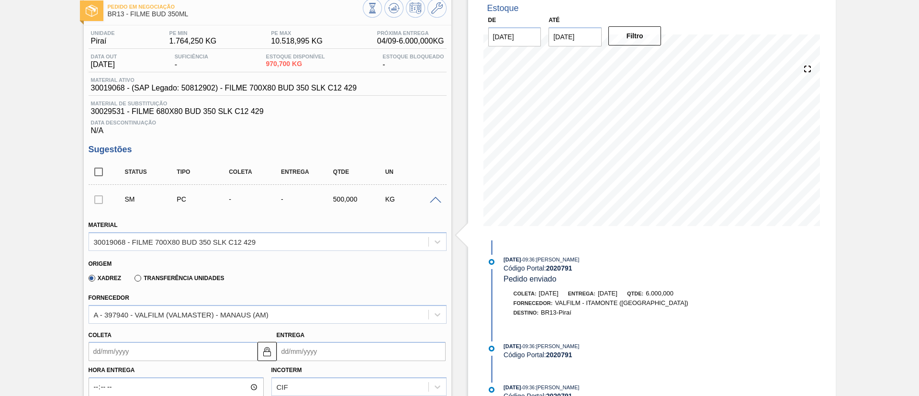
click at [155, 277] on label "Transferência Unidades" at bounding box center [178, 278] width 89 height 7
click at [133, 280] on input "Transferência Unidades" at bounding box center [133, 280] width 0 height 0
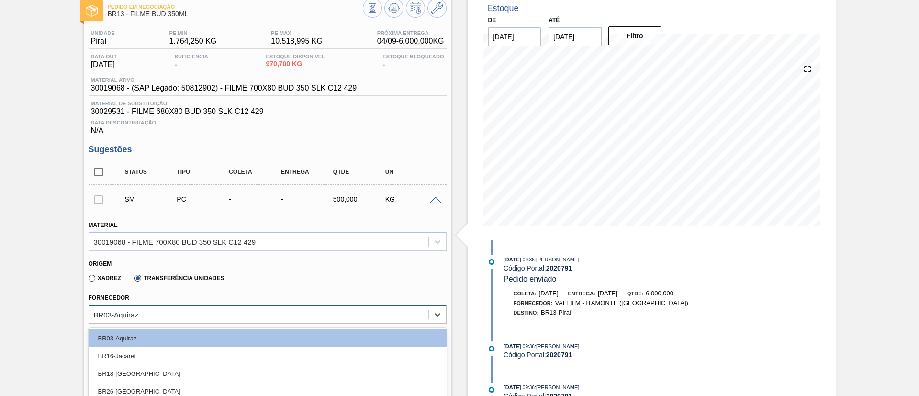
scroll to position [82, 0]
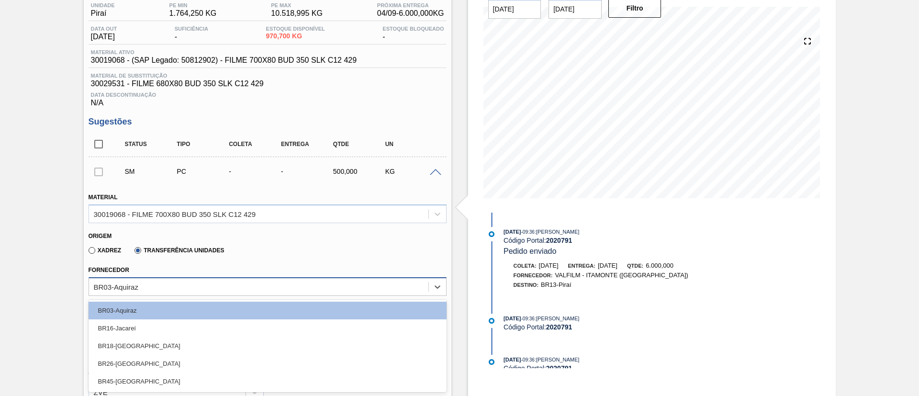
click at [158, 296] on div "option BR03-Aquiraz focused, 1 of 5. 5 results available. Use Up and Down to ch…" at bounding box center [268, 286] width 358 height 19
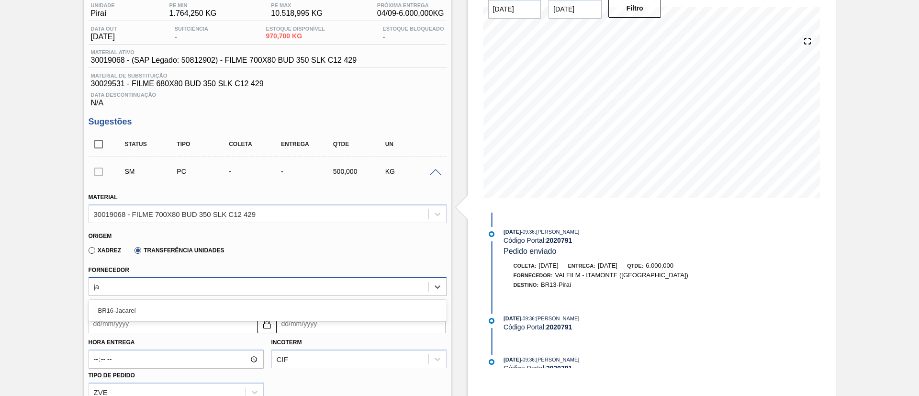
type input "jac"
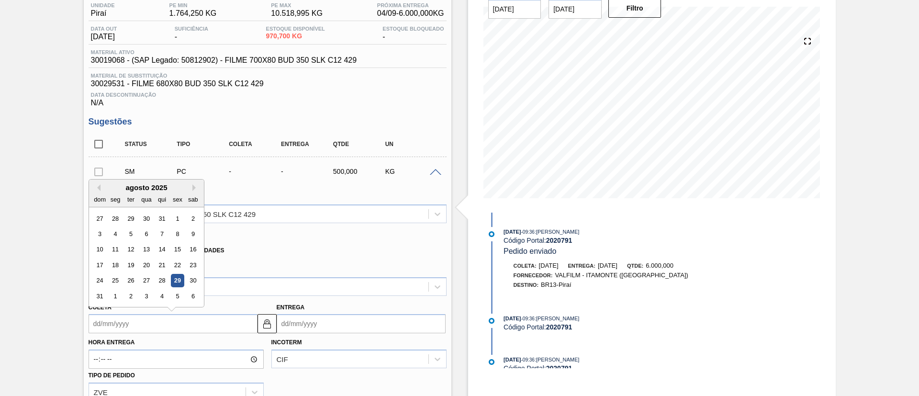
click at [156, 319] on input "Coleta" at bounding box center [173, 323] width 169 height 19
click at [177, 285] on div "29" at bounding box center [177, 280] width 13 height 13
type input "[DATE]"
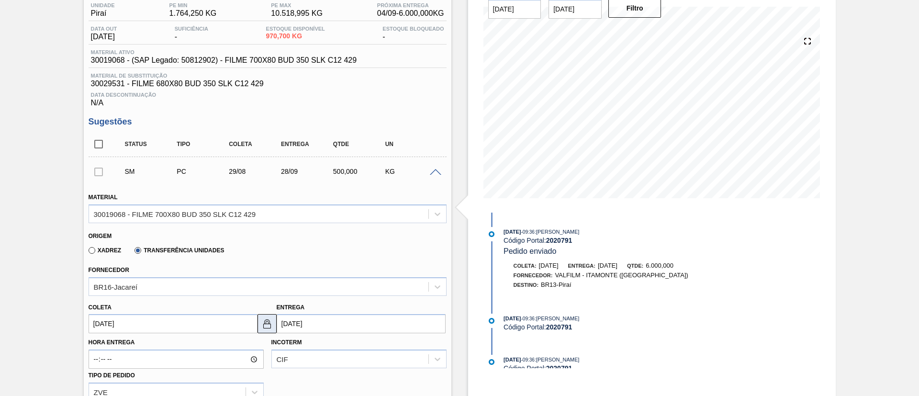
click at [273, 323] on button at bounding box center [266, 323] width 19 height 19
click at [296, 327] on input "[DATE]" at bounding box center [361, 323] width 169 height 19
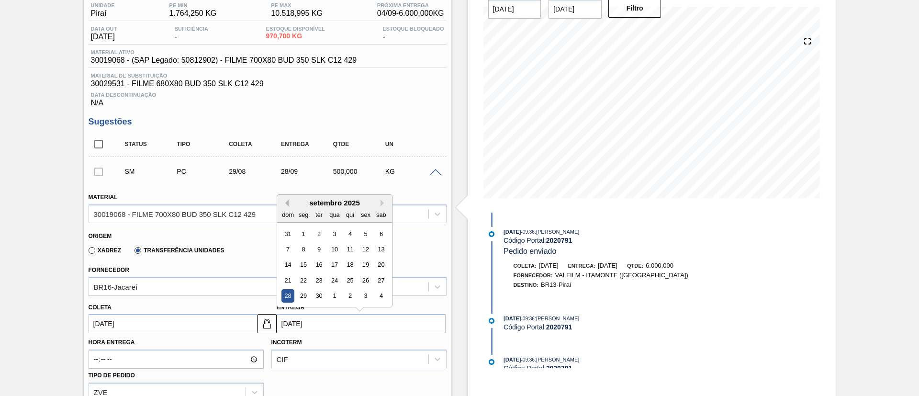
click at [286, 205] on button "Previous Month" at bounding box center [285, 202] width 7 height 7
click at [305, 313] on div "1" at bounding box center [303, 311] width 13 height 13
type input "[DATE]"
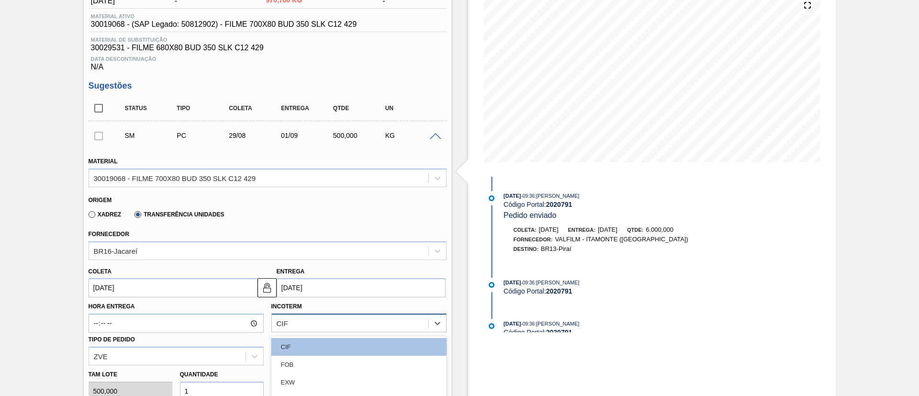
scroll to position [205, 0]
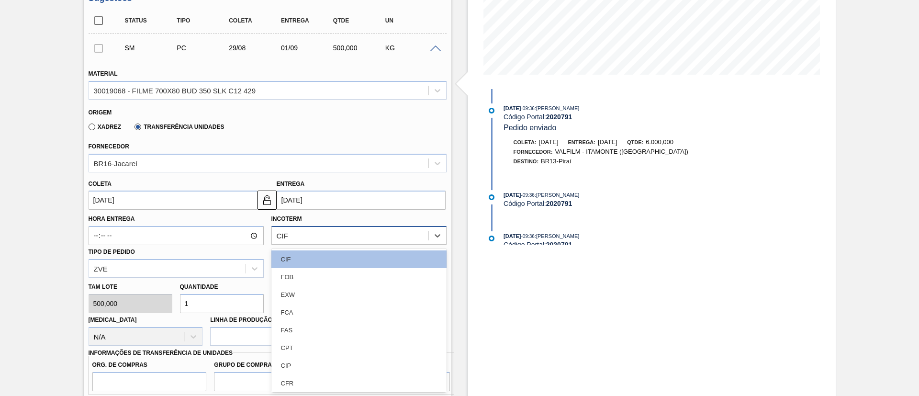
click at [334, 244] on div "option FAS focused, 5 of 11. 11 results available. Use Up and Down to choose op…" at bounding box center [358, 235] width 175 height 19
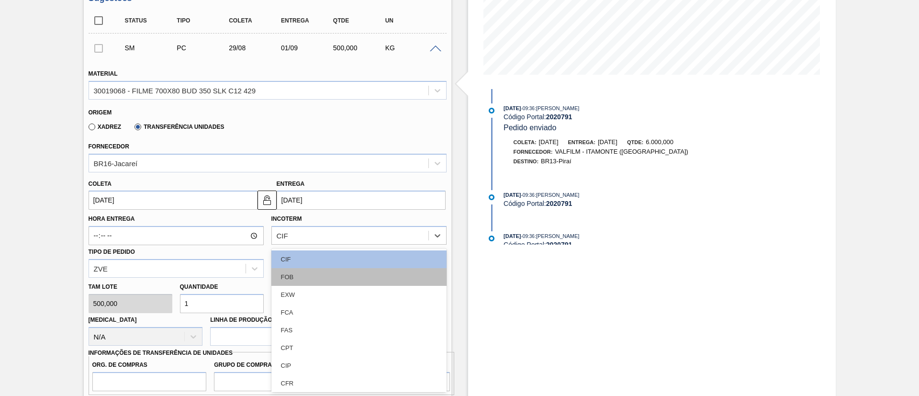
click at [339, 278] on div "FOB" at bounding box center [358, 277] width 175 height 18
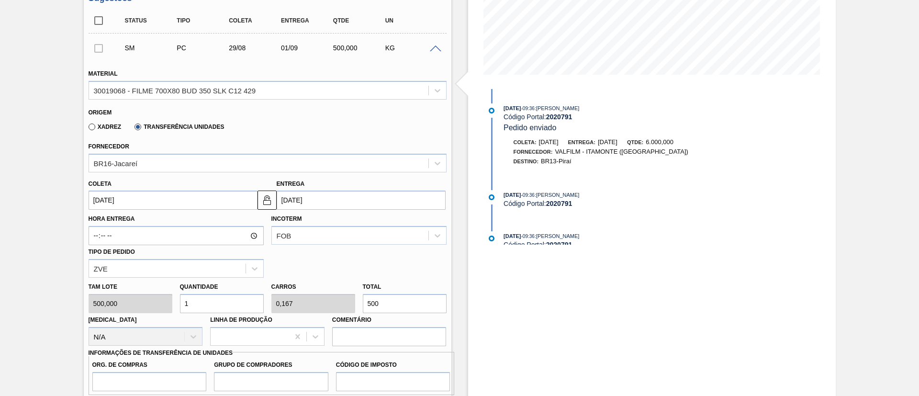
click at [385, 303] on input "500" at bounding box center [405, 303] width 84 height 19
click at [341, 309] on div "[PERSON_NAME] 500,000 Quantidade 1 Carros 0,167 Total 500 [MEDICAL_DATA] N/A Li…" at bounding box center [267, 311] width 365 height 68
type input "0,016"
type input "0,003"
type input "8"
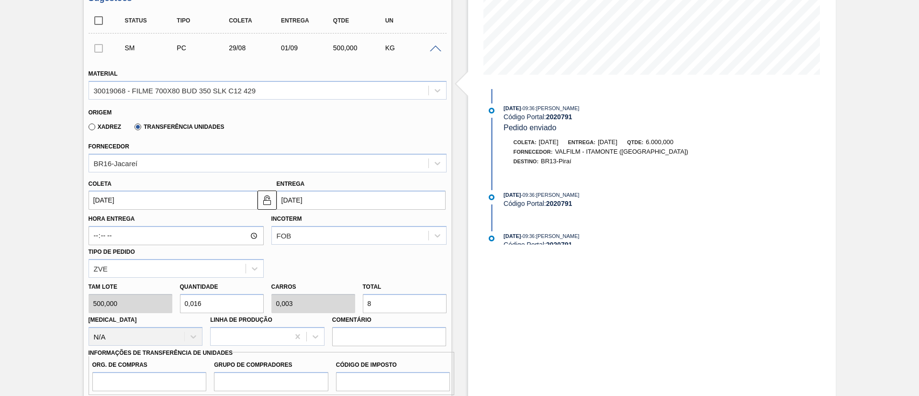
type input "0,16"
type input "0,027"
type input "80"
type input "1,6"
type input "0,267"
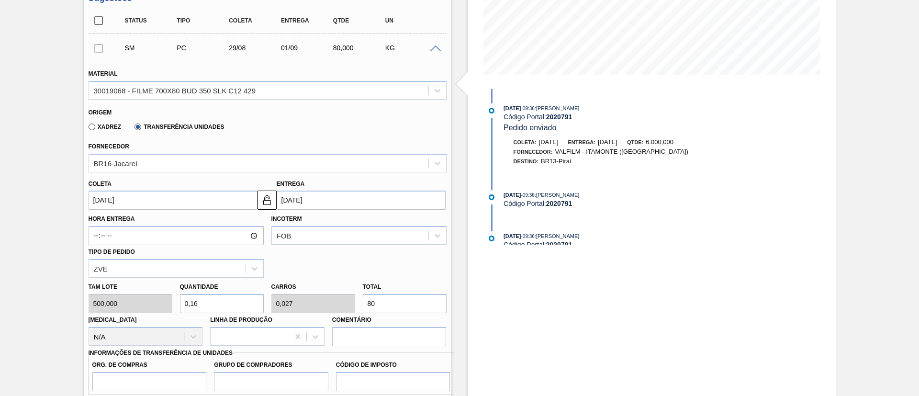
type input "800"
type input "16"
type input "2,667"
type input "8.000"
type input "160"
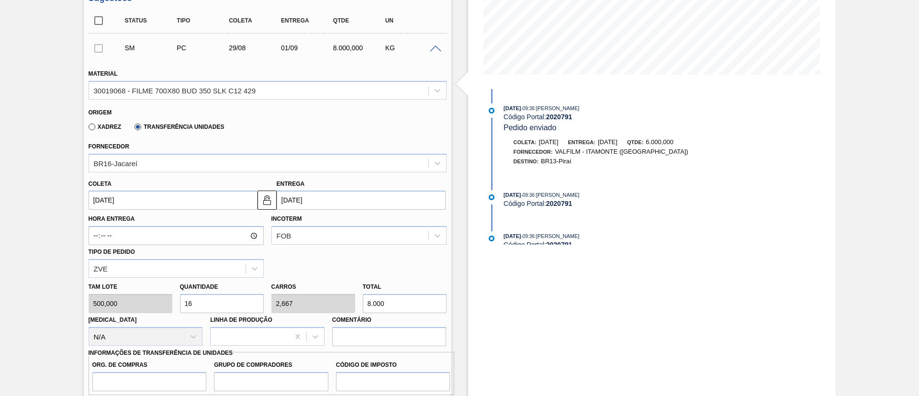
type input "26,667"
type input "80.000"
type input "16"
type input "2,667"
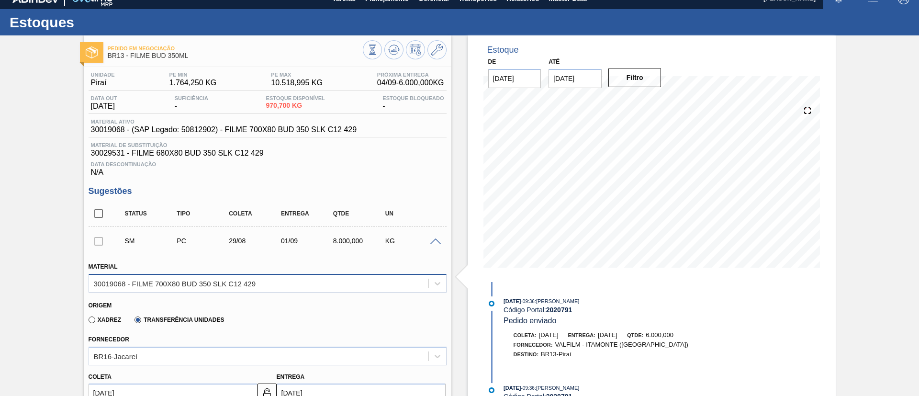
scroll to position [0, 0]
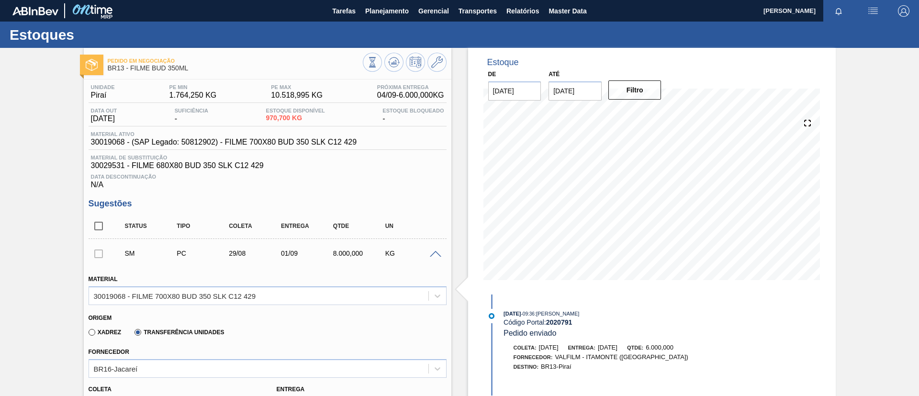
type input "8.000"
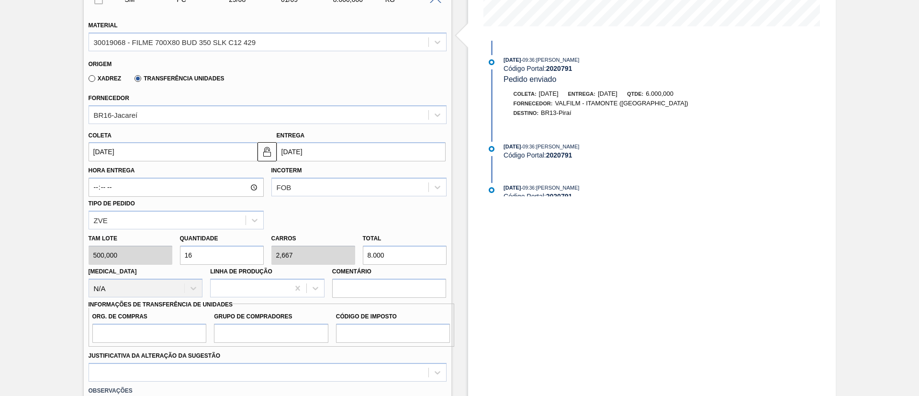
scroll to position [256, 0]
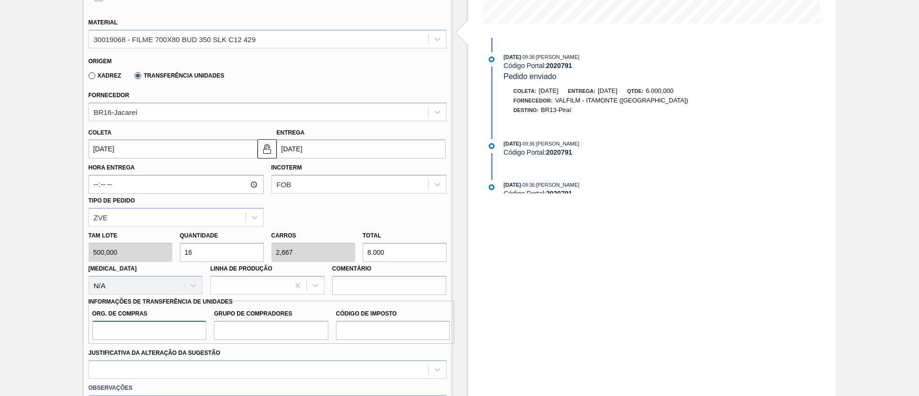
click at [184, 333] on input "Org. de Compras" at bounding box center [149, 330] width 114 height 19
type input "BR00"
type input "A01"
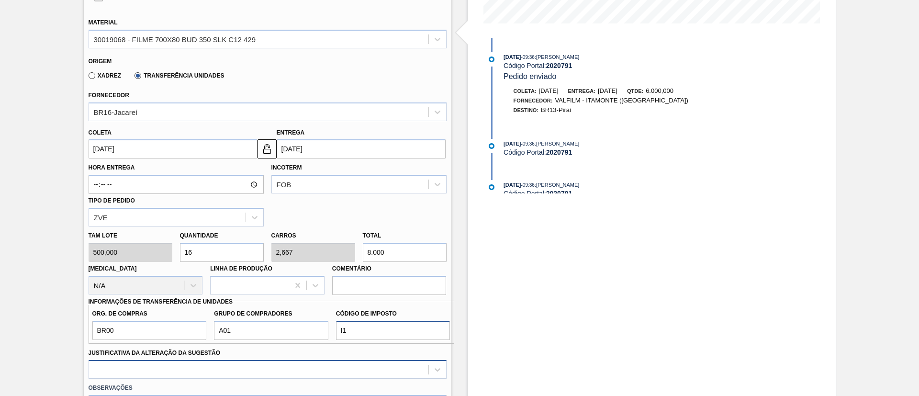
type input "I1"
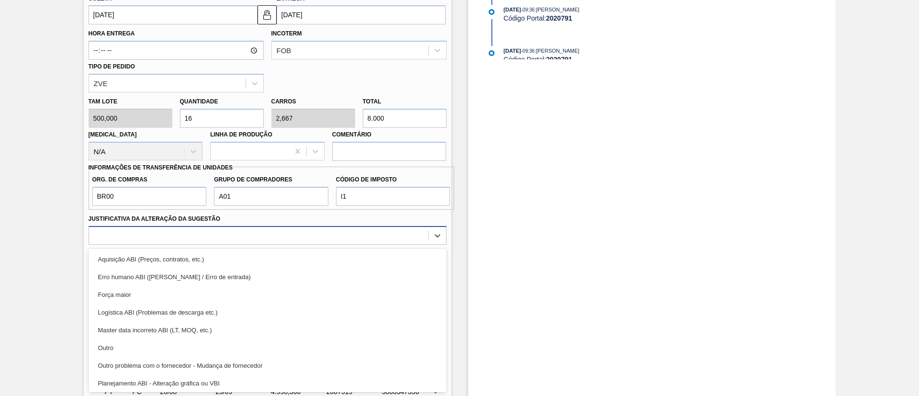
click at [177, 244] on div "option Outro problema com o fornecedor - Mudança de fornecedor focused, 7 of 18…" at bounding box center [268, 235] width 358 height 19
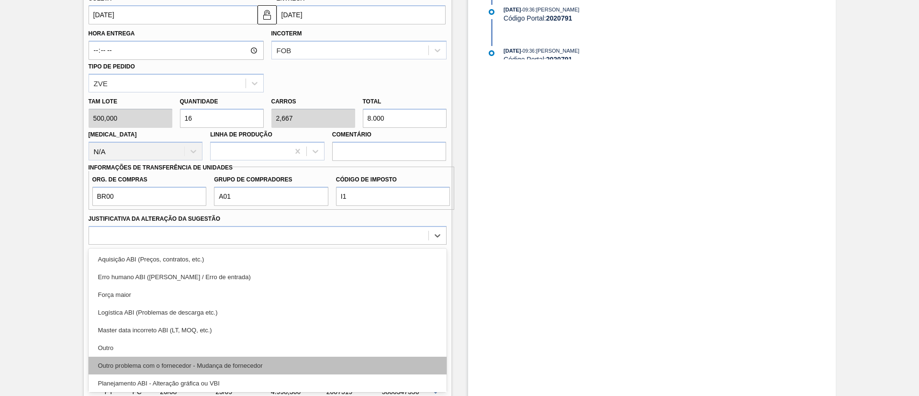
click at [200, 357] on div "Outro problema com o fornecedor - Mudança de fornecedor" at bounding box center [268, 365] width 358 height 18
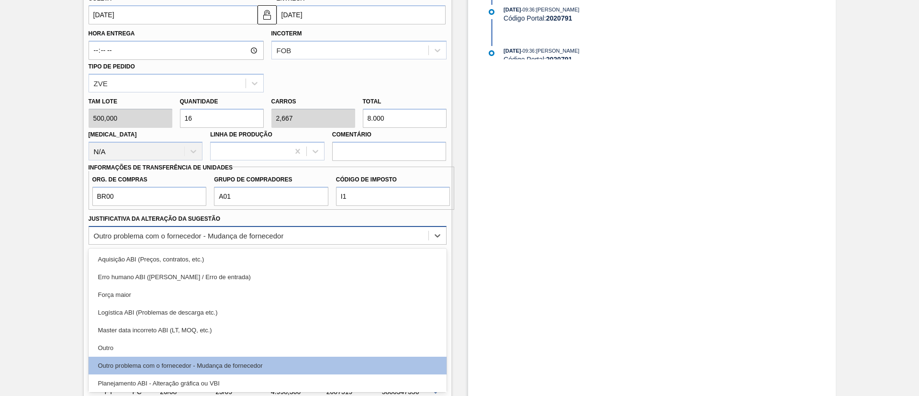
click at [307, 236] on div "Outro problema com o fornecedor - Mudança de fornecedor" at bounding box center [258, 235] width 339 height 14
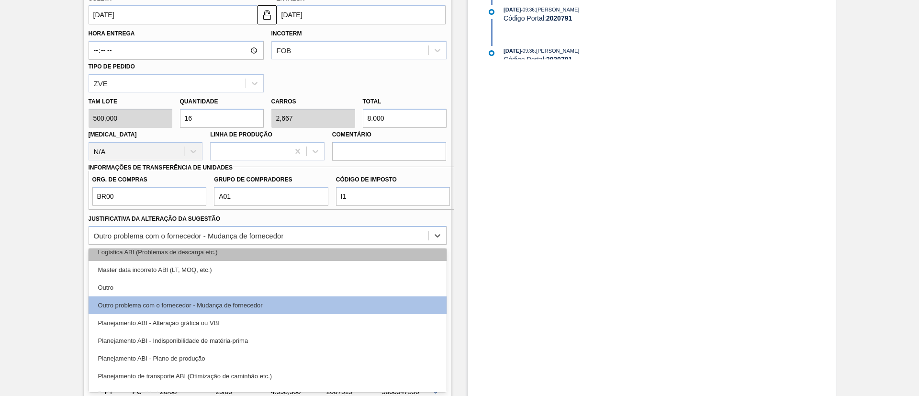
scroll to position [63, 0]
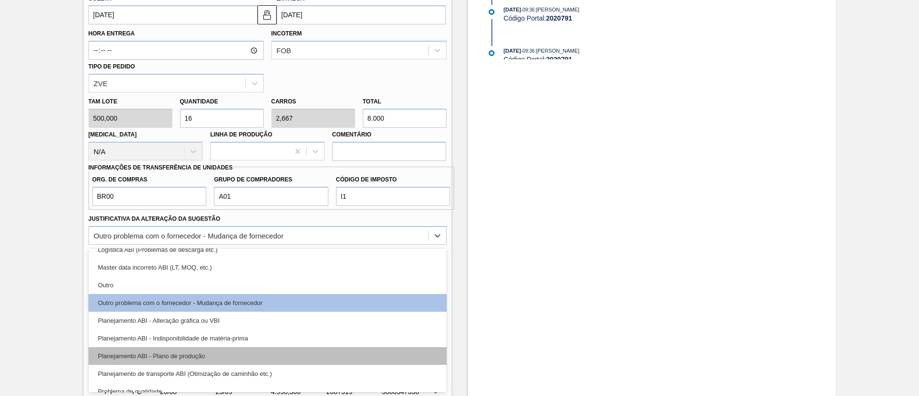
click at [218, 357] on div "Planejamento ABI - Plano de produção" at bounding box center [268, 356] width 358 height 18
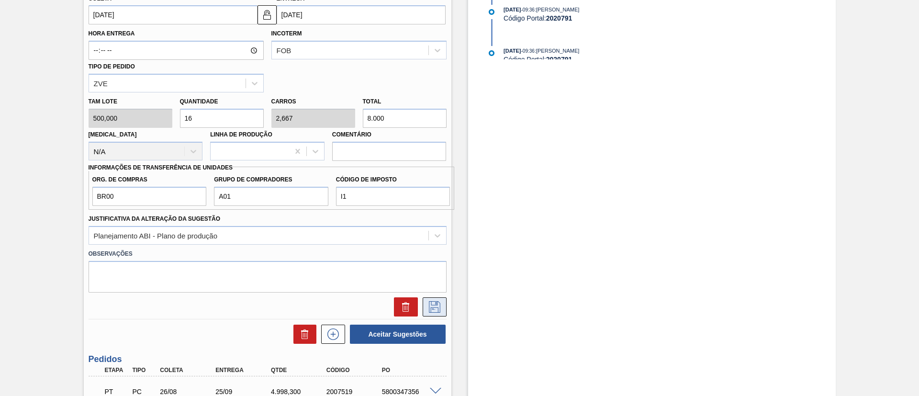
click at [433, 306] on icon at bounding box center [434, 306] width 15 height 11
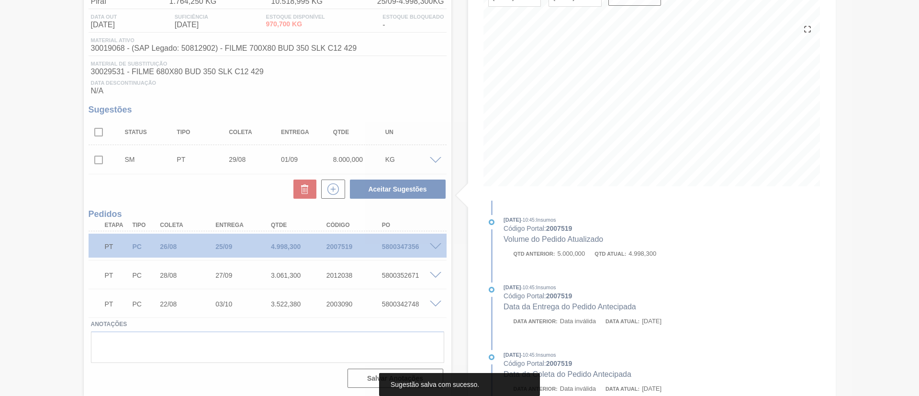
scroll to position [94, 0]
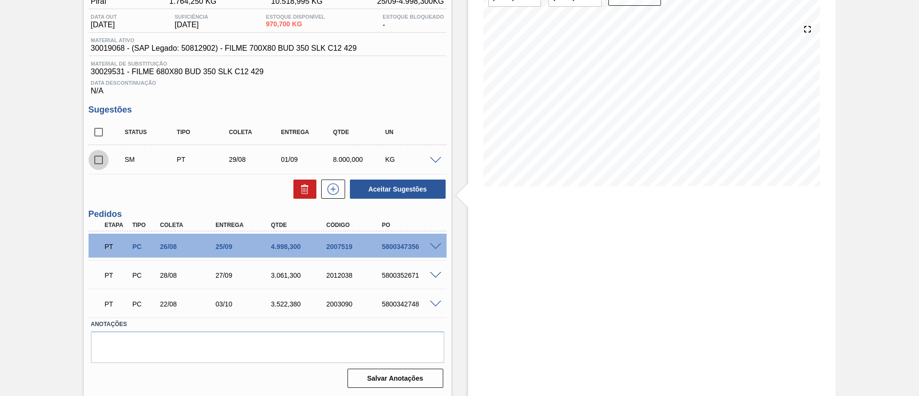
click at [103, 159] on input "checkbox" at bounding box center [99, 160] width 20 height 20
click at [379, 192] on button "Aceitar Sugestões" at bounding box center [398, 188] width 96 height 19
checkbox input "false"
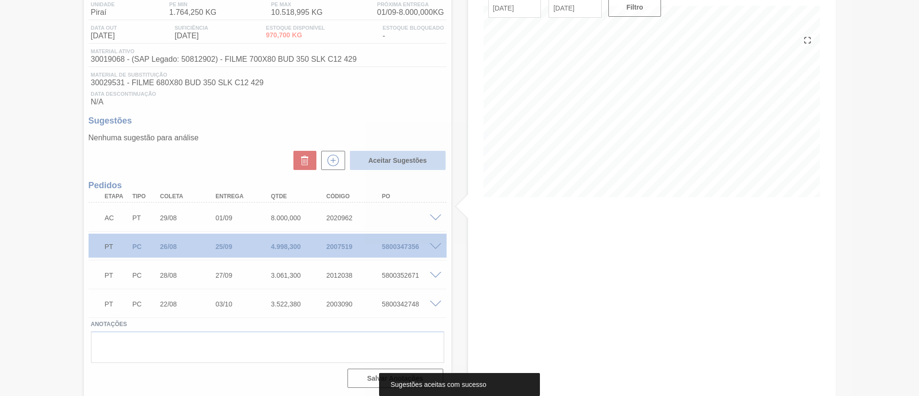
scroll to position [83, 0]
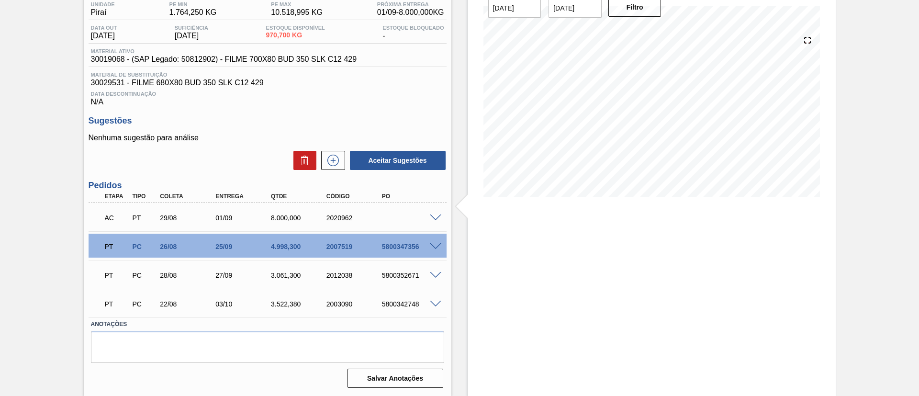
click at [436, 218] on span at bounding box center [435, 217] width 11 height 7
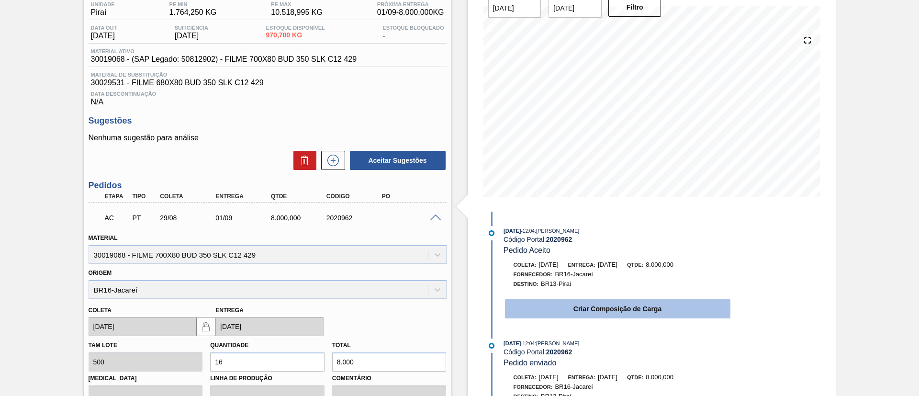
drag, startPoint x: 409, startPoint y: 290, endPoint x: 529, endPoint y: 309, distance: 122.0
click at [529, 309] on button "Criar Composição de Carga" at bounding box center [617, 308] width 225 height 19
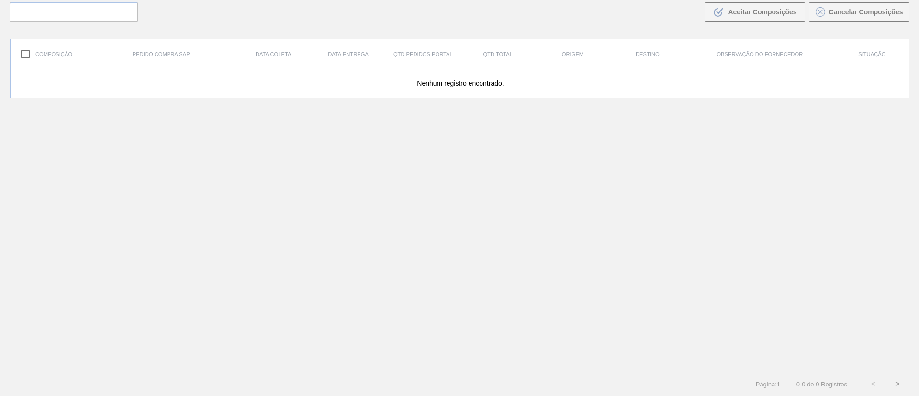
scroll to position [69, 0]
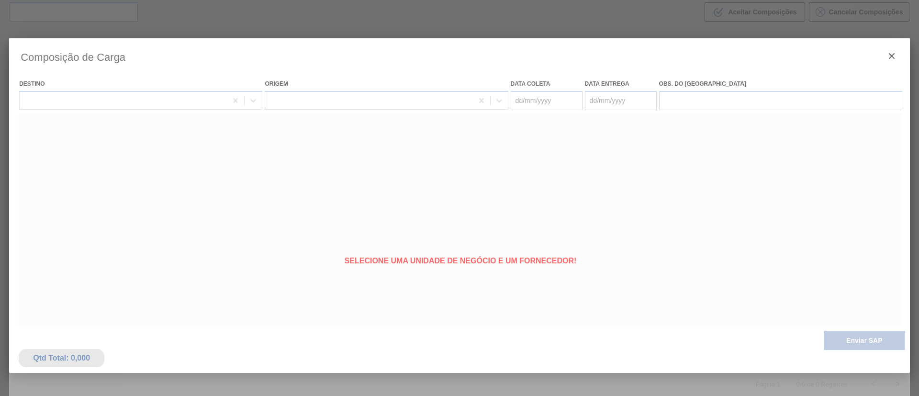
type coleta "[DATE]"
type entrega "[DATE]"
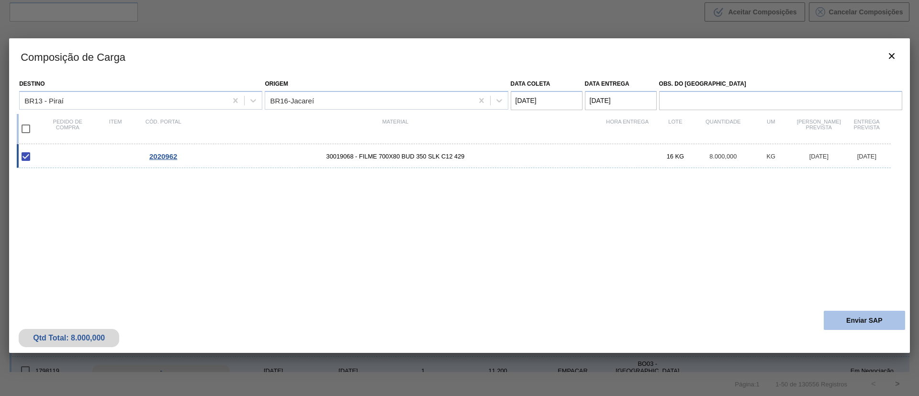
click at [841, 319] on button "Enviar SAP" at bounding box center [863, 319] width 81 height 19
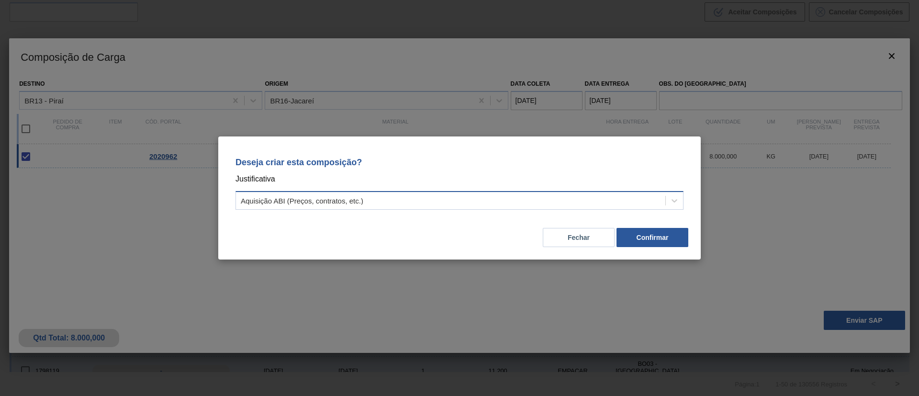
click at [488, 203] on div "Aquisição ABI (Preços, contratos, etc.)" at bounding box center [450, 201] width 429 height 14
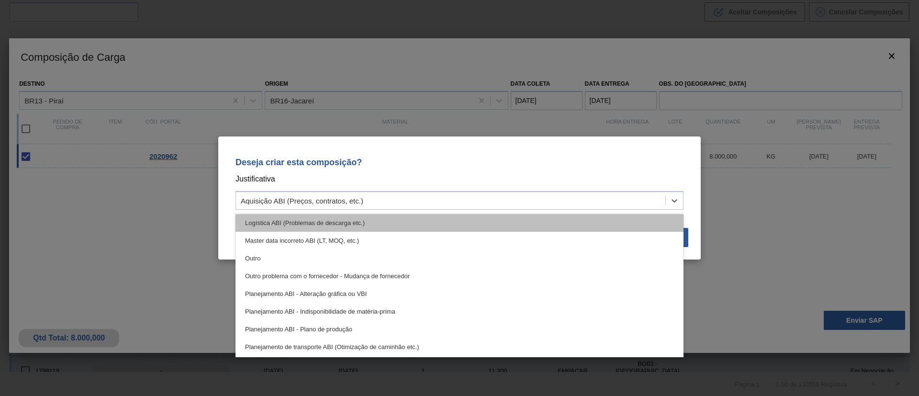
scroll to position [56, 0]
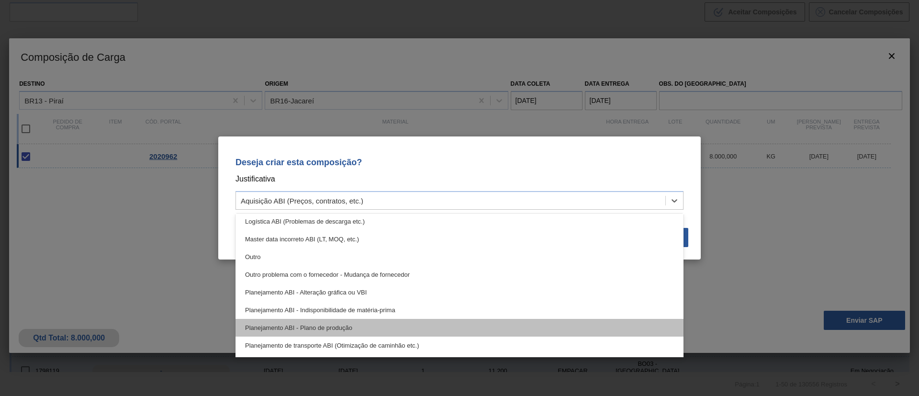
click at [464, 323] on div "Planejamento ABI - Plano de produção" at bounding box center [459, 328] width 448 height 18
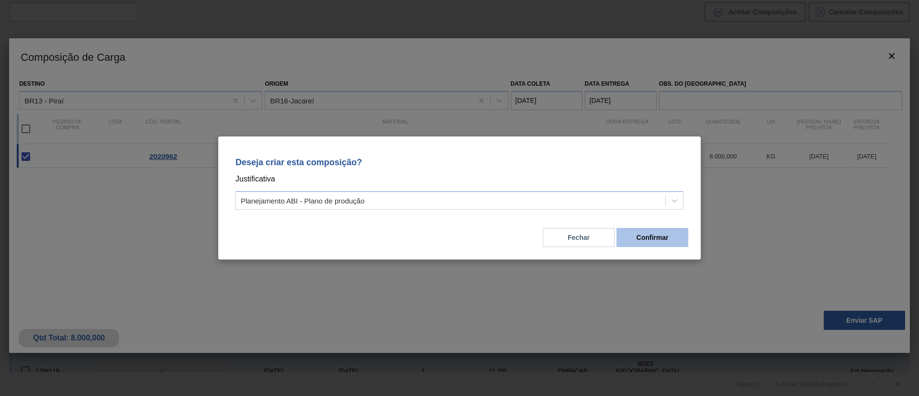
click at [658, 243] on button "Confirmar" at bounding box center [652, 237] width 72 height 19
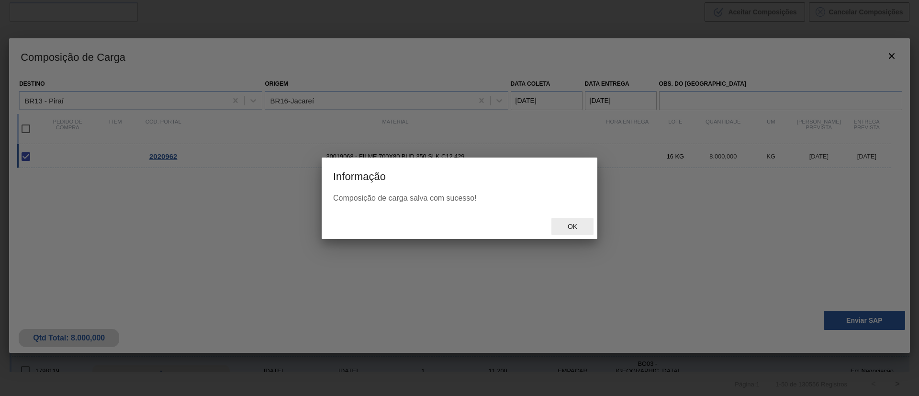
click at [565, 224] on span "Ok" at bounding box center [572, 226] width 25 height 8
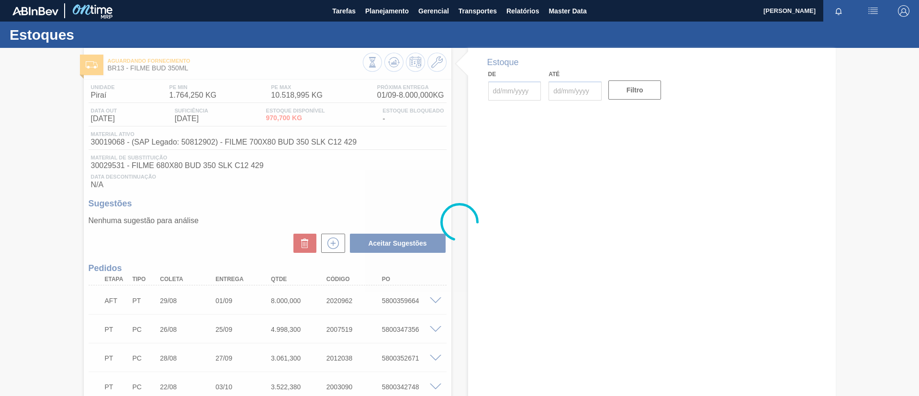
type input "[DATE]"
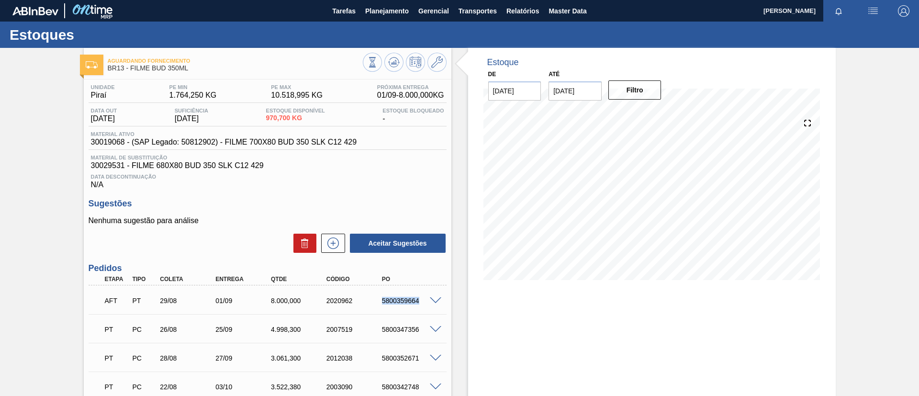
drag, startPoint x: 377, startPoint y: 306, endPoint x: 431, endPoint y: 308, distance: 53.1
click at [431, 308] on div "AFT PT 29/08 01/09 8.000,000 2020962 5800359664" at bounding box center [268, 300] width 358 height 24
copy div "5800359664"
click at [0, 205] on div "Aguardando Fornecimento BR13 - FILME BUD 350ML Unidade Piraí PE MIN 1.764,250 K…" at bounding box center [459, 263] width 919 height 431
click at [377, 60] on icon at bounding box center [372, 62] width 11 height 11
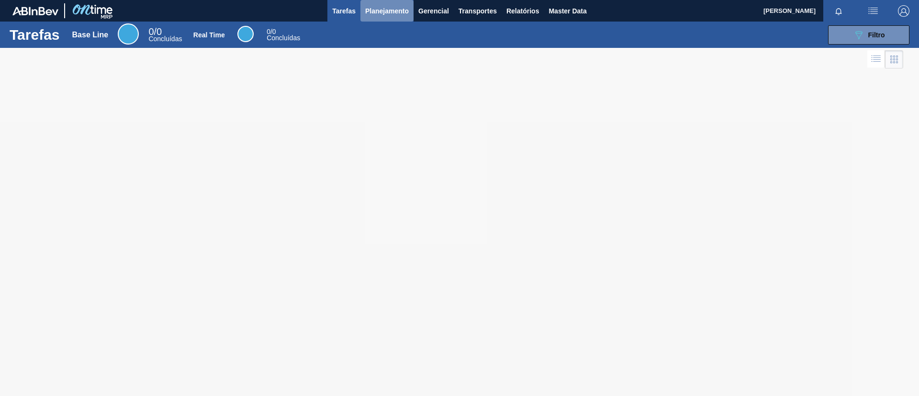
click at [371, 18] on button "Planejamento" at bounding box center [386, 11] width 53 height 22
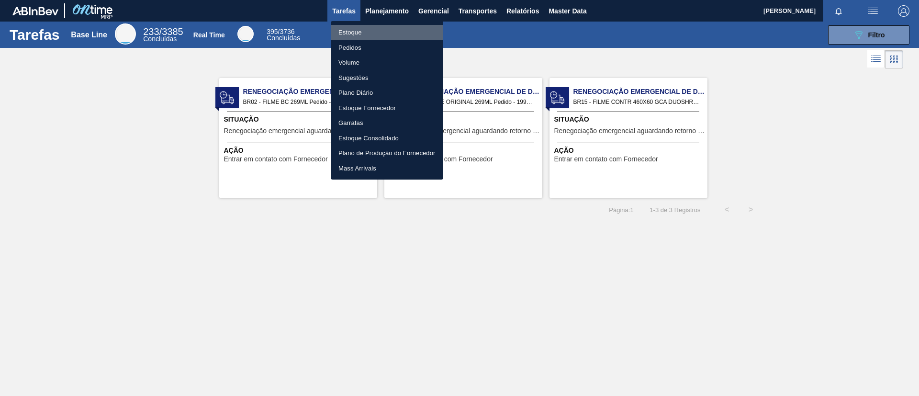
click at [371, 31] on li "Estoque" at bounding box center [387, 32] width 112 height 15
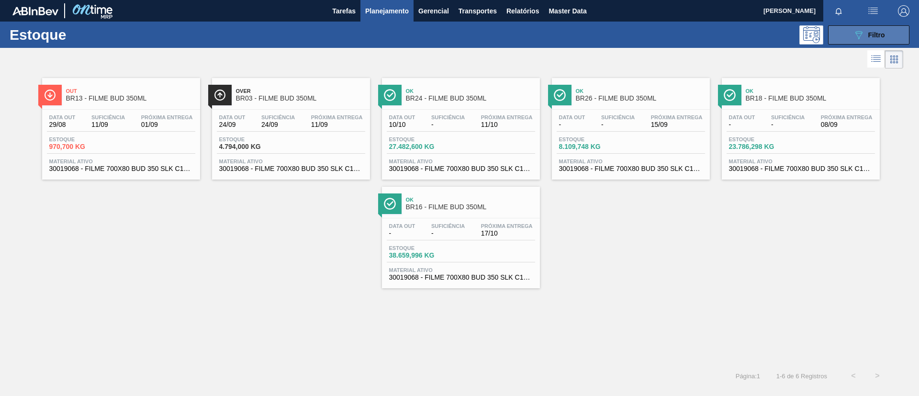
click at [864, 38] on div "089F7B8B-B2A5-4AFE-B5C0-19BA573D28AC Filtro" at bounding box center [868, 34] width 32 height 11
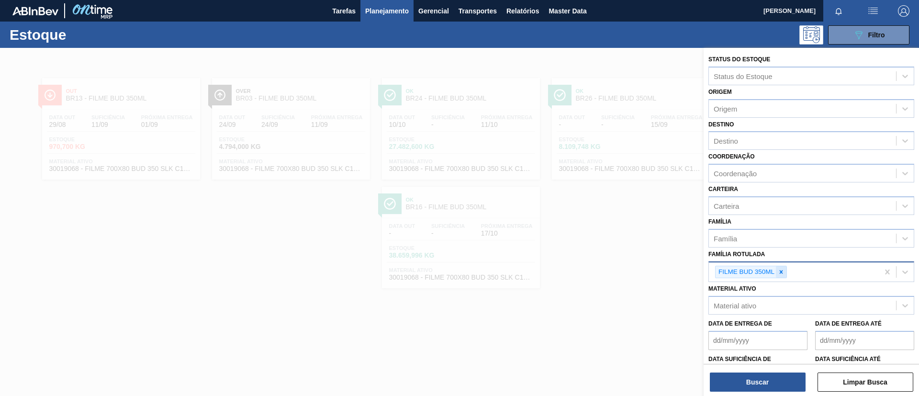
click at [780, 271] on icon at bounding box center [780, 271] width 7 height 7
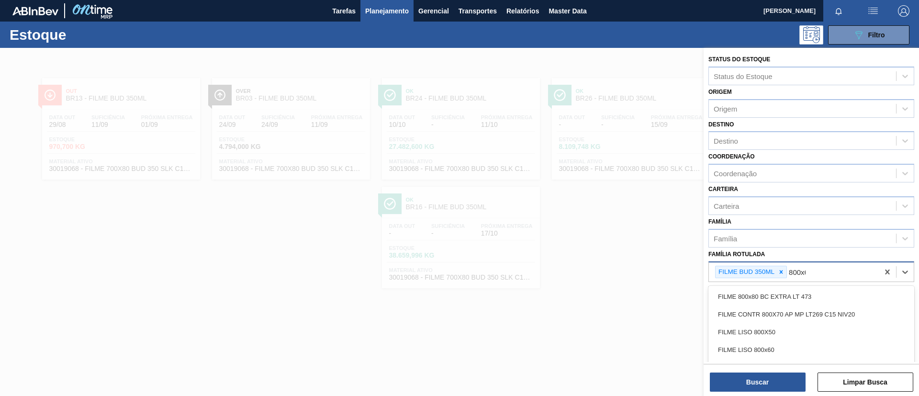
type Rotulada "800x60"
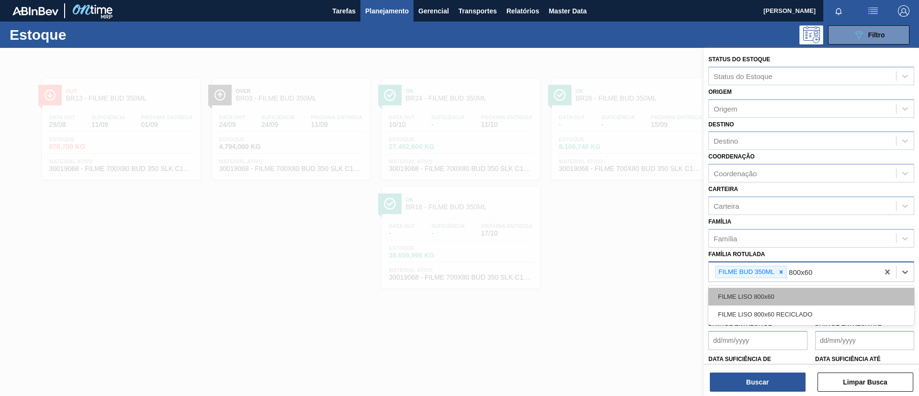
click at [781, 296] on div "FILME LISO 800x60" at bounding box center [811, 297] width 206 height 18
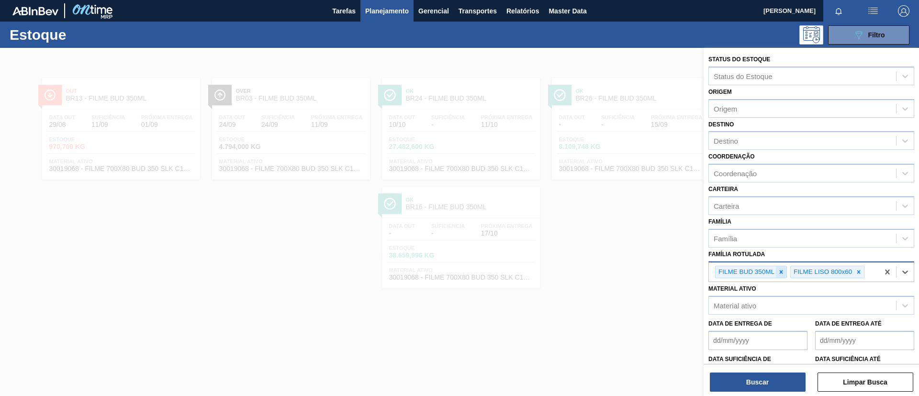
click at [781, 270] on icon at bounding box center [780, 271] width 7 height 7
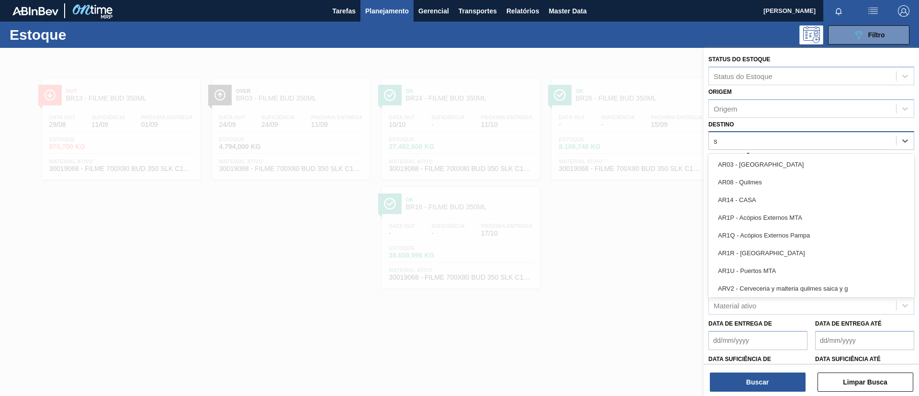
click at [761, 140] on div "s s" at bounding box center [801, 141] width 187 height 14
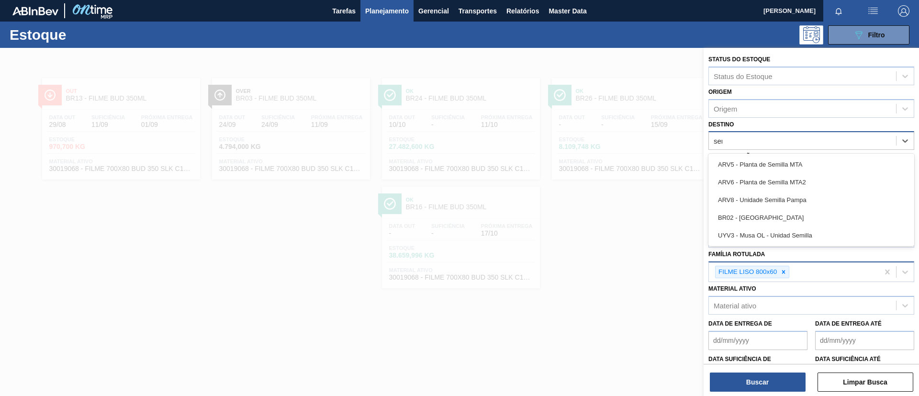
type input "serg"
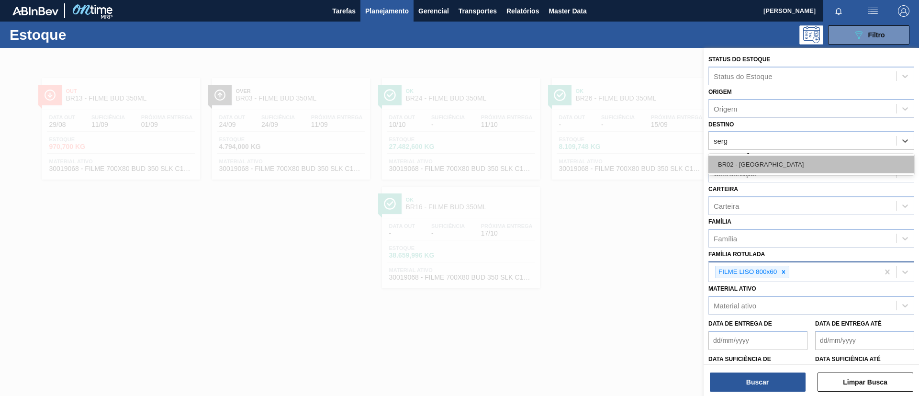
click at [788, 167] on div "BR02 - [GEOGRAPHIC_DATA]" at bounding box center [811, 164] width 206 height 18
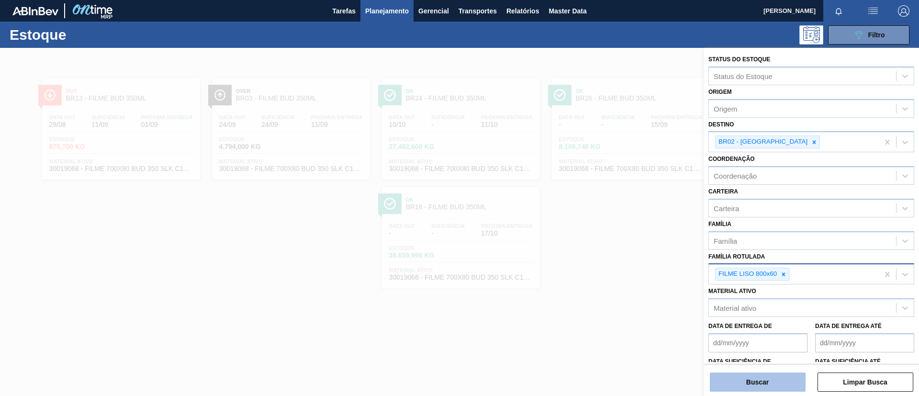
click at [750, 377] on button "Buscar" at bounding box center [757, 381] width 96 height 19
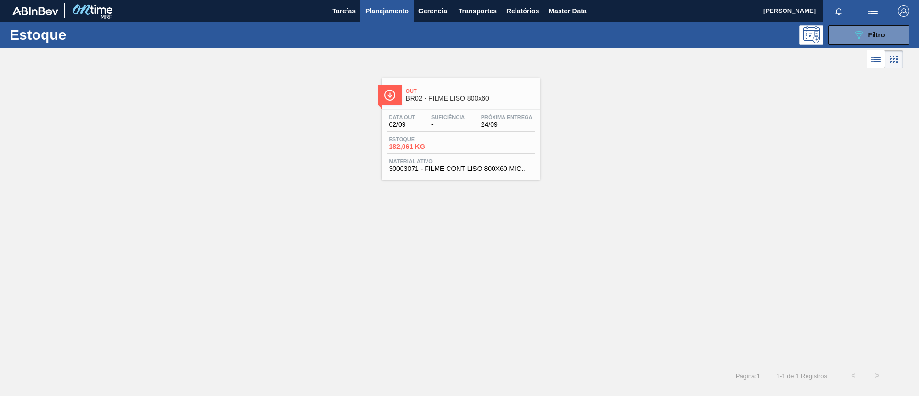
click at [439, 86] on div "Out BR02 - FILME LISO 800x60" at bounding box center [470, 95] width 129 height 22
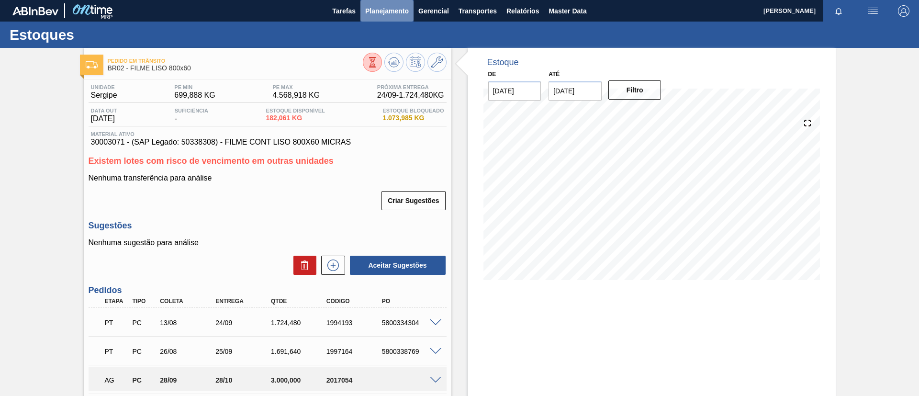
click at [383, 17] on button "Planejamento" at bounding box center [386, 11] width 53 height 22
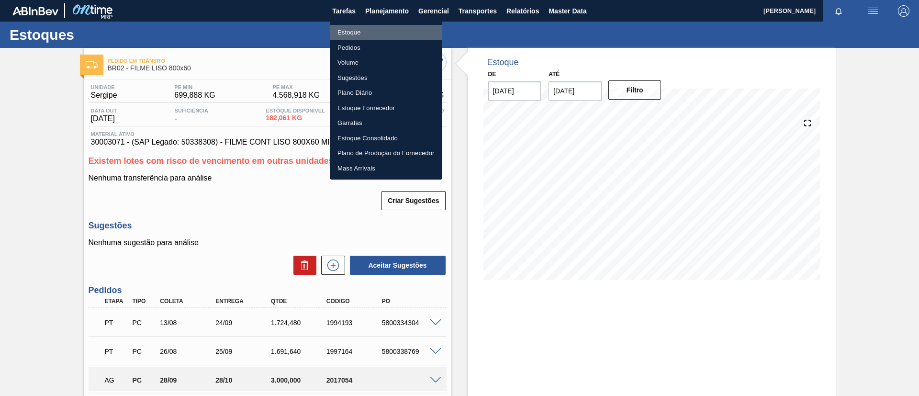
click at [388, 35] on li "Estoque" at bounding box center [386, 32] width 112 height 15
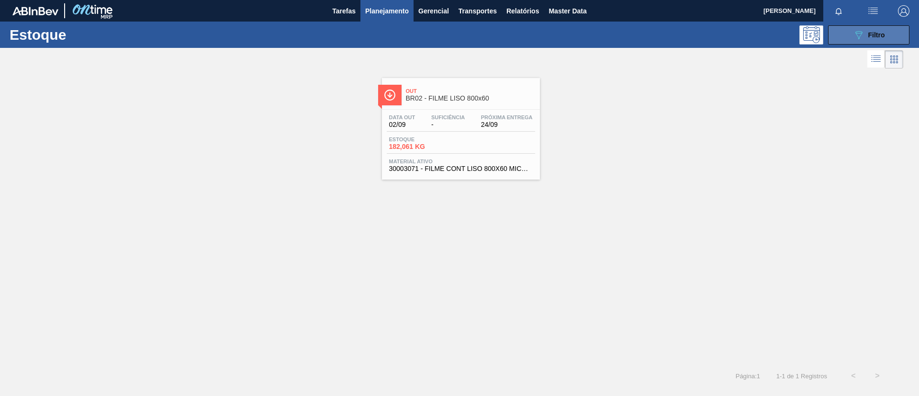
click at [857, 34] on icon "089F7B8B-B2A5-4AFE-B5C0-19BA573D28AC" at bounding box center [857, 34] width 11 height 11
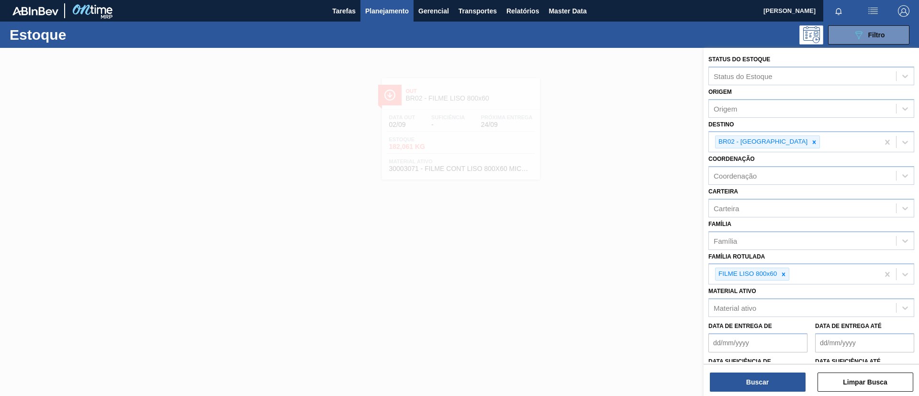
click at [595, 215] on div at bounding box center [459, 246] width 919 height 396
